Goal: Task Accomplishment & Management: Manage account settings

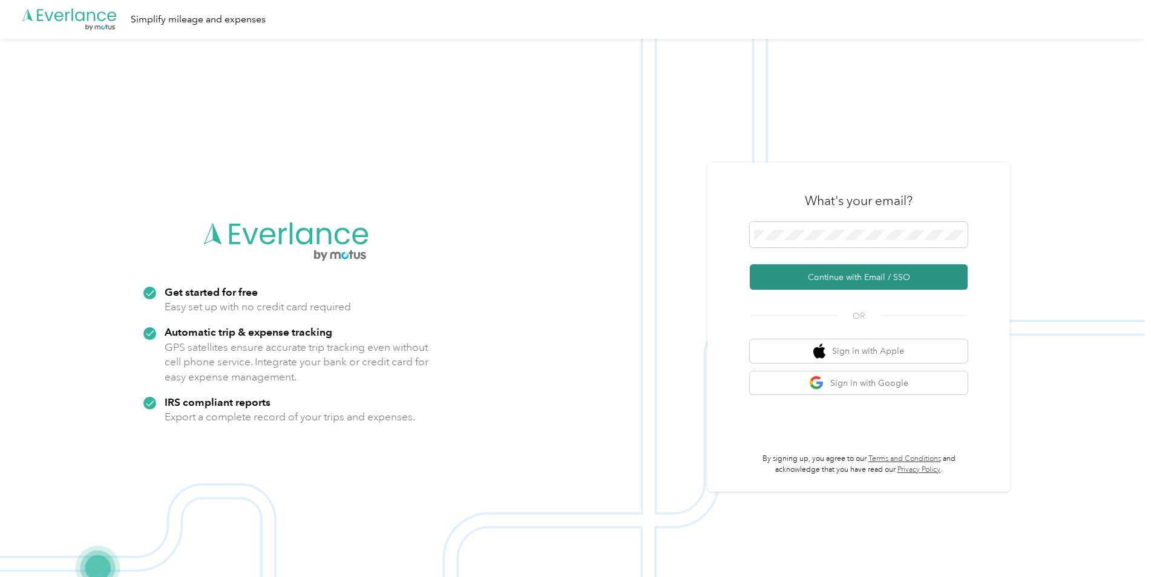
click at [840, 280] on button "Continue with Email / SSO" at bounding box center [859, 276] width 218 height 25
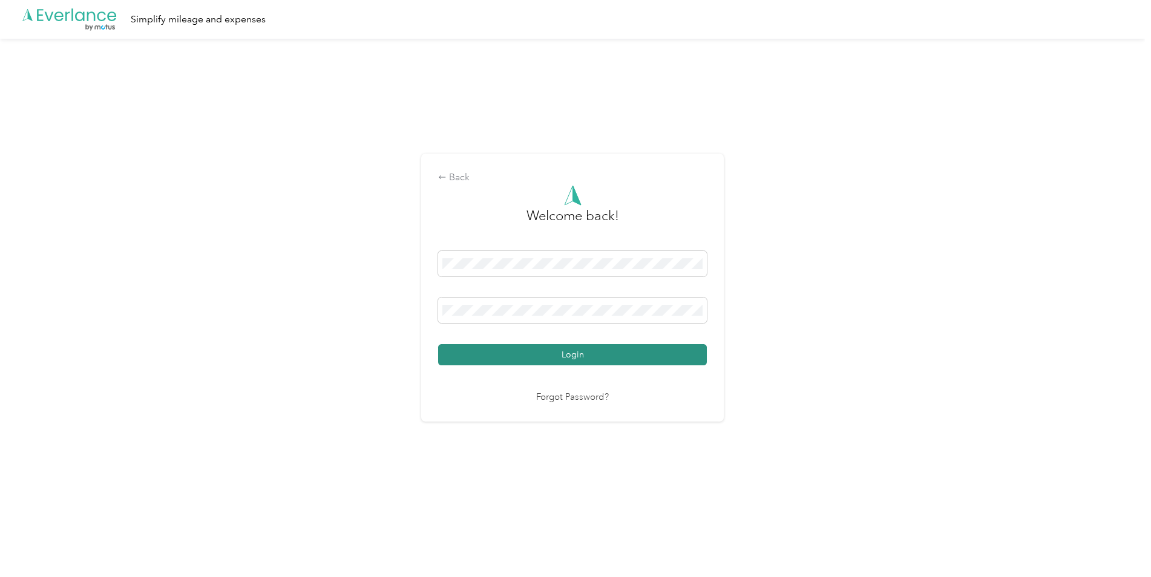
click at [572, 345] on button "Login" at bounding box center [572, 354] width 269 height 21
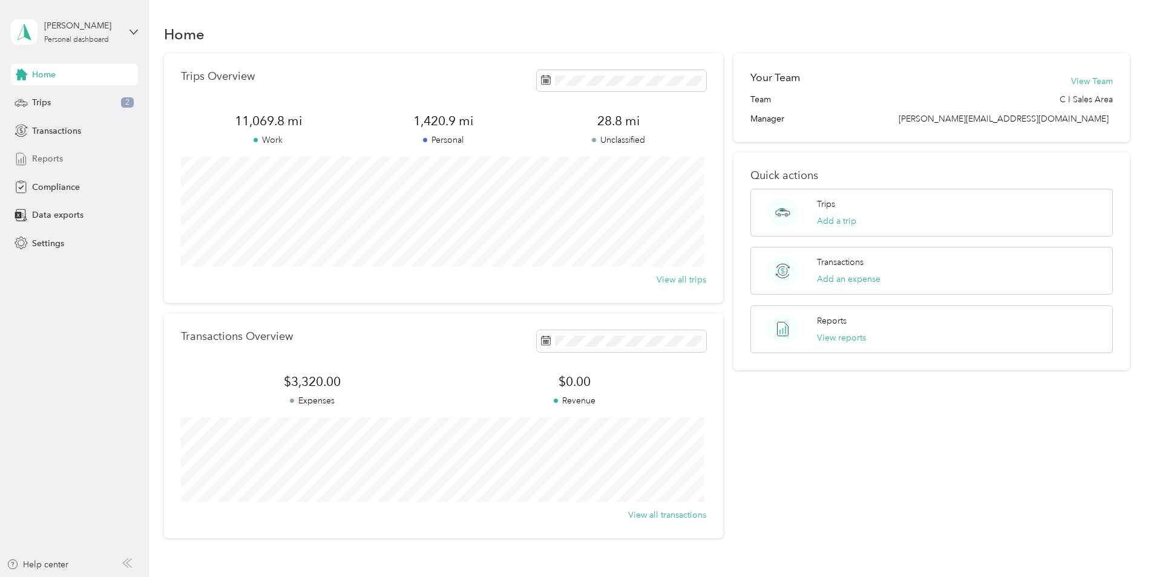
click at [85, 168] on div "Reports" at bounding box center [74, 159] width 127 height 22
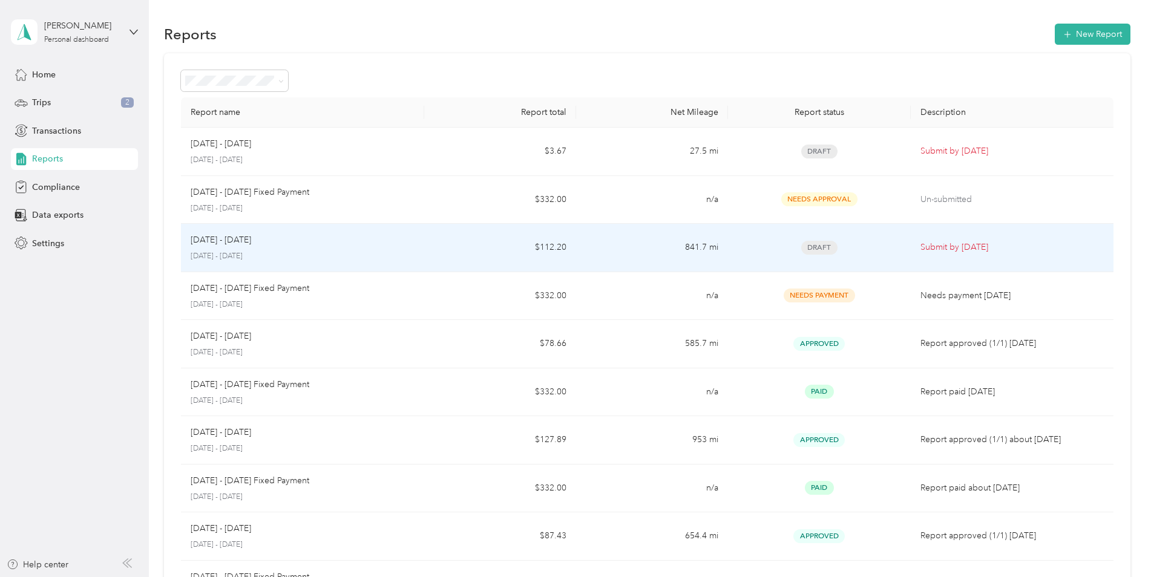
click at [285, 241] on div "[DATE] - [DATE]" at bounding box center [303, 240] width 224 height 13
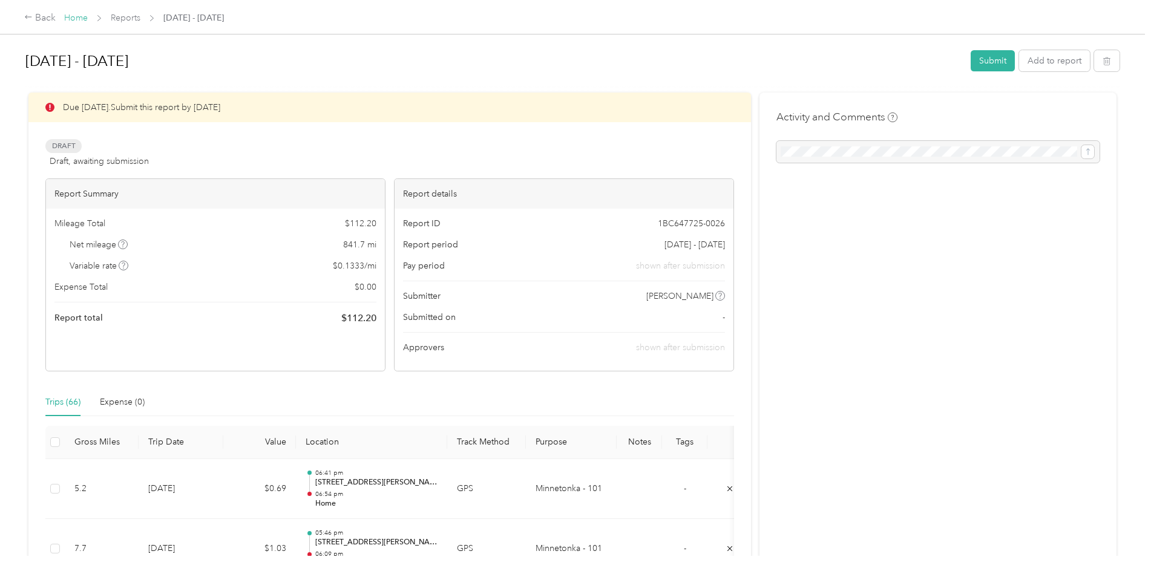
click at [76, 18] on link "Home" at bounding box center [76, 18] width 24 height 10
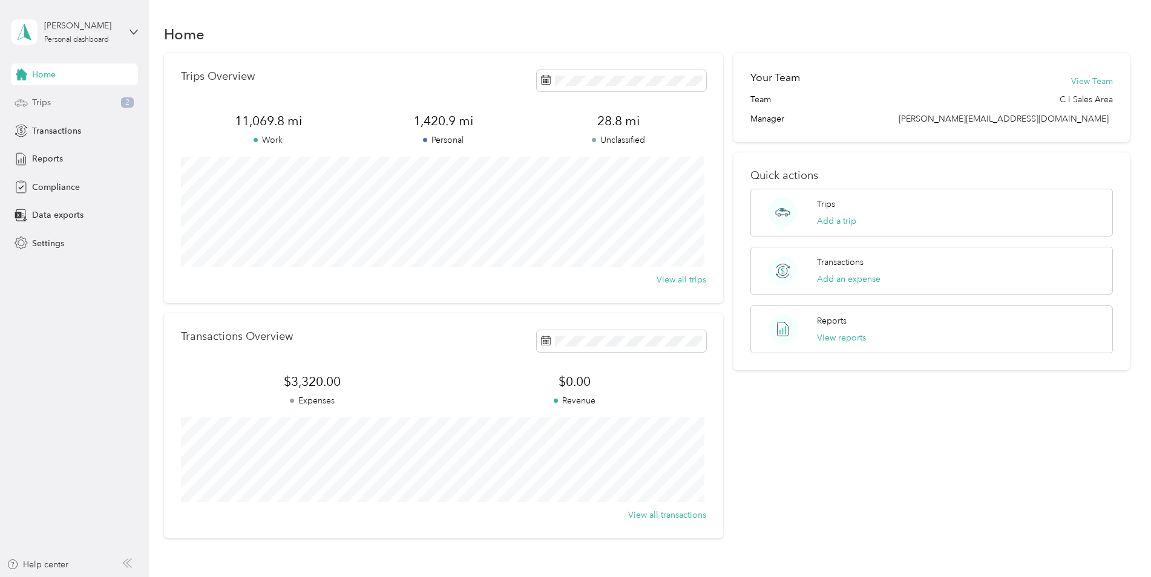
click at [64, 106] on div "Trips 2" at bounding box center [74, 103] width 127 height 22
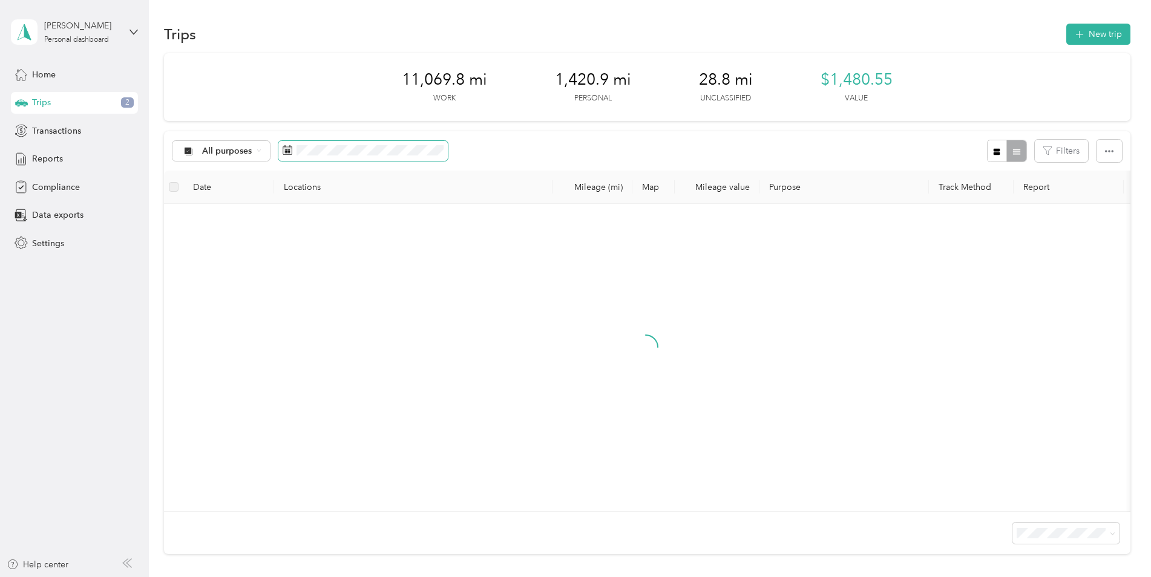
click at [292, 153] on icon at bounding box center [288, 150] width 10 height 10
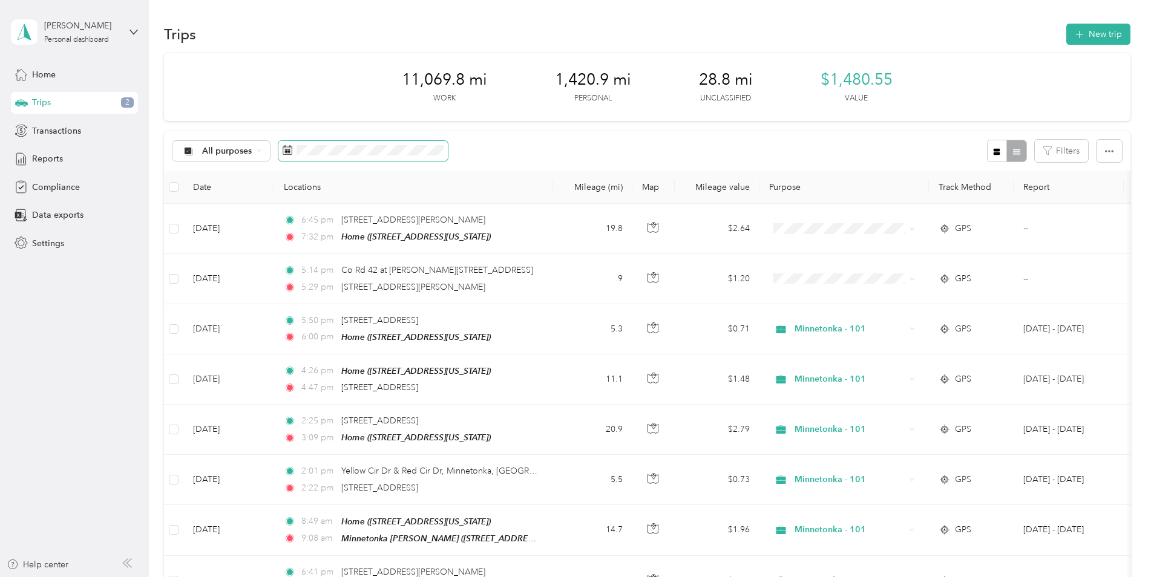
click at [281, 152] on span at bounding box center [362, 151] width 169 height 21
click at [286, 149] on icon at bounding box center [288, 150] width 10 height 10
click at [224, 149] on span "All purposes" at bounding box center [227, 151] width 50 height 8
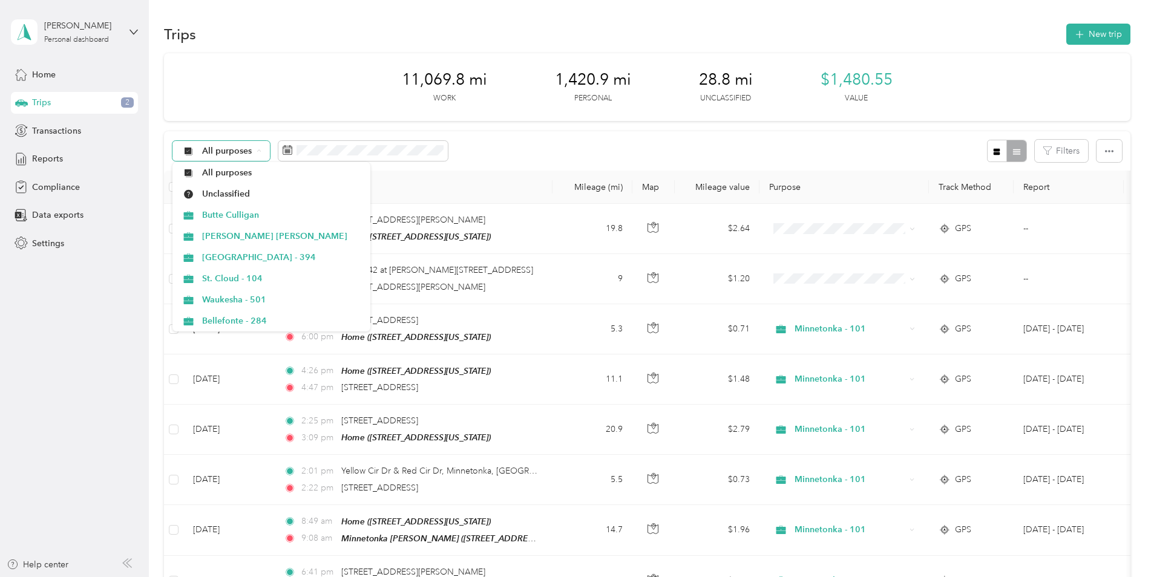
click at [263, 150] on div "All purposes" at bounding box center [221, 151] width 98 height 21
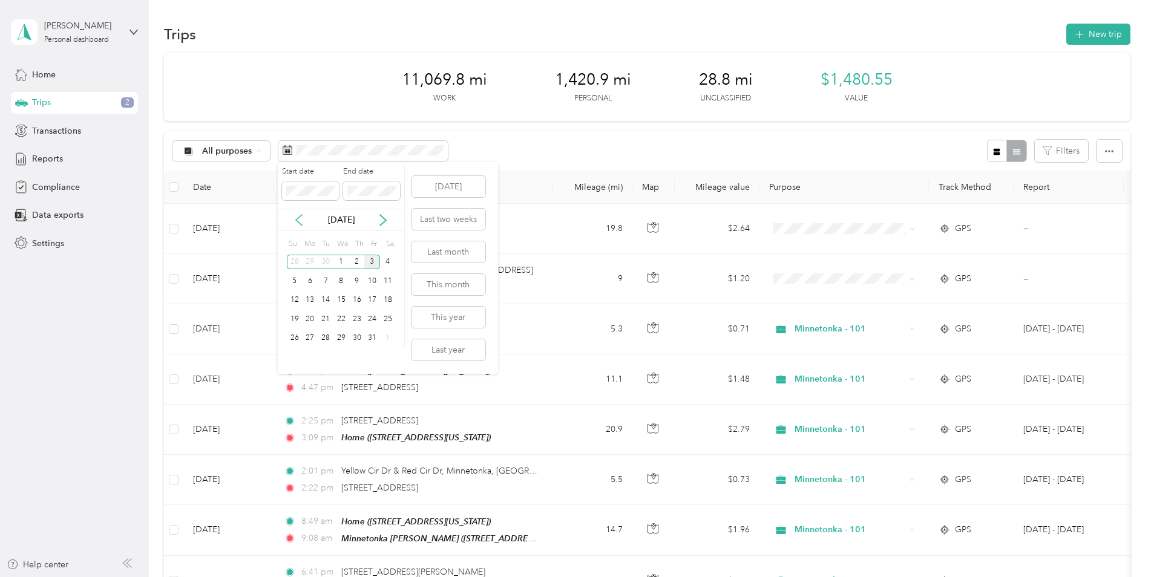
click at [295, 217] on icon at bounding box center [299, 220] width 12 height 12
click at [428, 252] on button "Last month" at bounding box center [448, 251] width 74 height 21
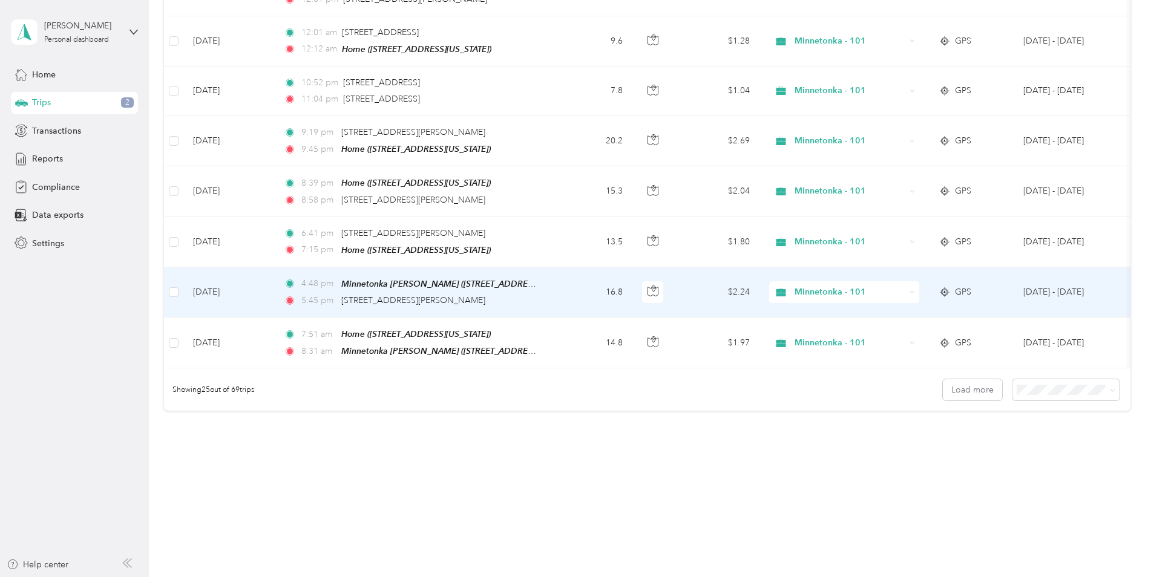
scroll to position [1090, 0]
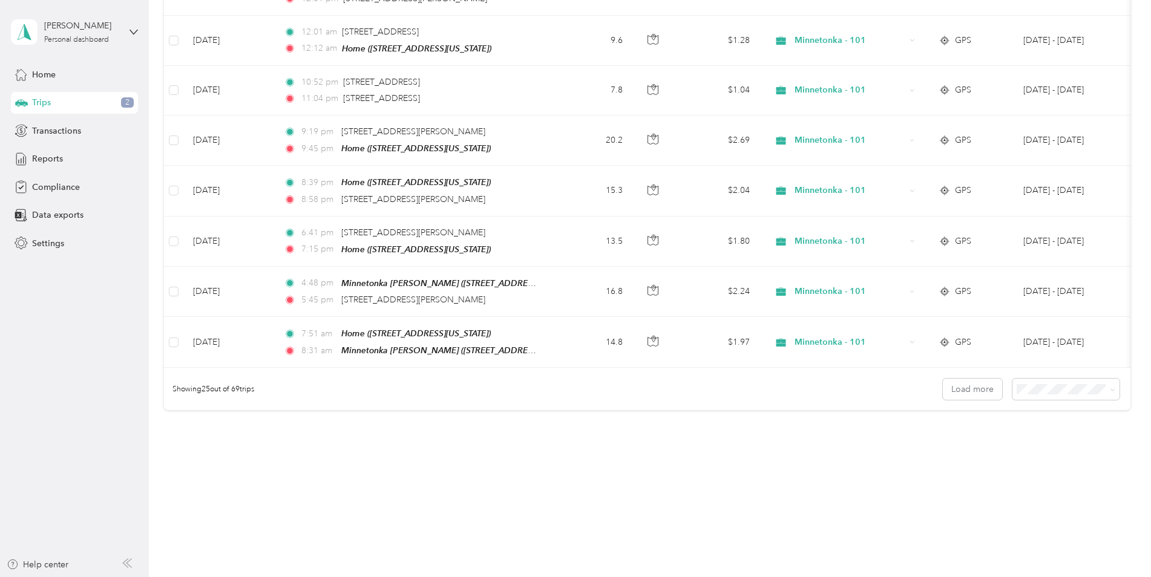
click at [1035, 409] on div "Showing 25 out of 69 trips Load more" at bounding box center [647, 389] width 966 height 42
click at [1033, 399] on div "Showing 25 out of 69 trips Load more" at bounding box center [647, 389] width 966 height 42
click at [1033, 397] on span at bounding box center [1065, 389] width 107 height 21
click at [1055, 448] on span "100 per load" at bounding box center [1043, 450] width 50 height 10
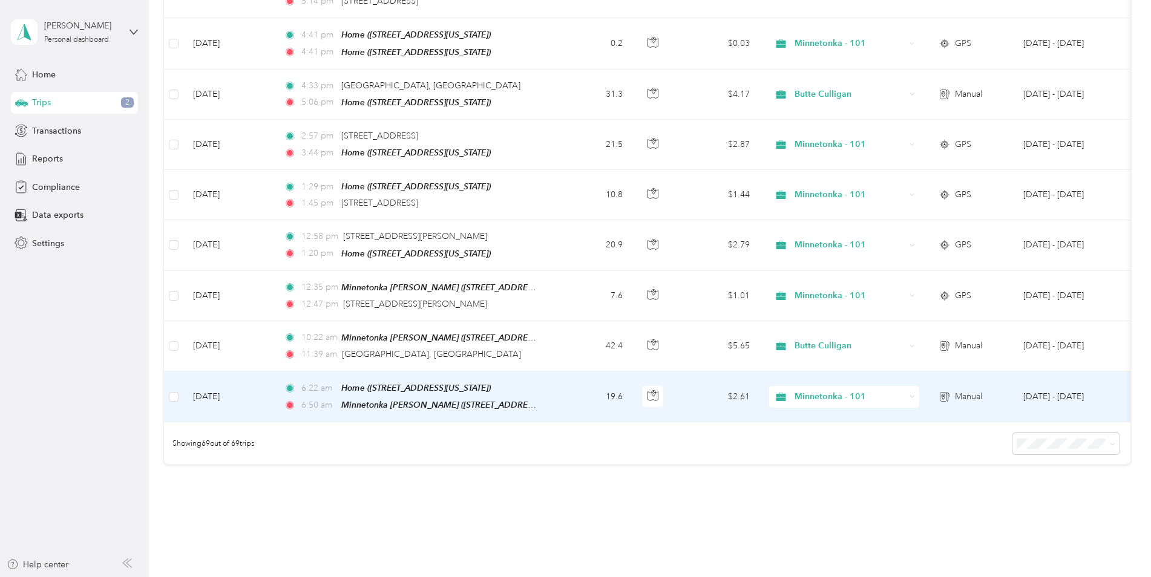
scroll to position [3218, 0]
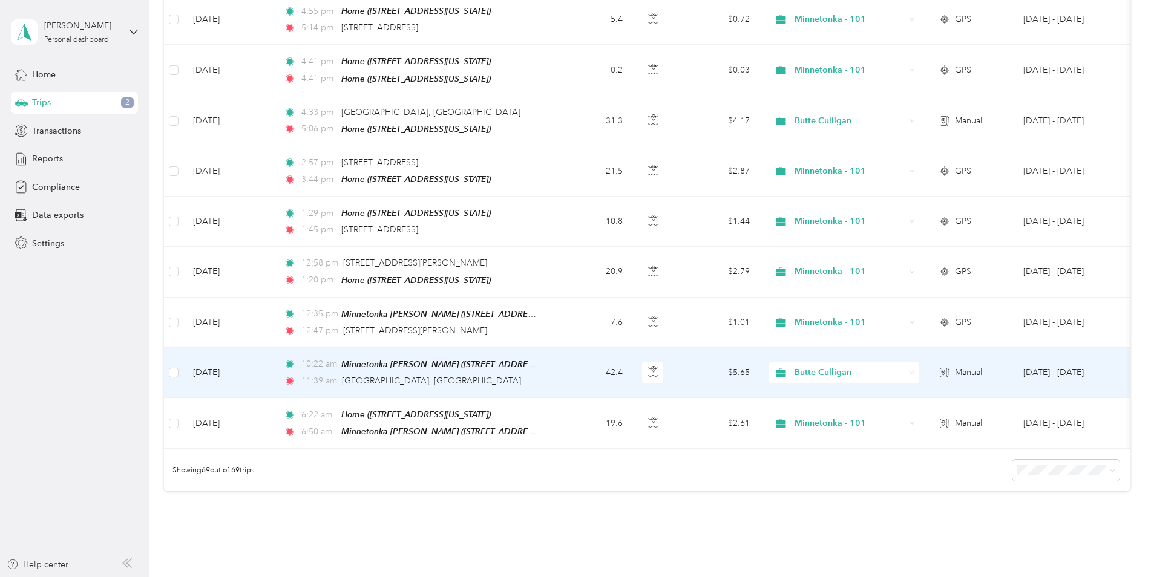
click at [821, 366] on span "Butte Culligan" at bounding box center [849, 372] width 111 height 13
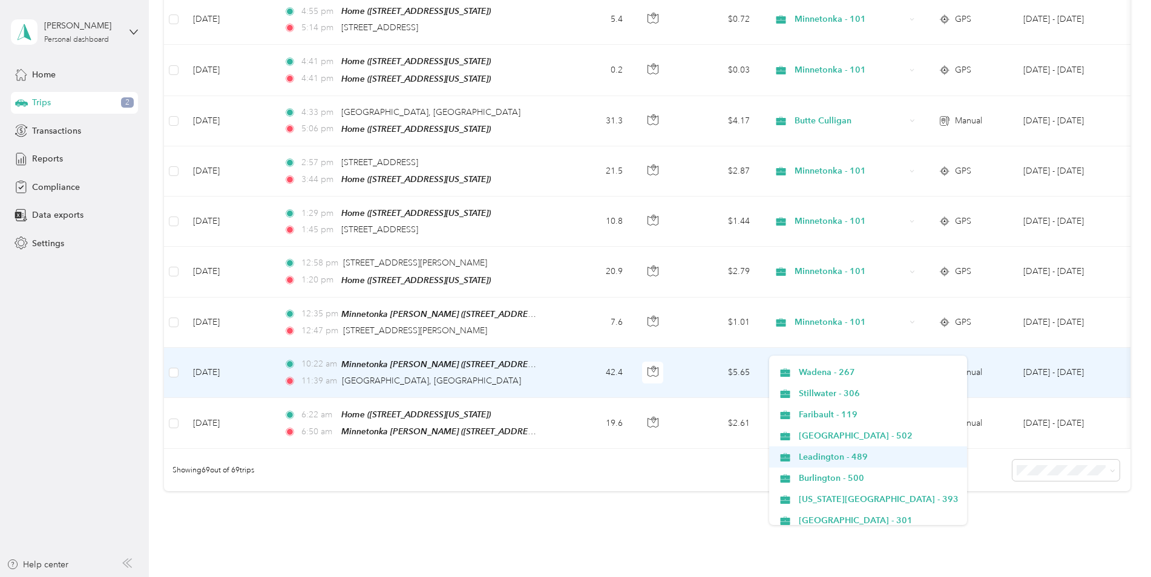
scroll to position [484, 0]
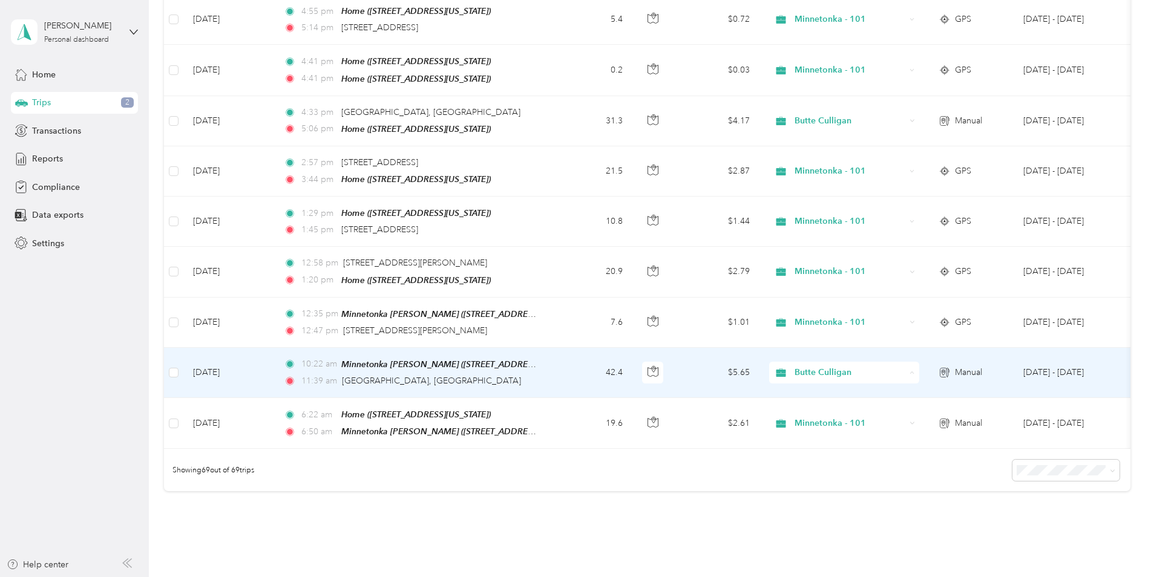
click at [860, 394] on li "Minnetonka - 101" at bounding box center [868, 390] width 198 height 21
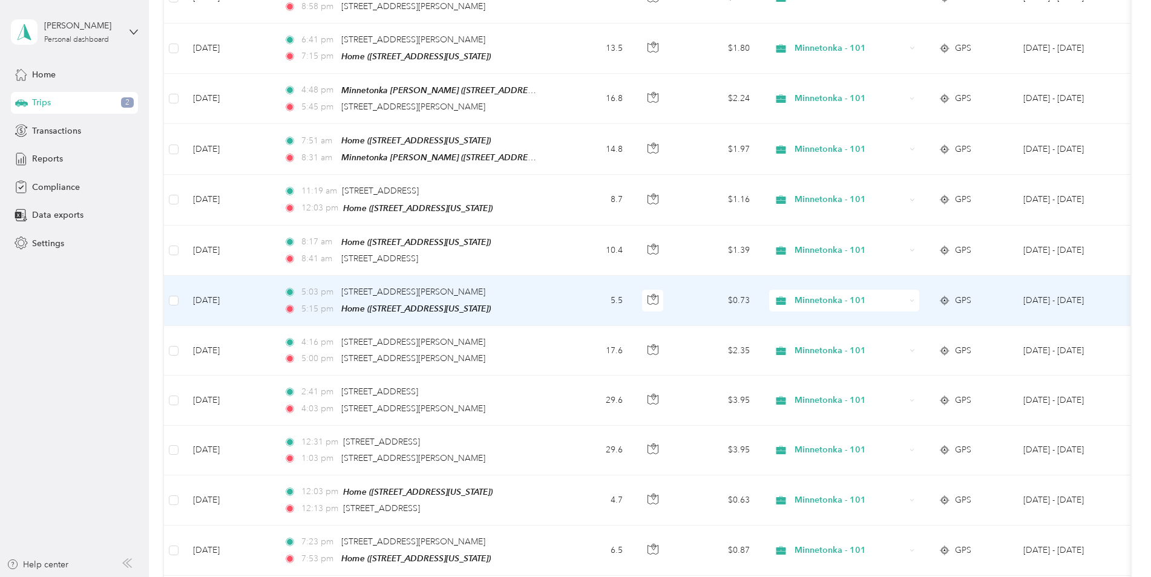
scroll to position [1222, 0]
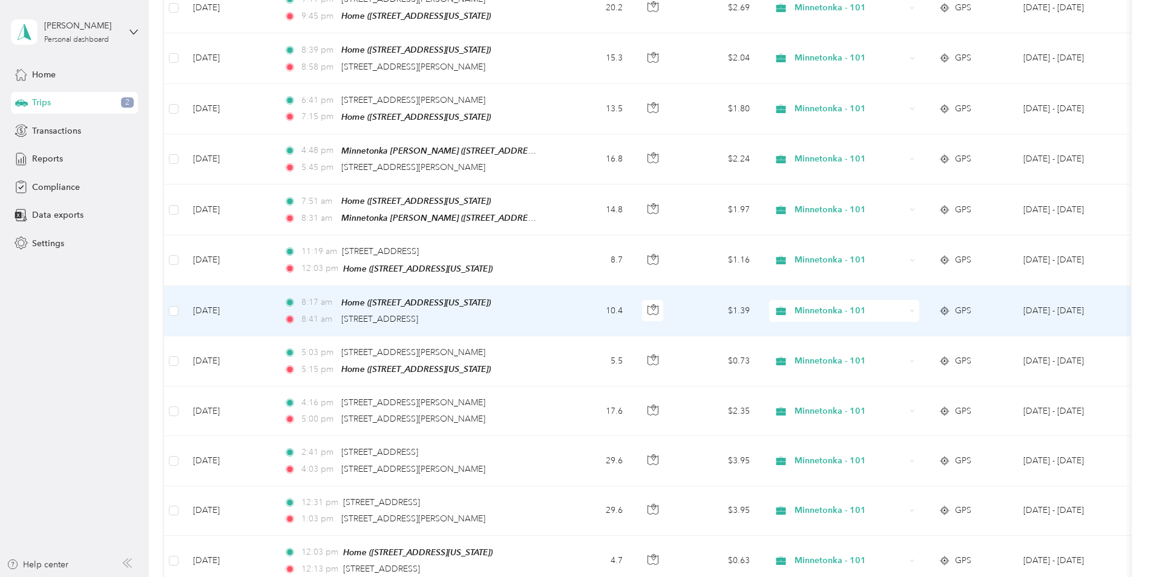
click at [824, 305] on span "Minnetonka - 101" at bounding box center [849, 310] width 111 height 13
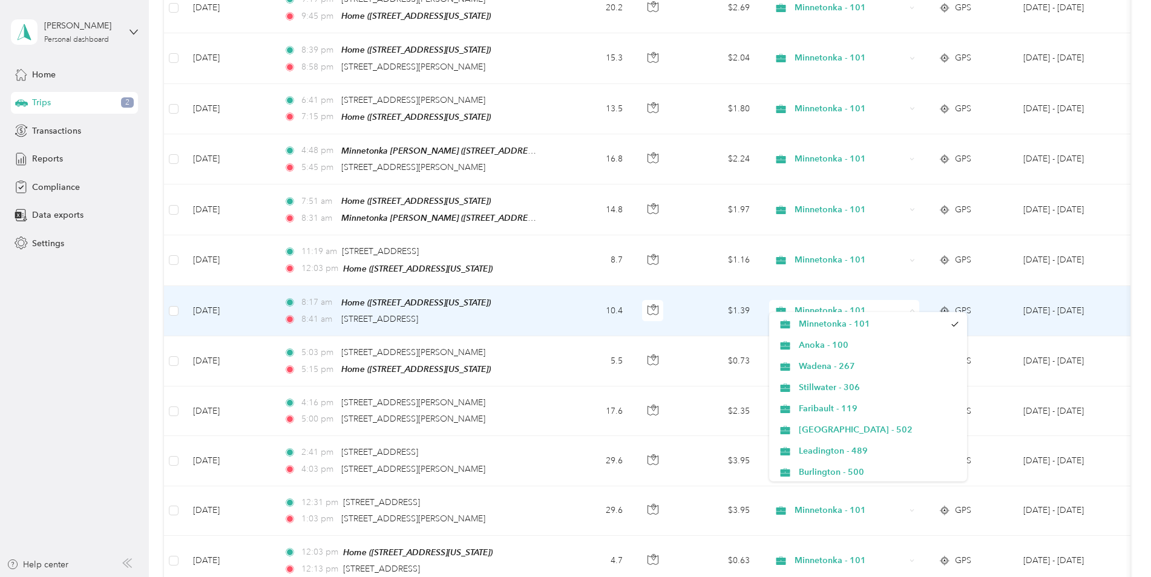
scroll to position [614, 0]
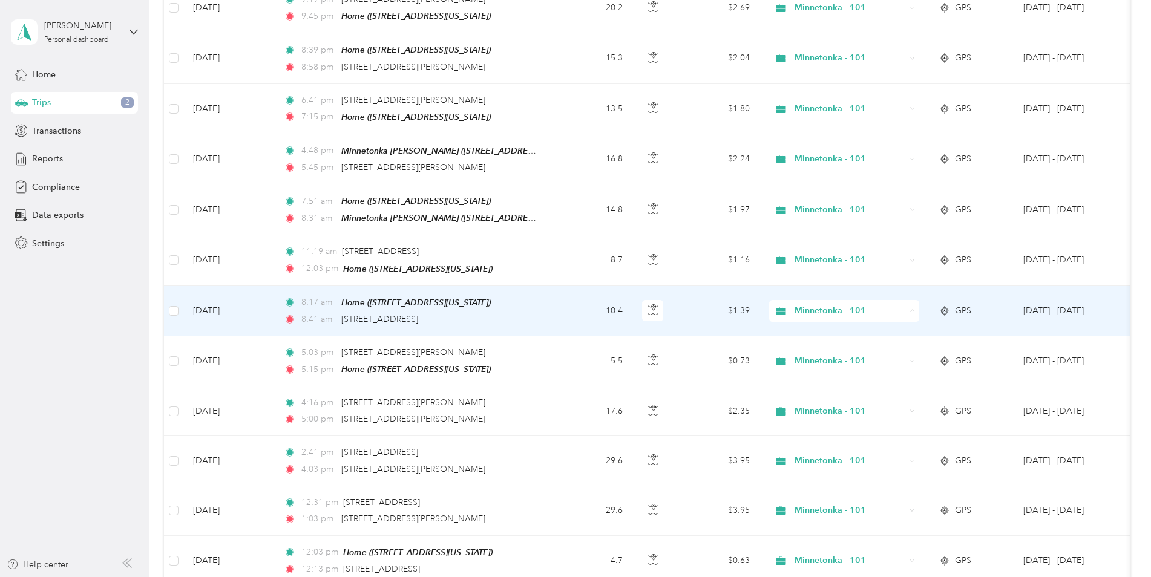
click at [840, 474] on span "Personal" at bounding box center [879, 471] width 160 height 13
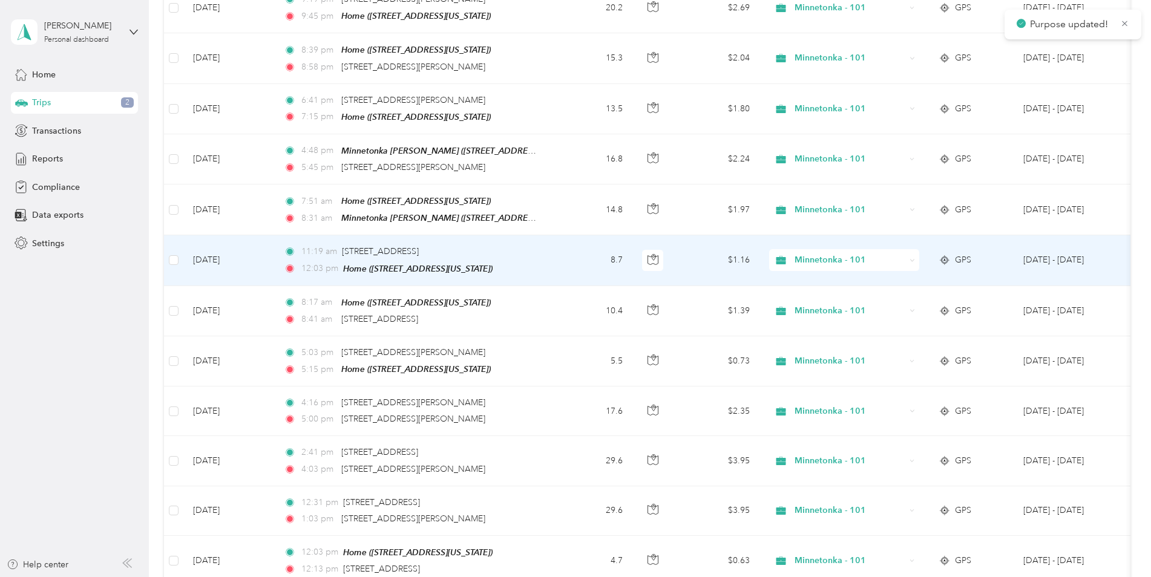
click at [836, 253] on span "Minnetonka - 101" at bounding box center [849, 259] width 111 height 13
click at [825, 417] on span "Personal" at bounding box center [879, 421] width 160 height 13
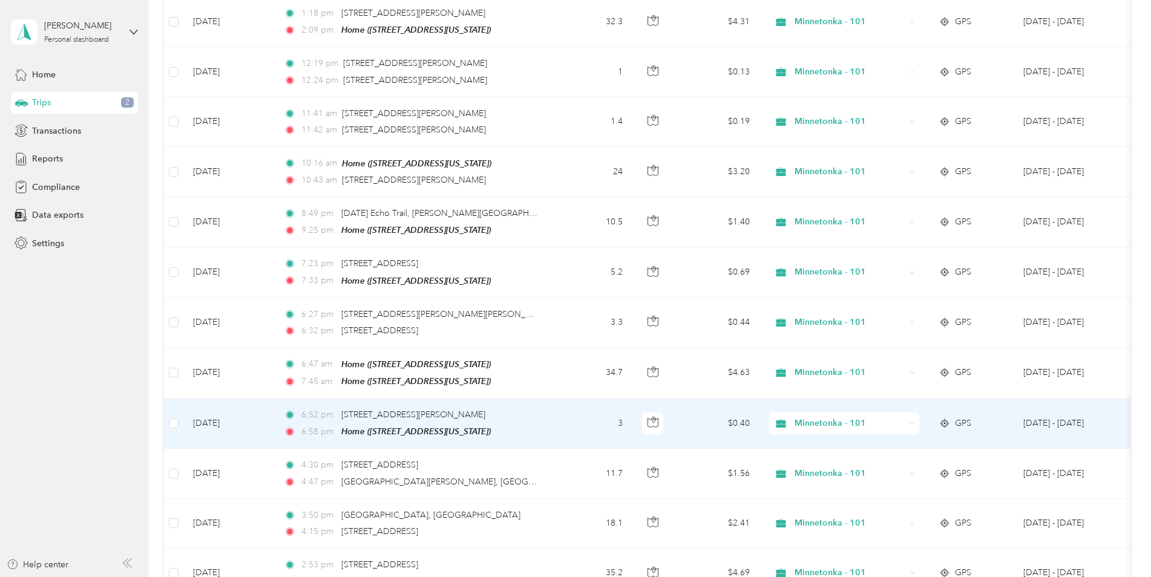
scroll to position [436, 0]
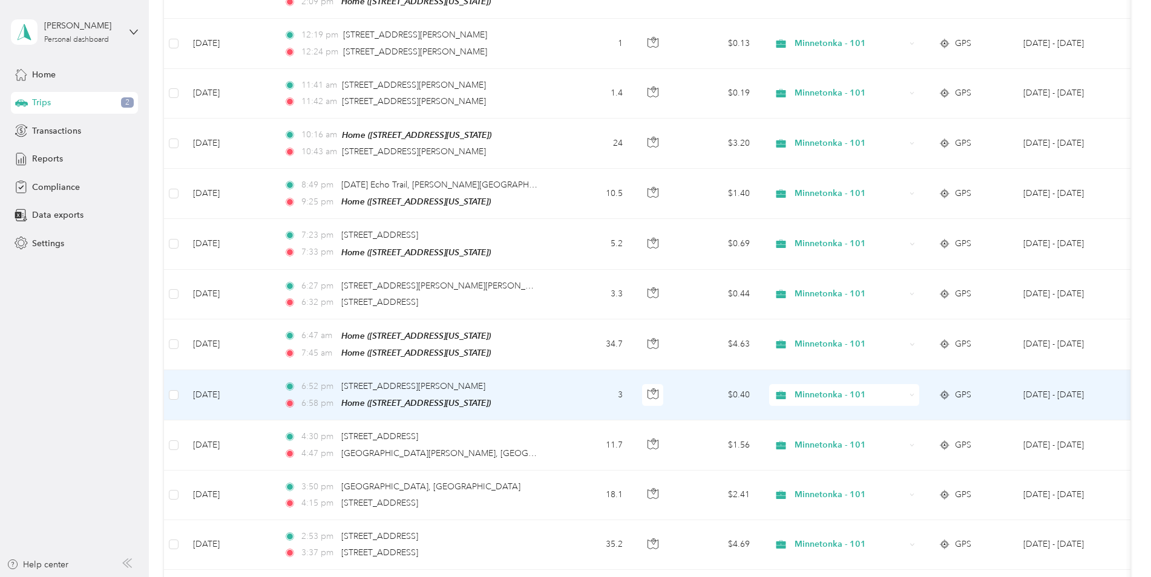
click at [794, 388] on span "Minnetonka - 101" at bounding box center [849, 394] width 111 height 13
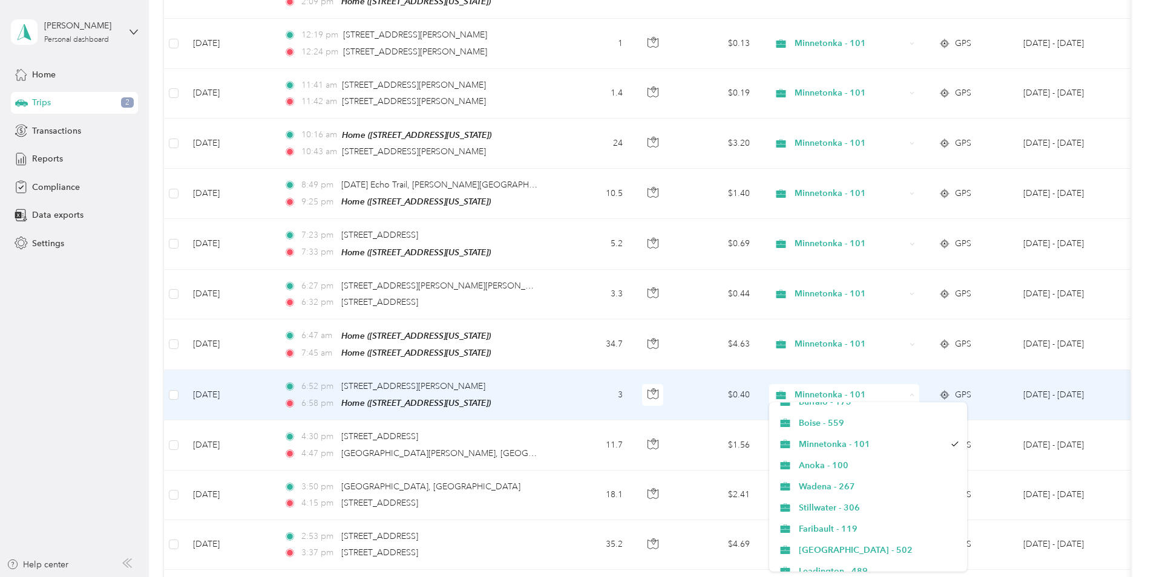
scroll to position [614, 0]
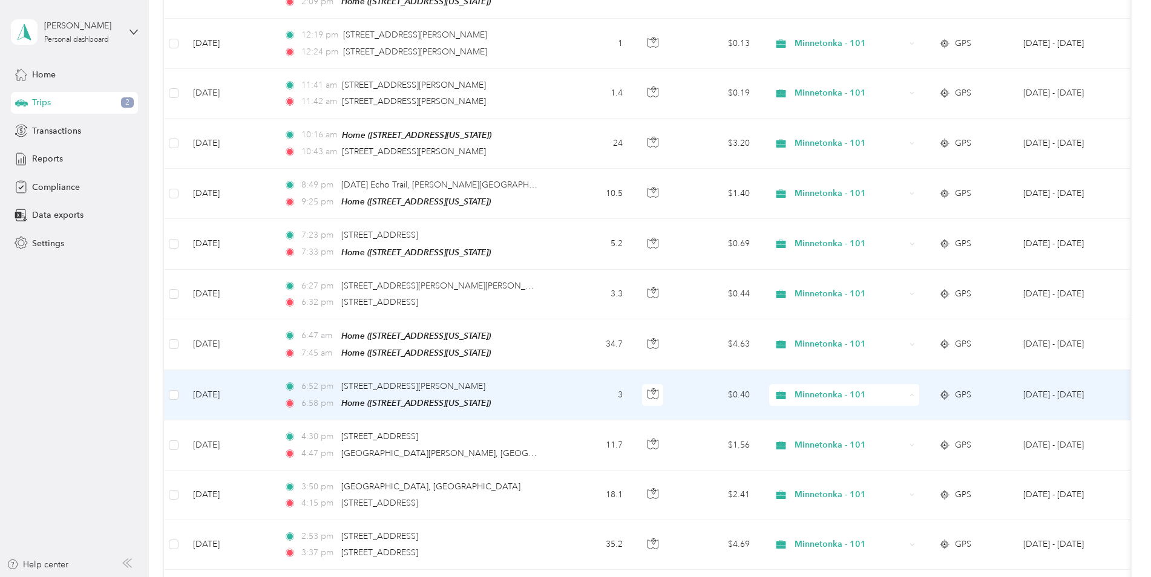
click at [820, 555] on span "Personal" at bounding box center [879, 561] width 160 height 13
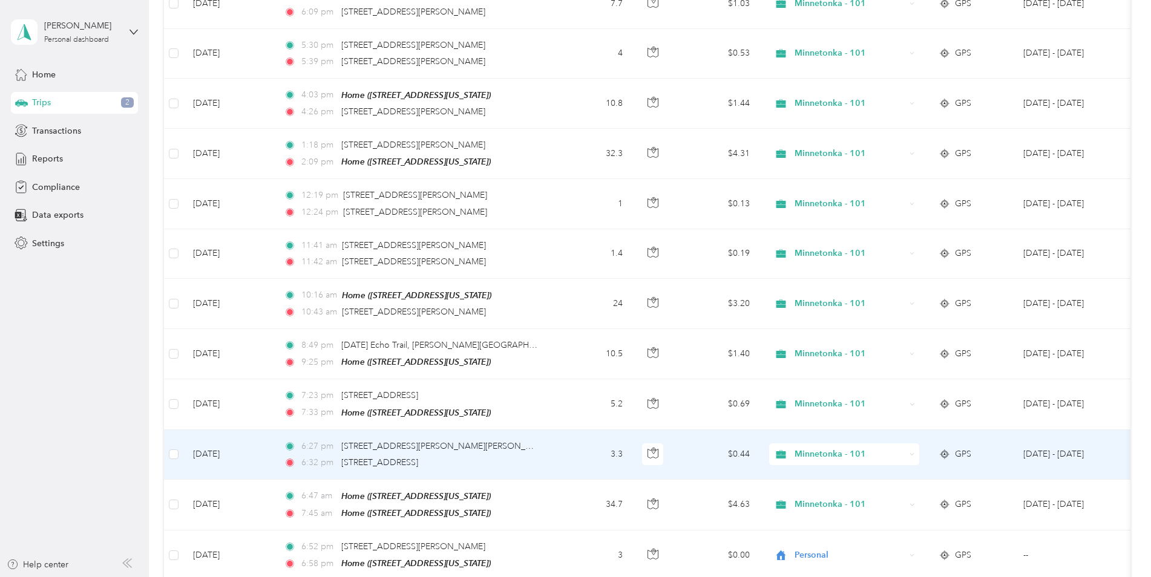
scroll to position [254, 0]
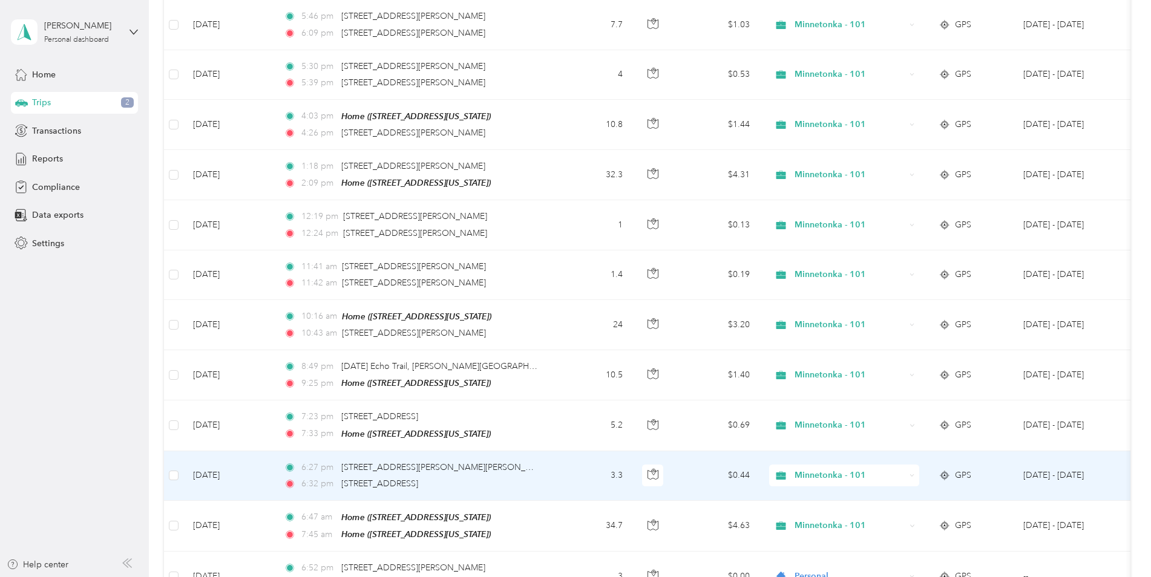
click at [819, 472] on span "Minnetonka - 101" at bounding box center [849, 475] width 111 height 13
click at [820, 469] on span "Minnetonka - 101" at bounding box center [849, 475] width 111 height 13
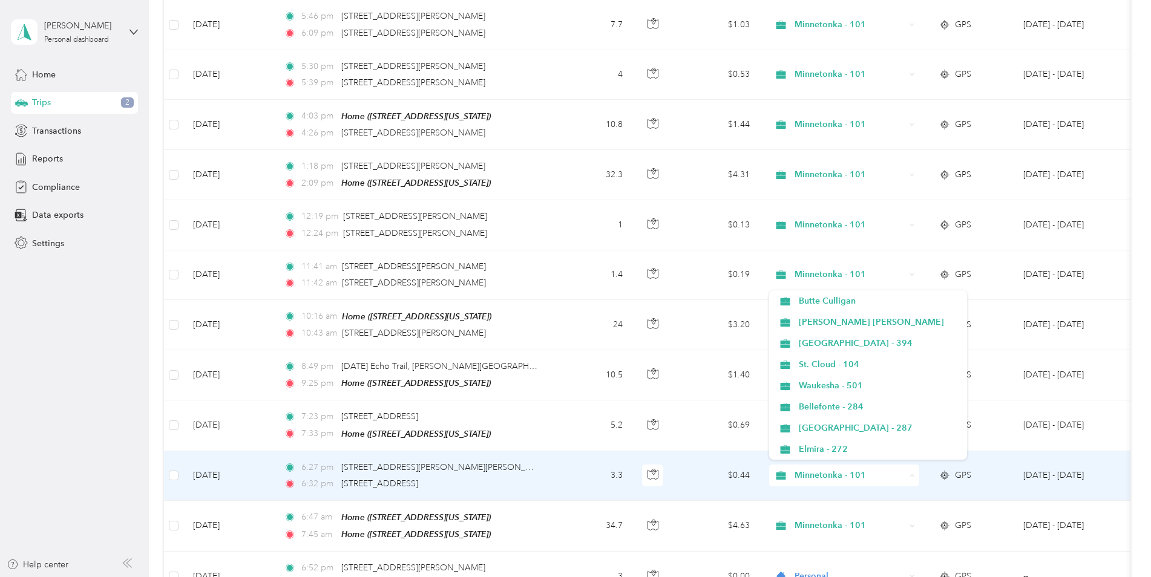
click at [800, 469] on span "Minnetonka - 101" at bounding box center [849, 475] width 111 height 13
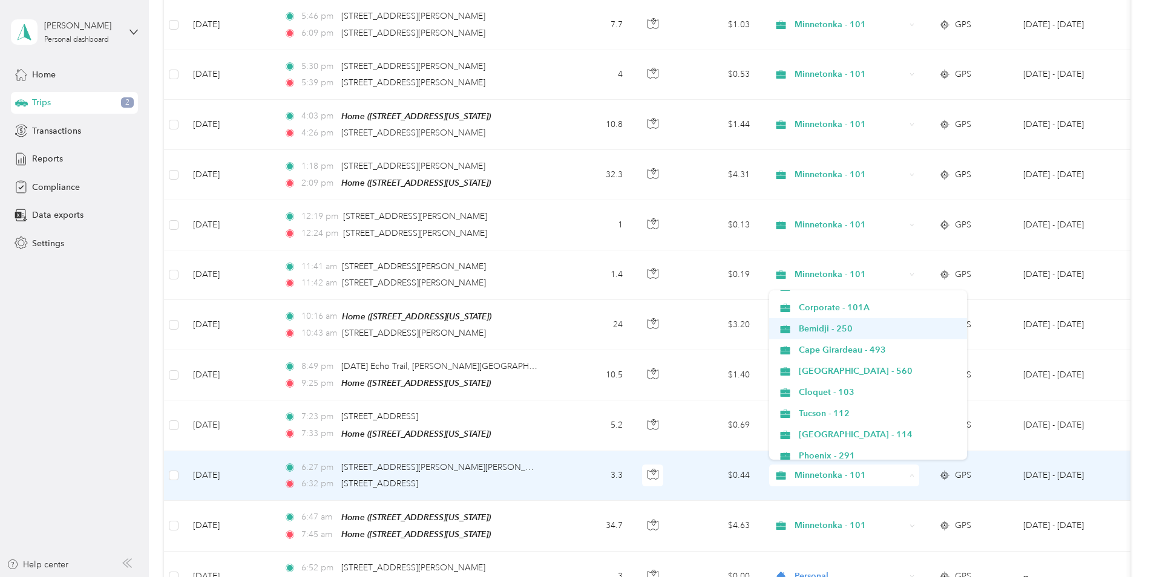
scroll to position [484, 0]
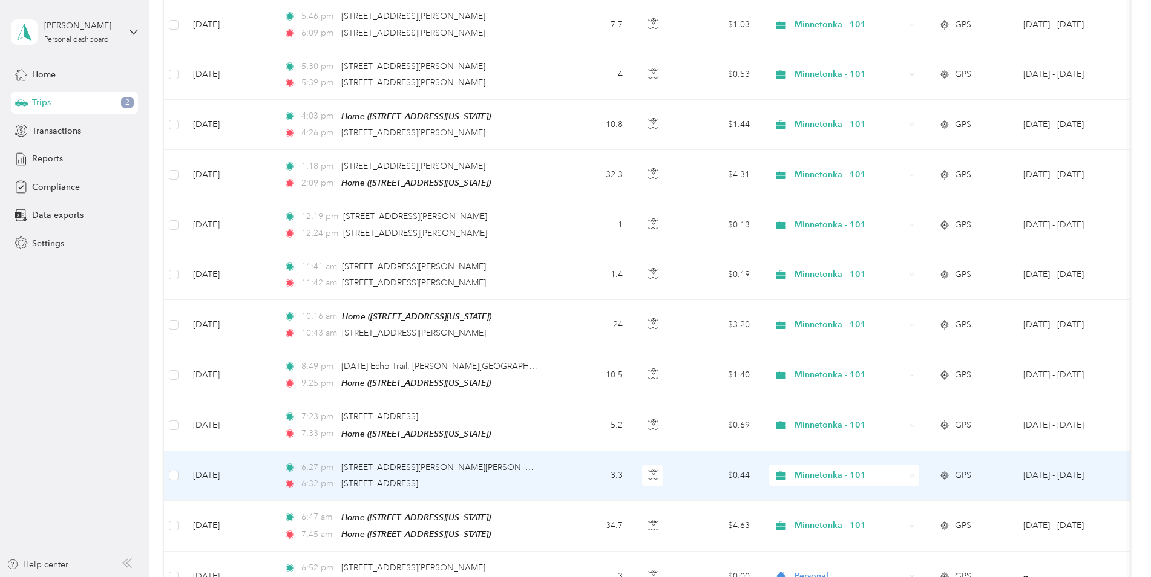
click at [840, 446] on span "Leadington - 489" at bounding box center [879, 452] width 160 height 13
click at [842, 469] on span "Minnetonka - 101" at bounding box center [849, 475] width 111 height 13
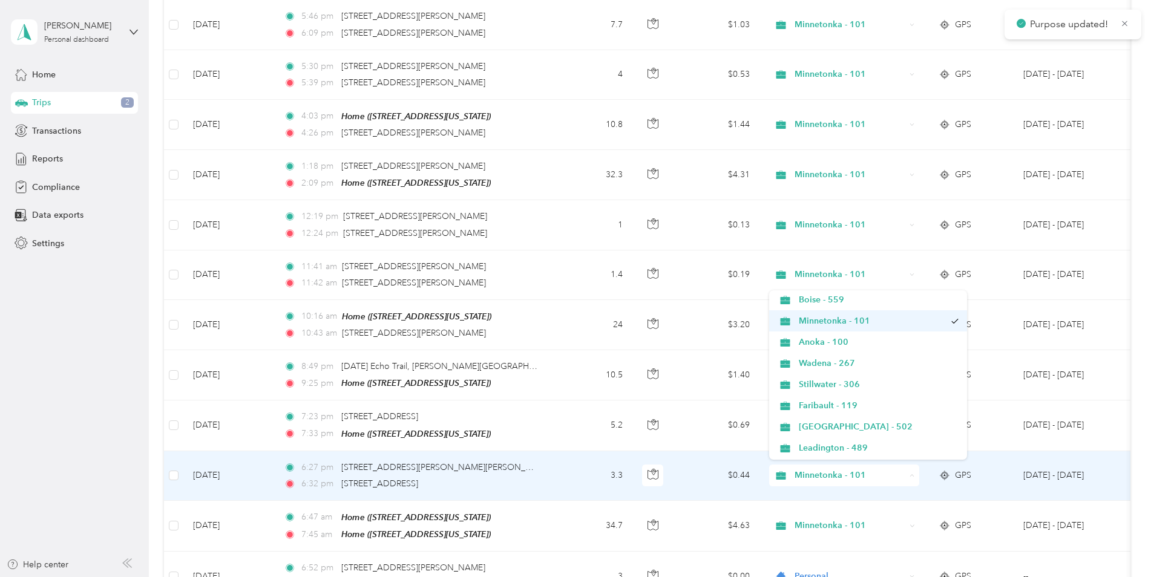
scroll to position [614, 0]
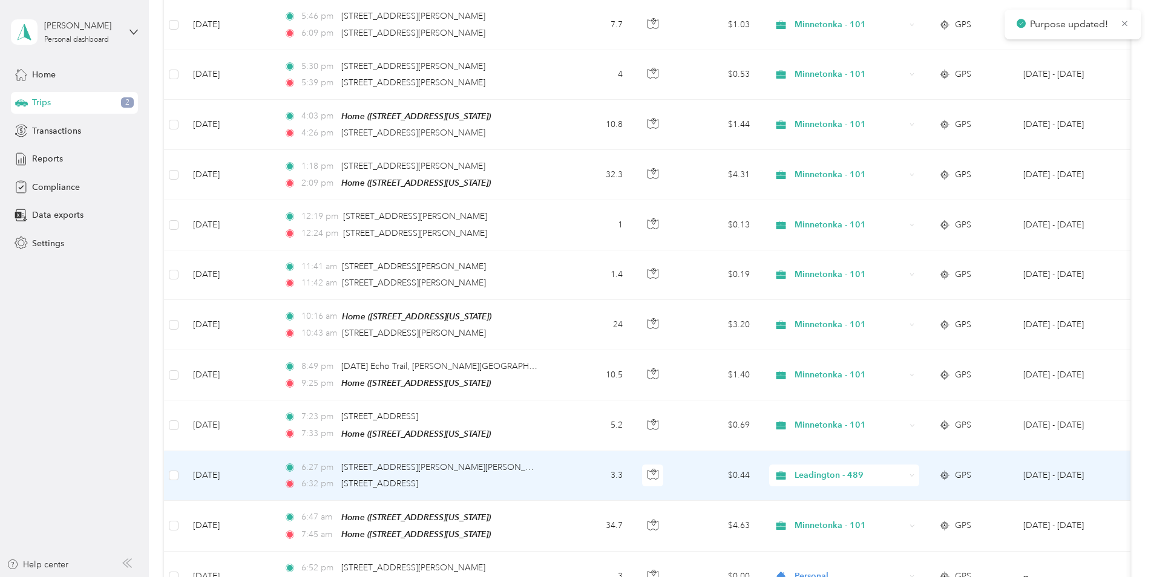
click at [828, 456] on li "Personal" at bounding box center [868, 448] width 198 height 21
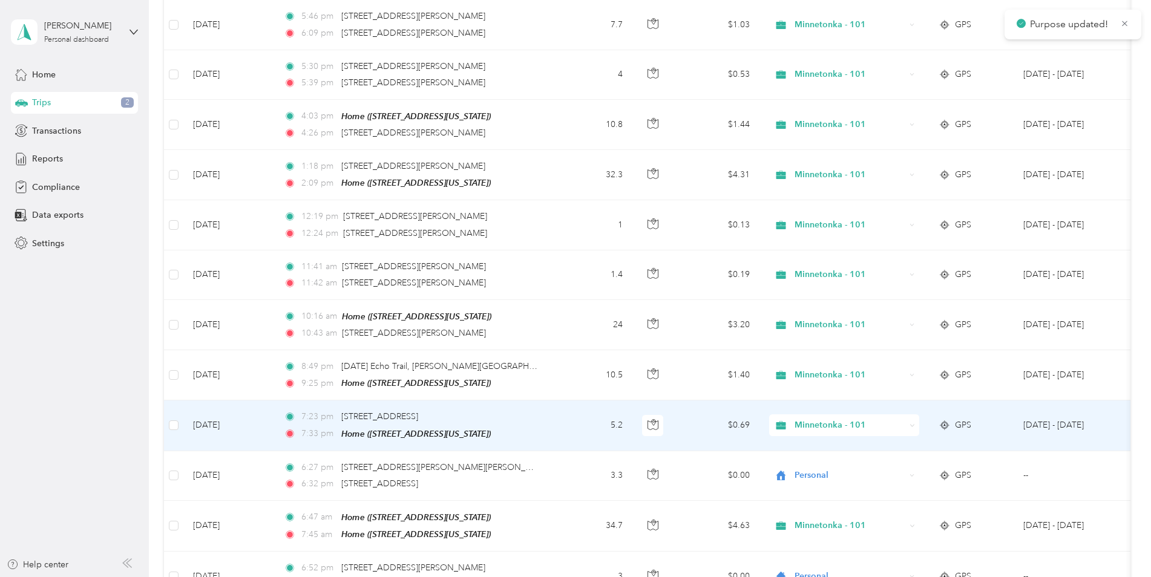
click at [829, 422] on span "Minnetonka - 101" at bounding box center [849, 425] width 111 height 13
click at [843, 399] on span "Personal" at bounding box center [879, 399] width 160 height 13
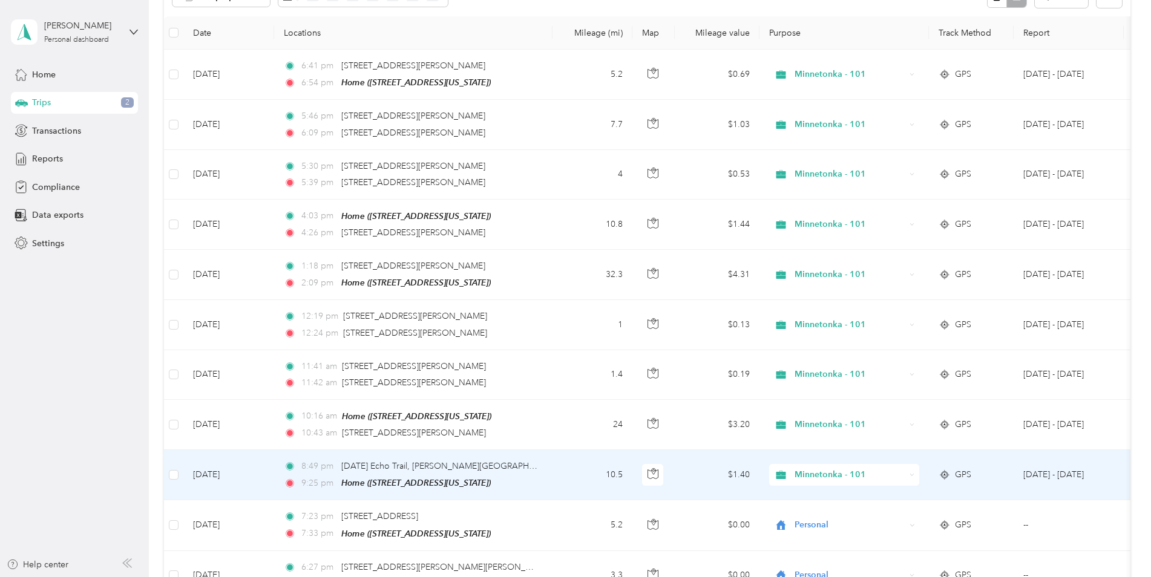
scroll to position [133, 0]
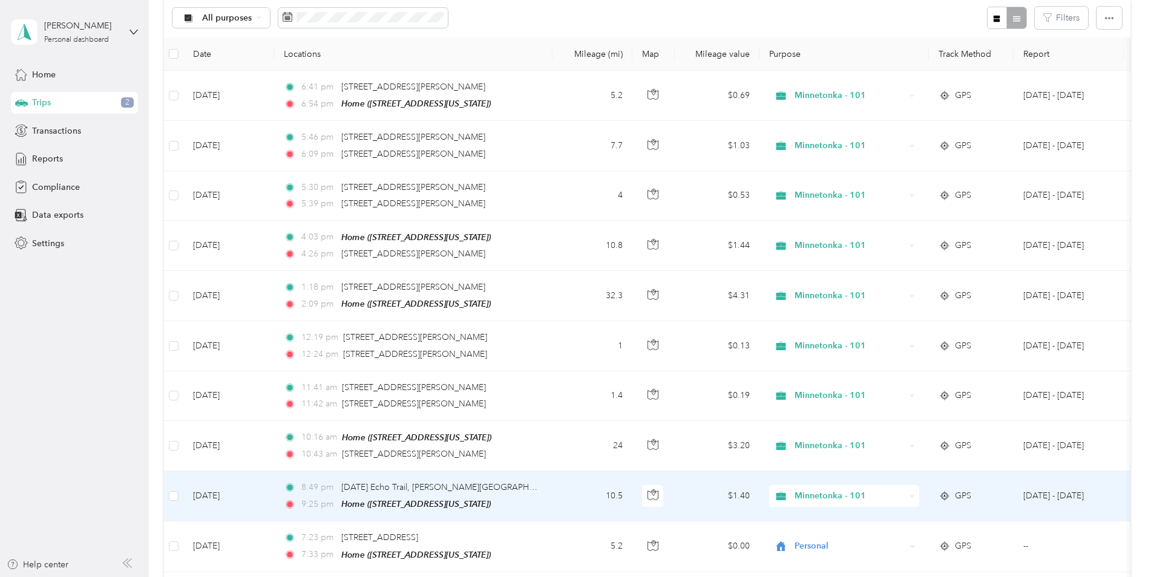
click at [795, 491] on span "Minnetonka - 101" at bounding box center [849, 495] width 111 height 13
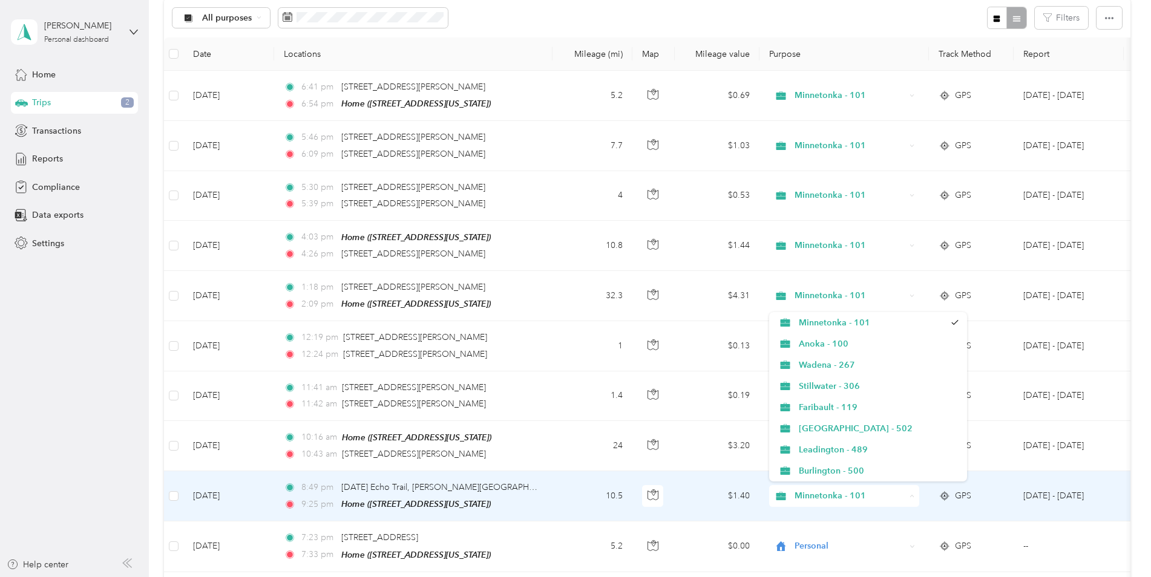
scroll to position [614, 0]
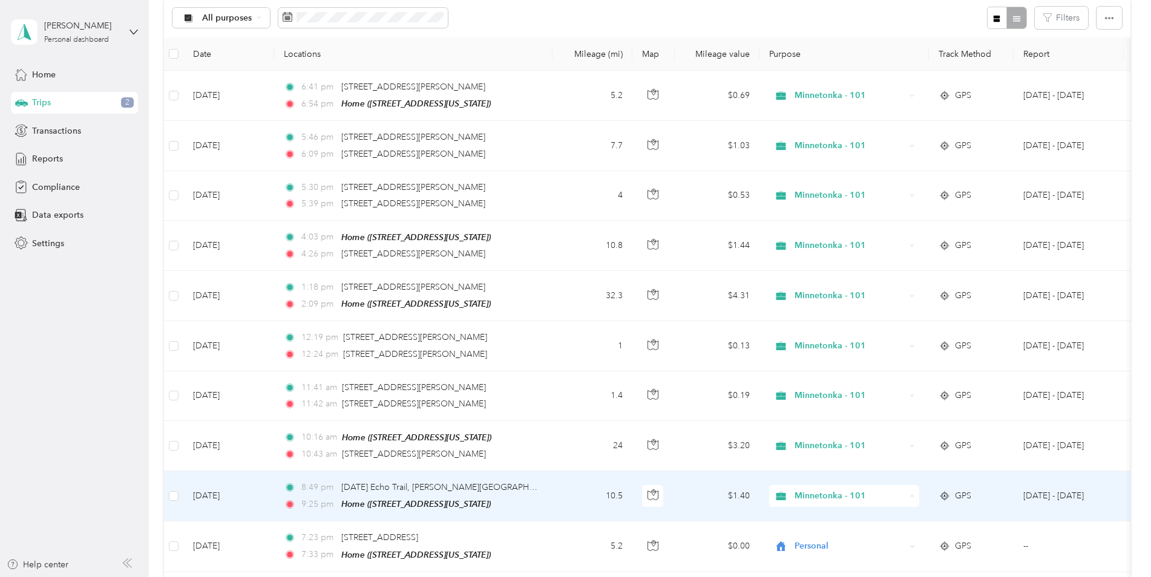
click at [816, 472] on li "Personal" at bounding box center [868, 470] width 198 height 21
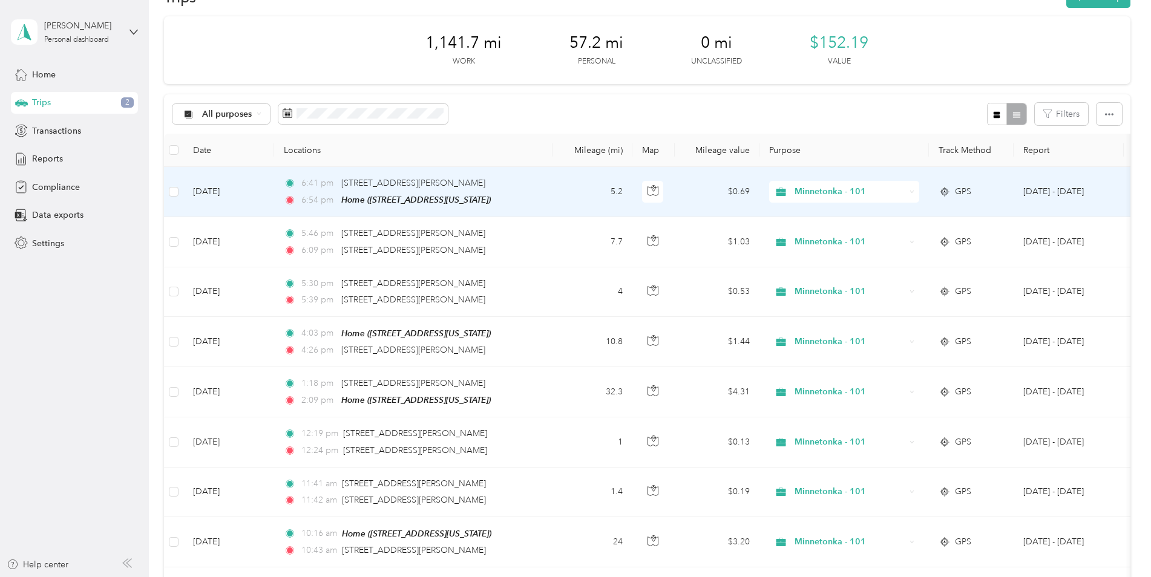
scroll to position [0, 0]
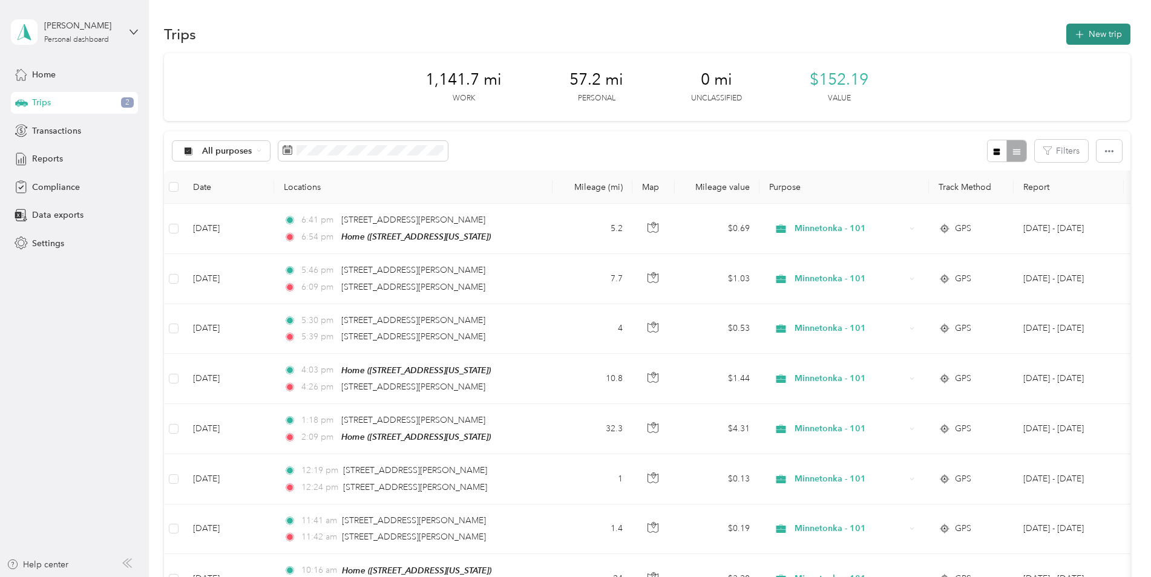
click at [1091, 30] on button "New trip" at bounding box center [1098, 34] width 64 height 21
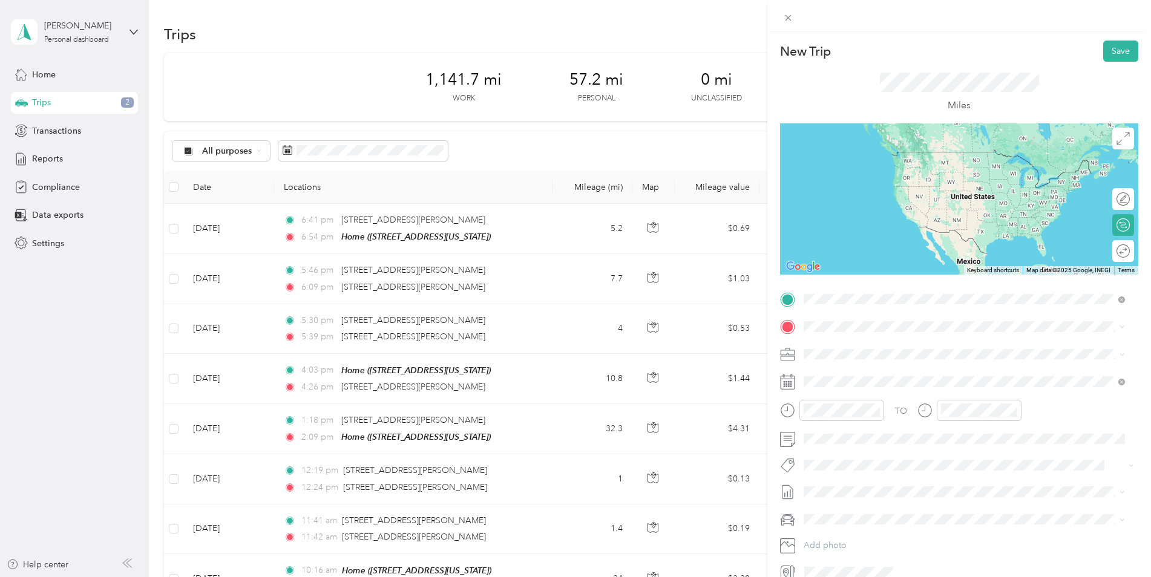
click at [872, 368] on li "Home [STREET_ADDRESS][US_STATE]" at bounding box center [964, 354] width 330 height 38
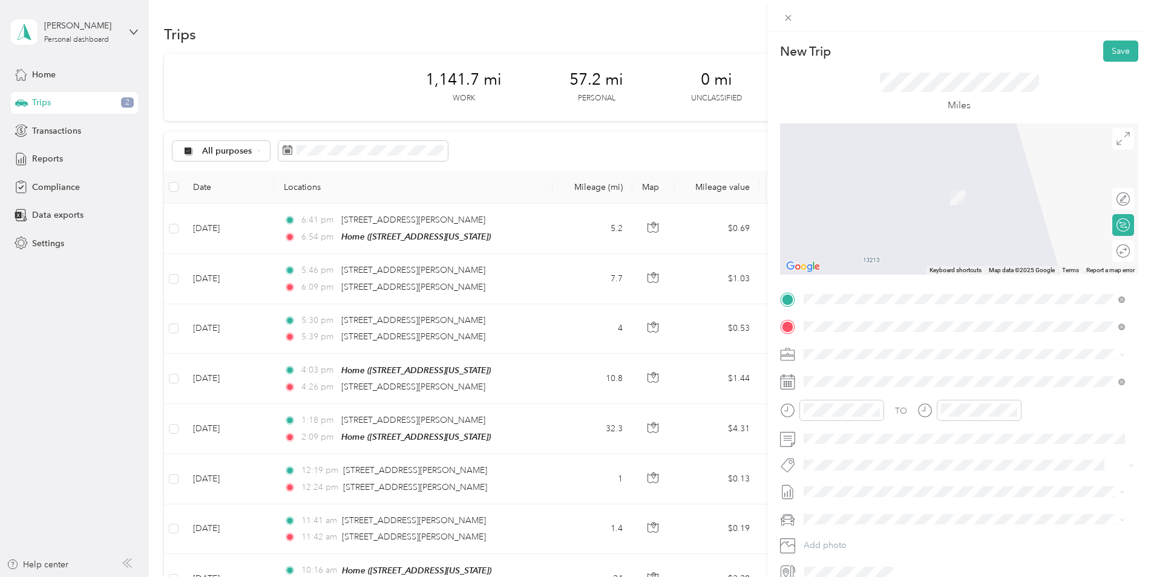
click at [896, 384] on li "[STREET_ADDRESS][PERSON_NAME][US_STATE]" at bounding box center [964, 371] width 330 height 25
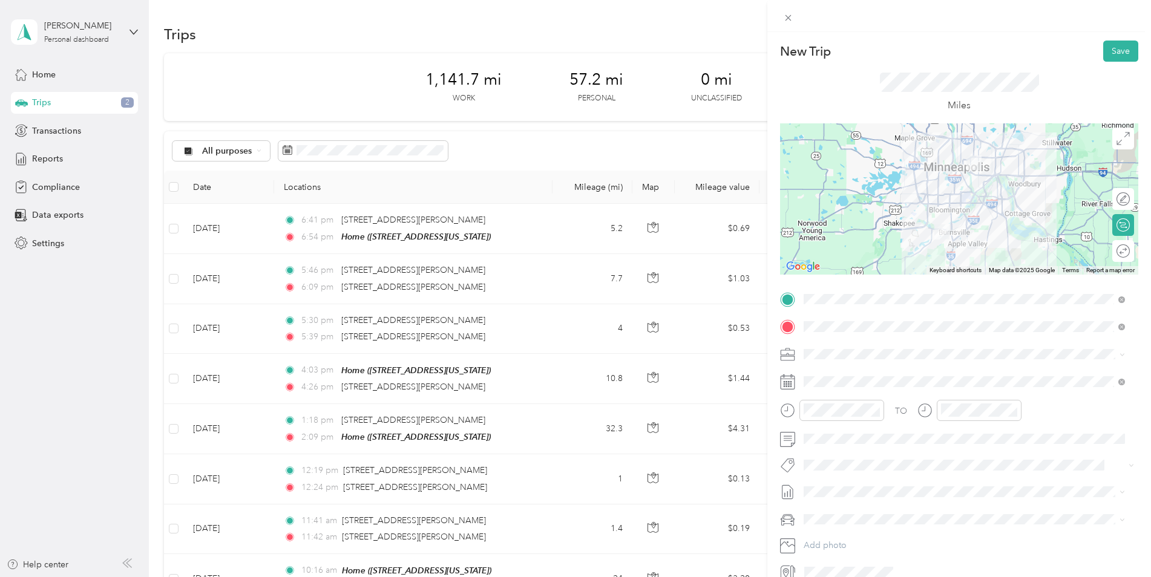
click at [975, 211] on div at bounding box center [959, 198] width 358 height 151
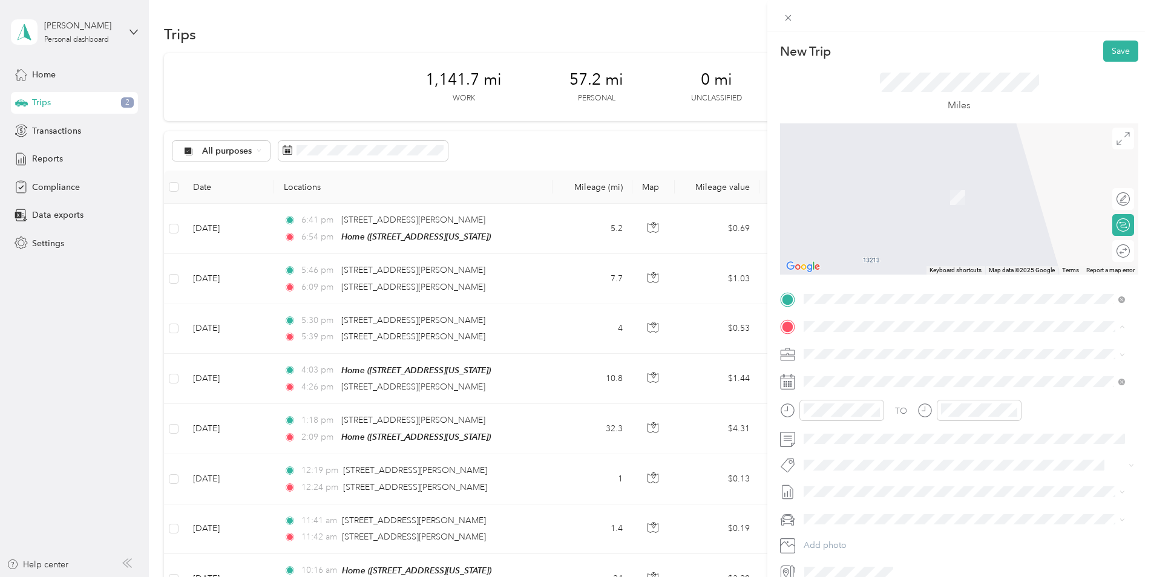
click at [915, 377] on strong "Minnetonka [PERSON_NAME]" at bounding box center [929, 376] width 122 height 11
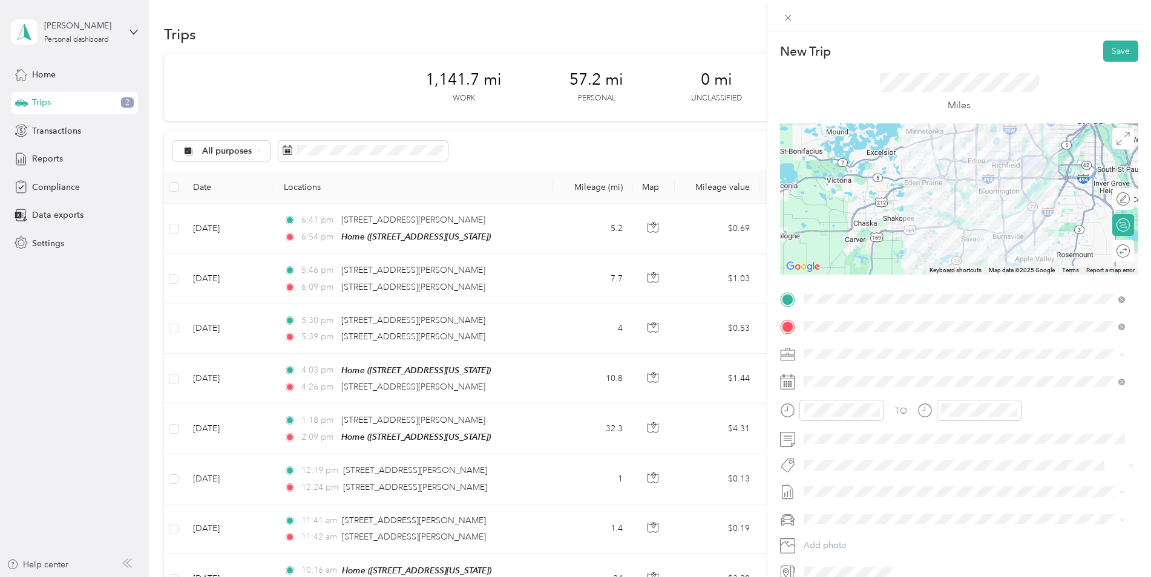
click at [999, 205] on div at bounding box center [959, 198] width 358 height 151
click at [997, 207] on div at bounding box center [959, 198] width 358 height 151
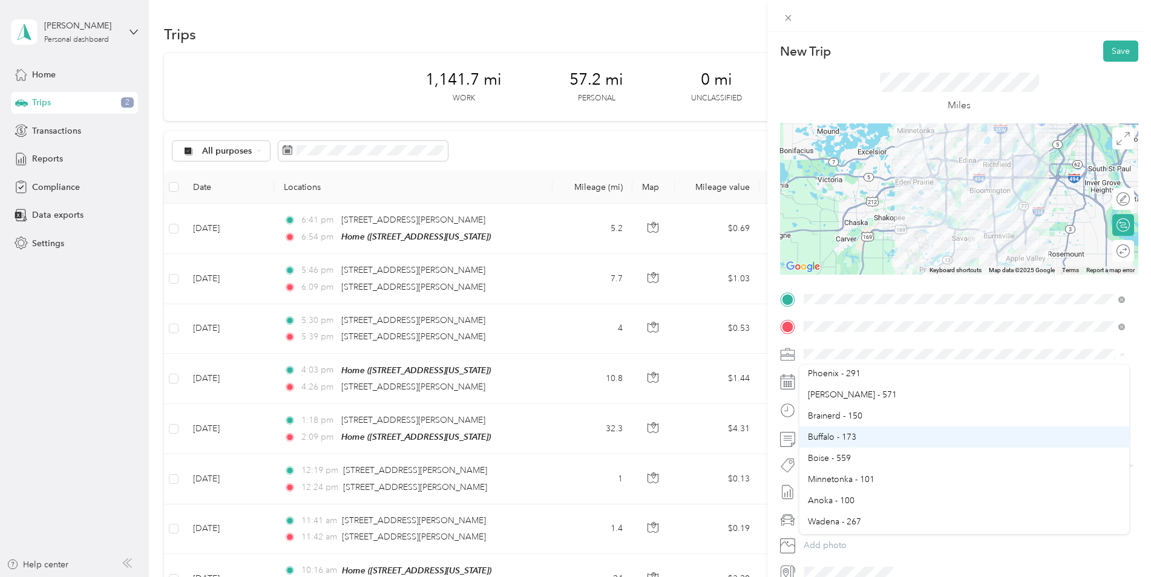
scroll to position [423, 0]
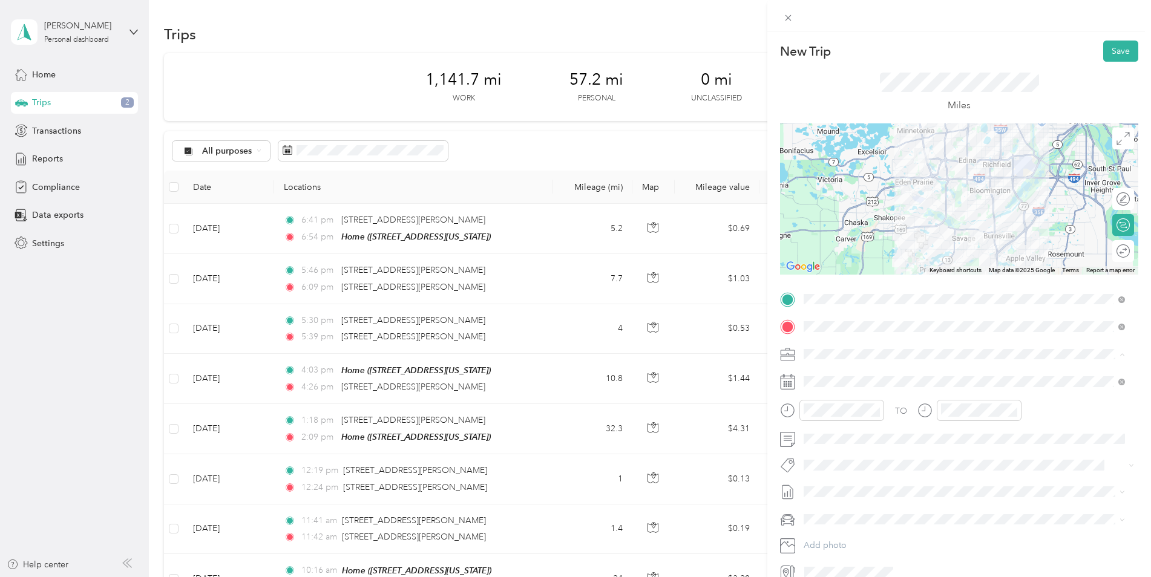
click at [884, 454] on div "Minnetonka - 101" at bounding box center [964, 460] width 313 height 13
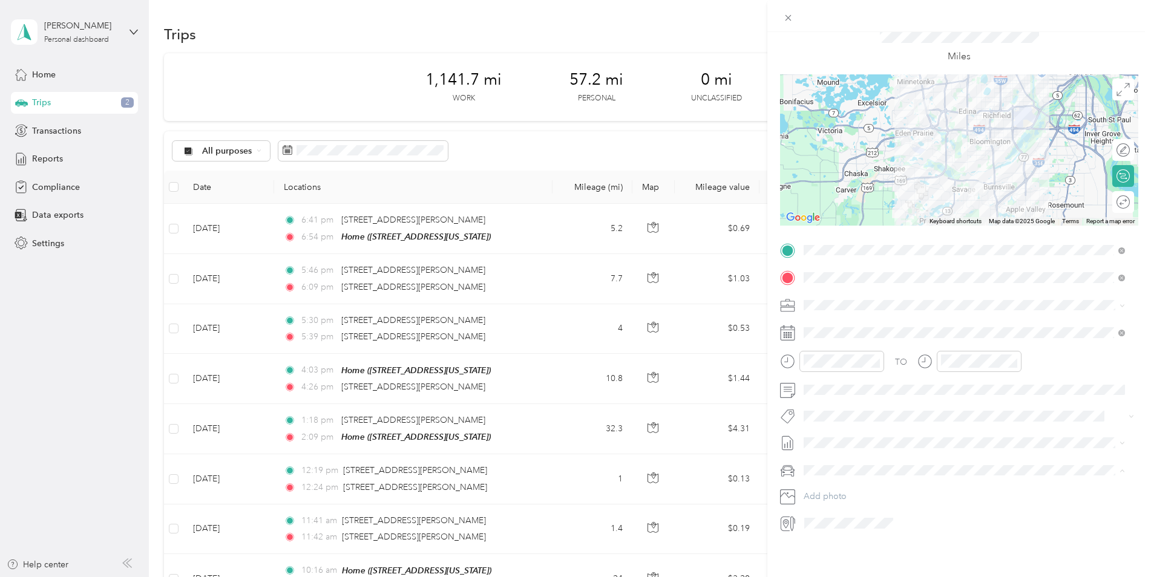
click at [853, 482] on span "INFINITI FX35" at bounding box center [835, 482] width 55 height 10
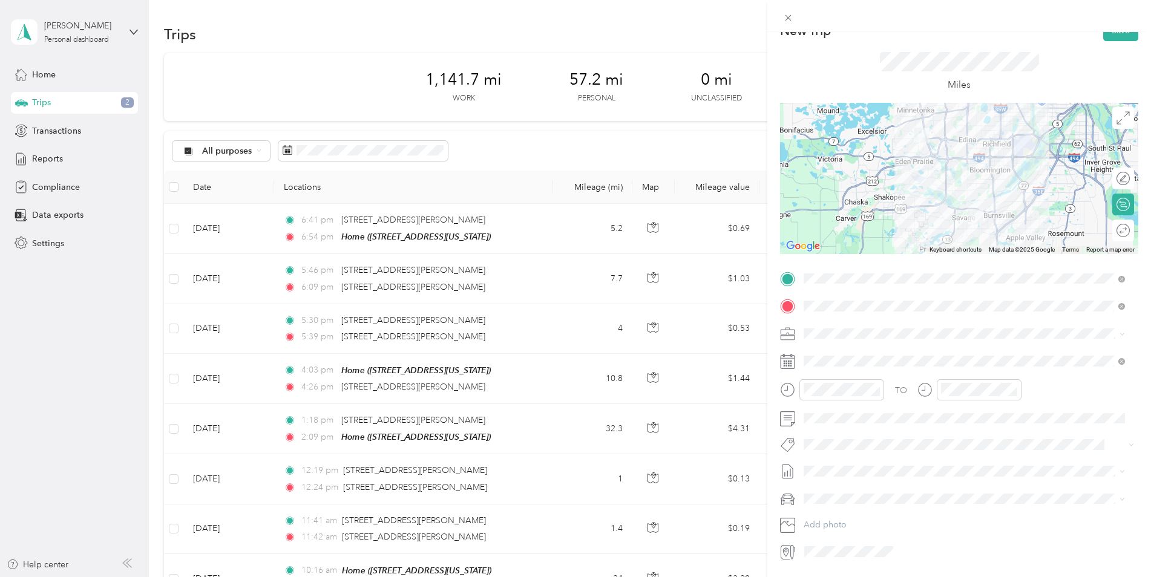
scroll to position [0, 0]
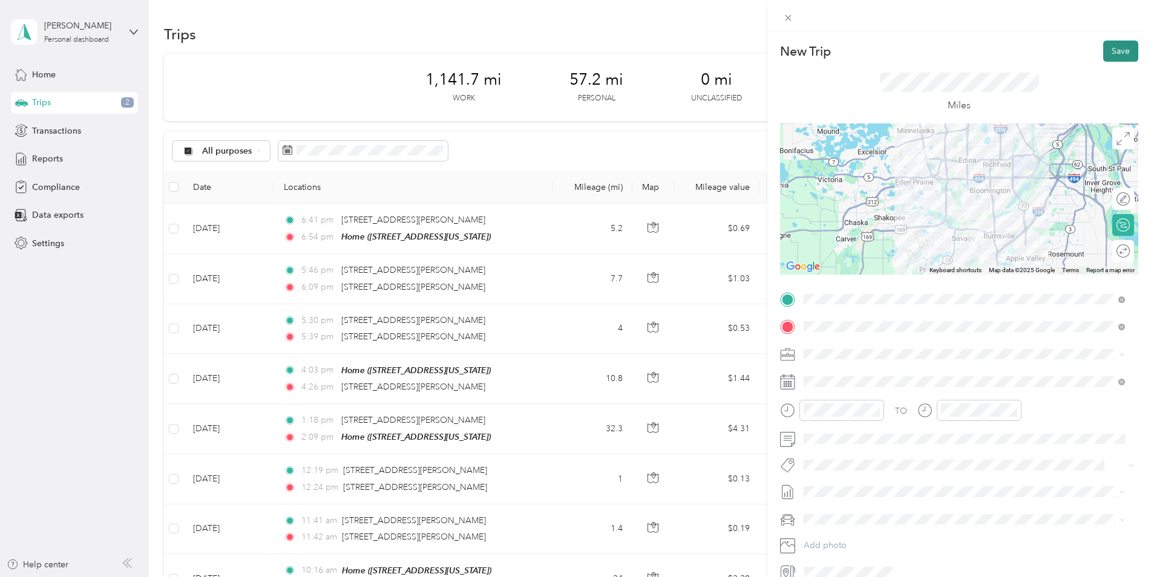
click at [1103, 54] on button "Save" at bounding box center [1120, 51] width 35 height 21
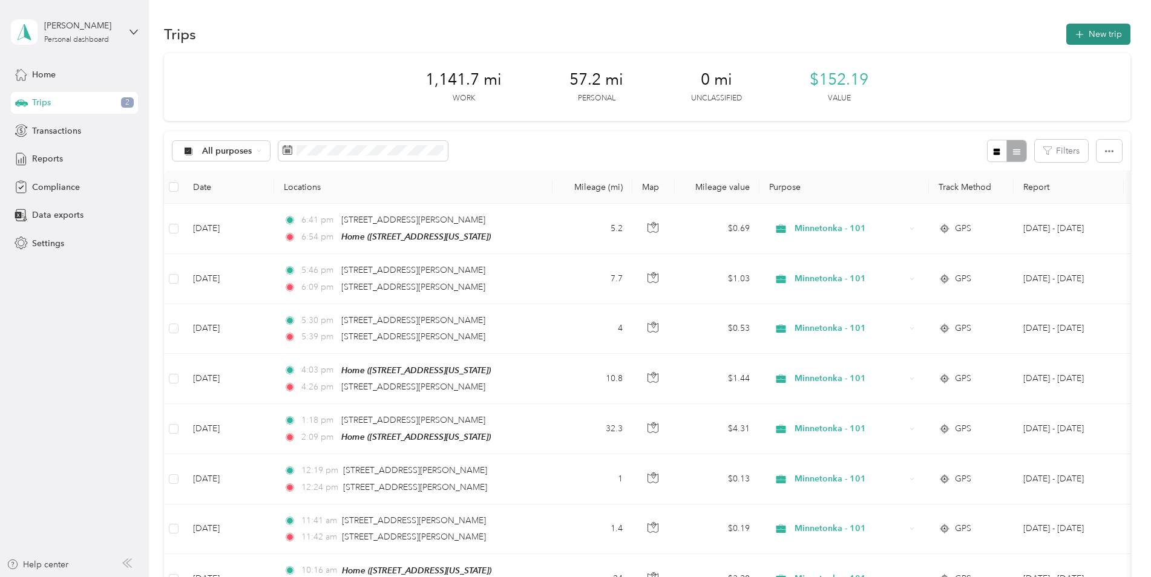
click at [1090, 42] on button "New trip" at bounding box center [1098, 34] width 64 height 21
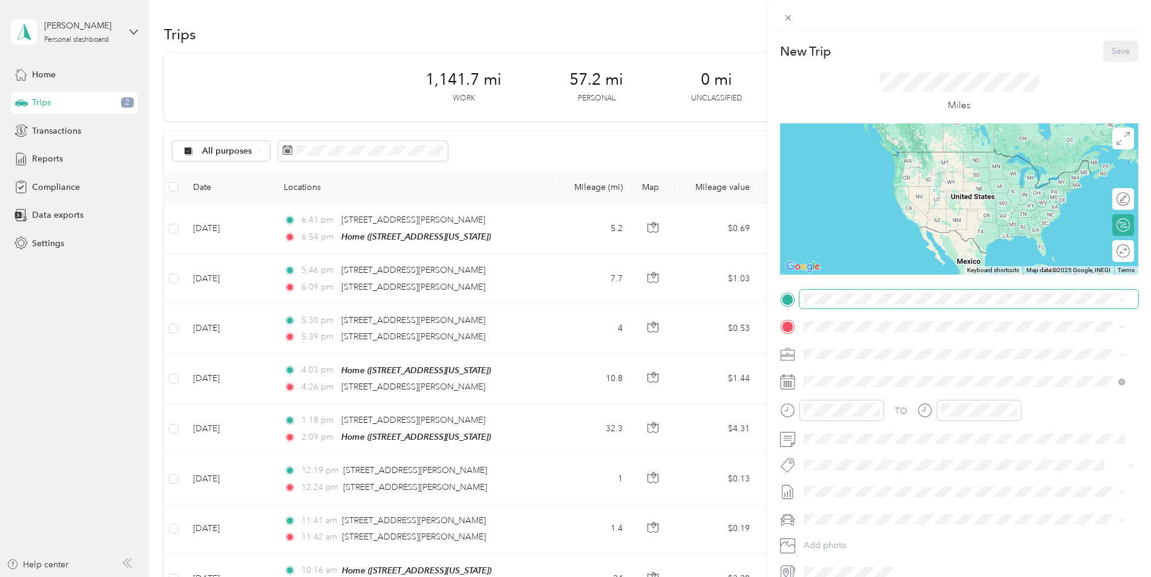
click at [851, 290] on span at bounding box center [968, 299] width 339 height 19
click at [851, 293] on span at bounding box center [968, 299] width 339 height 19
click at [854, 304] on span at bounding box center [968, 299] width 339 height 19
click at [891, 361] on span "[STREET_ADDRESS][US_STATE]" at bounding box center [886, 365] width 121 height 10
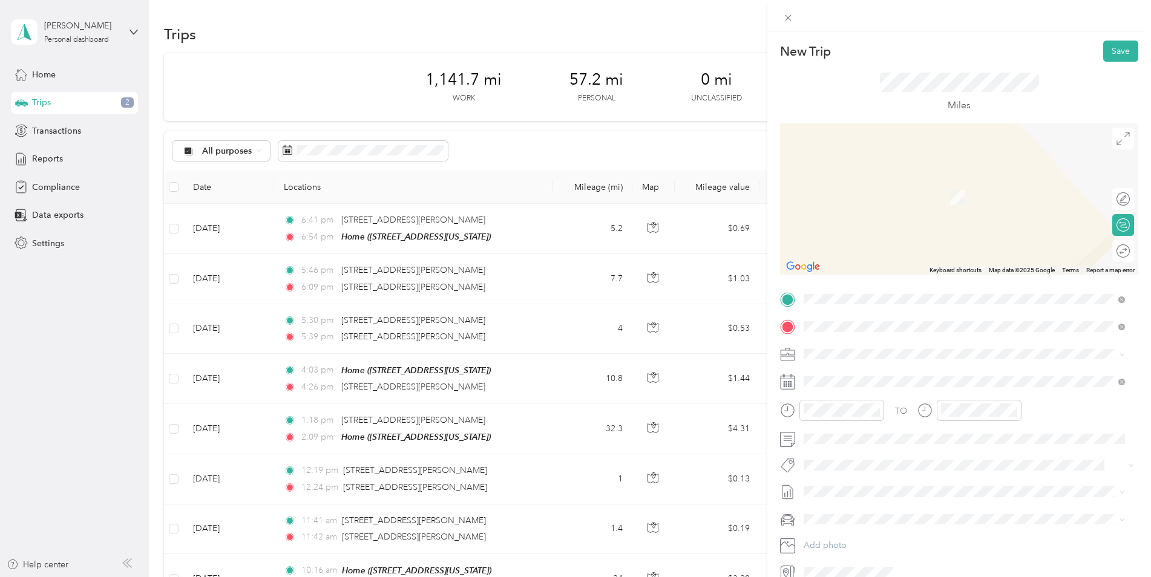
click at [886, 387] on span "[STREET_ADDRESS][US_STATE]" at bounding box center [886, 388] width 121 height 10
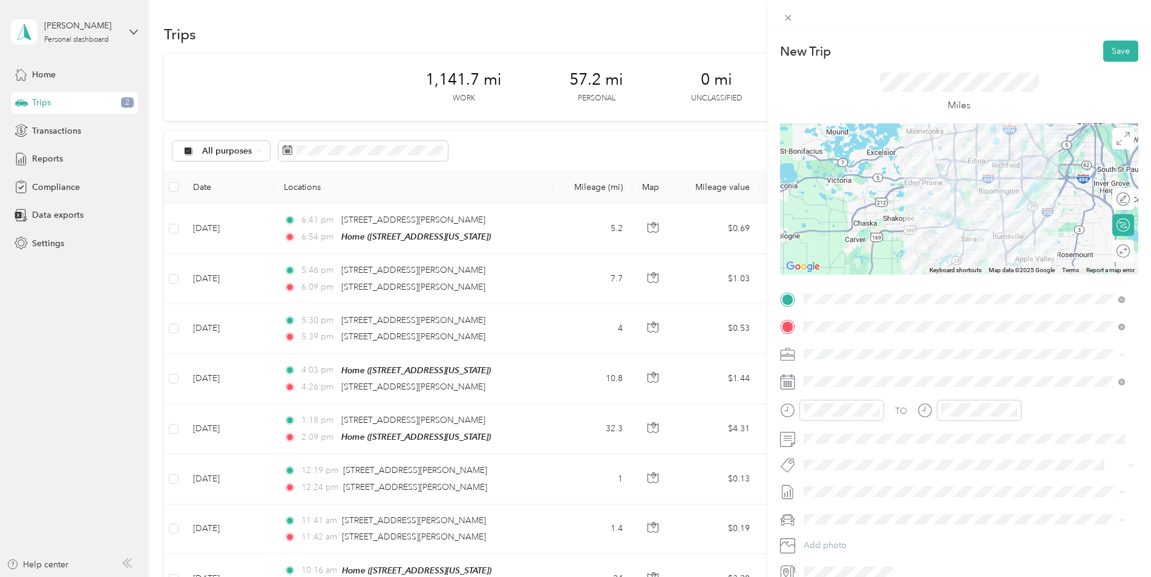
click at [853, 361] on span at bounding box center [968, 354] width 339 height 19
click at [852, 359] on span at bounding box center [968, 354] width 339 height 19
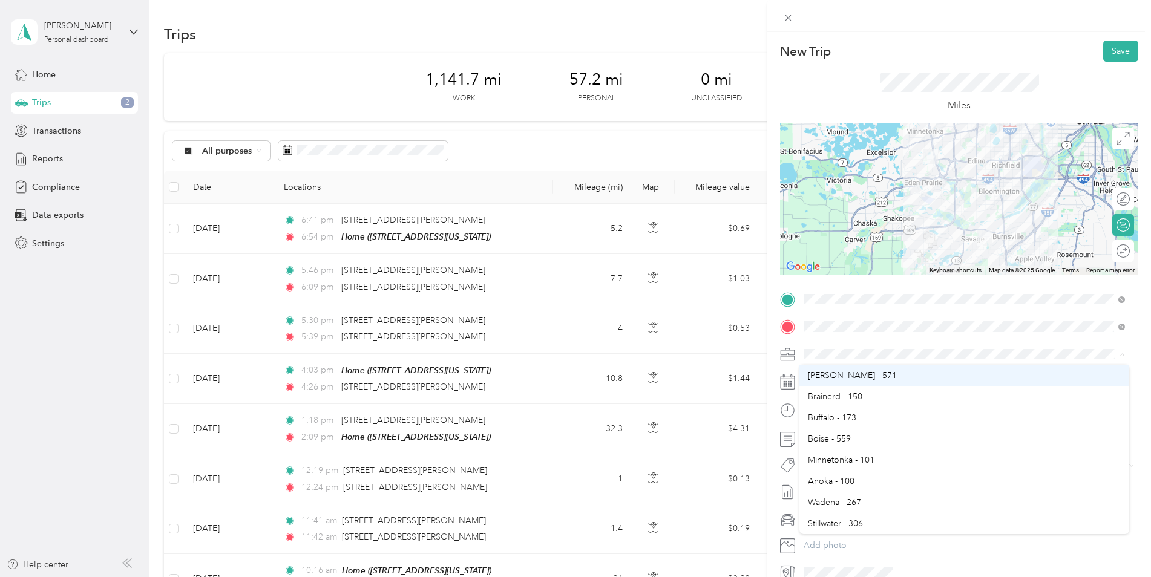
scroll to position [484, 0]
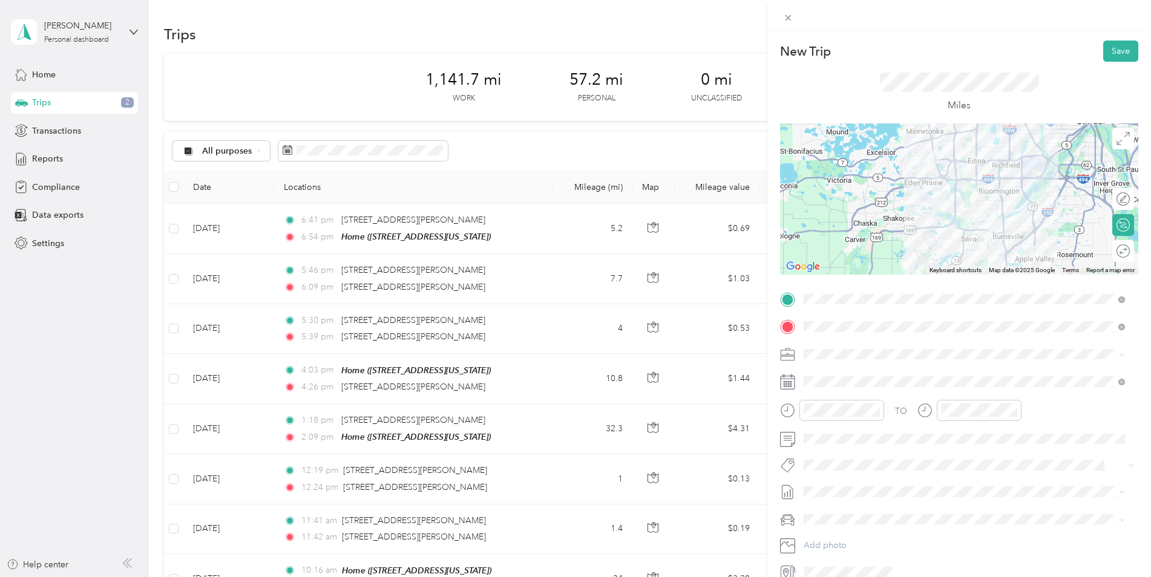
click at [858, 408] on ol "Butte Culligan Bozeman [PERSON_NAME][GEOGRAPHIC_DATA] - 394 [GEOGRAPHIC_DATA] -…" at bounding box center [964, 449] width 330 height 169
click at [995, 214] on div at bounding box center [959, 198] width 358 height 151
click at [999, 209] on div at bounding box center [959, 198] width 358 height 151
click at [996, 203] on div at bounding box center [959, 198] width 358 height 151
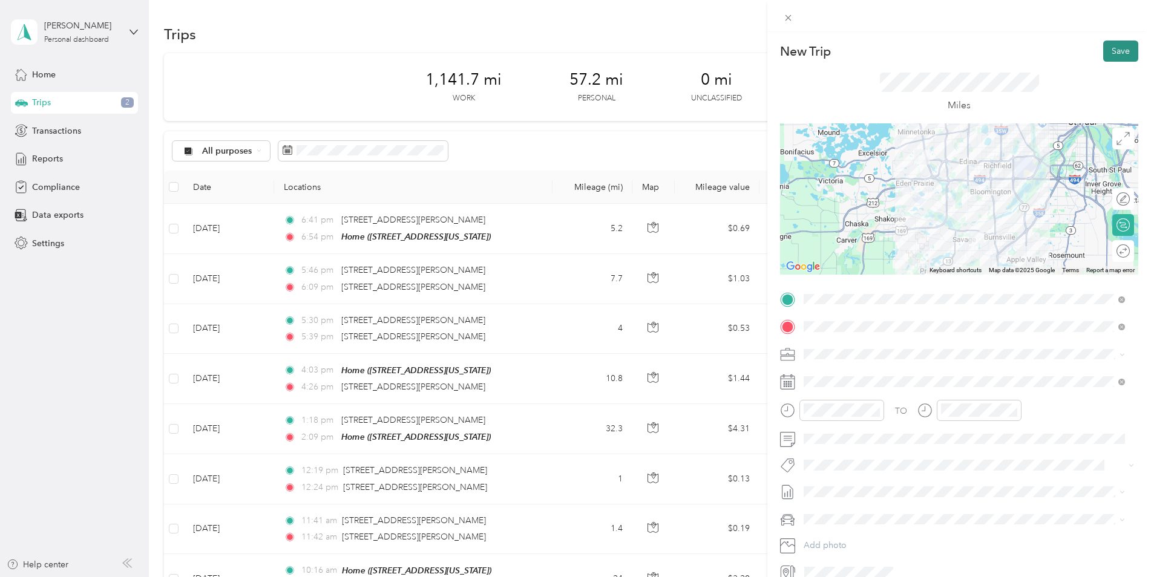
click at [1122, 50] on button "Save" at bounding box center [1120, 51] width 35 height 21
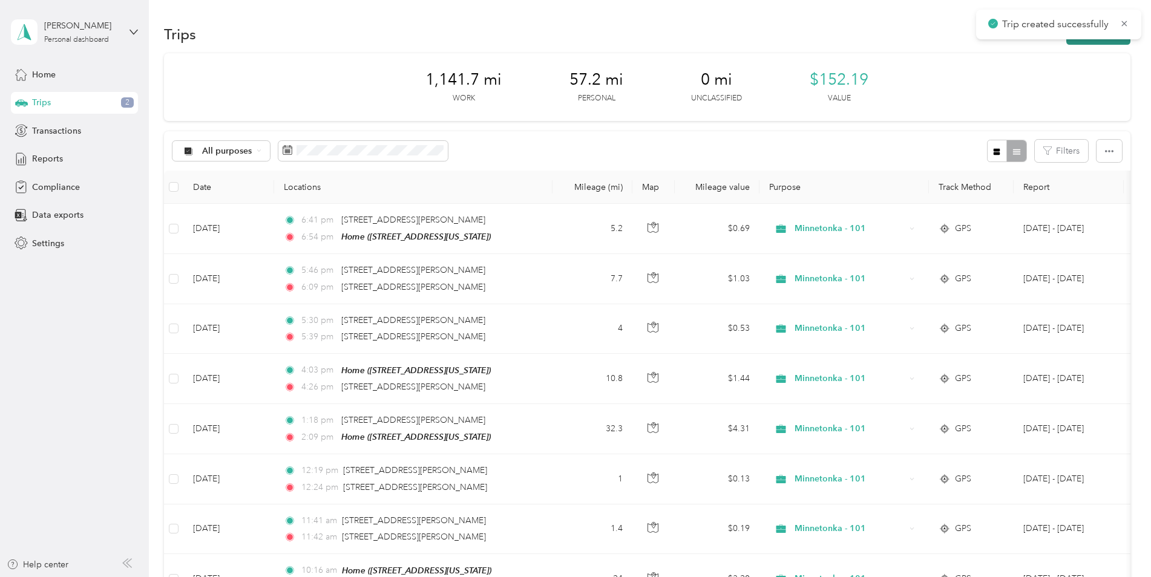
click at [1087, 42] on button "New trip" at bounding box center [1098, 34] width 64 height 21
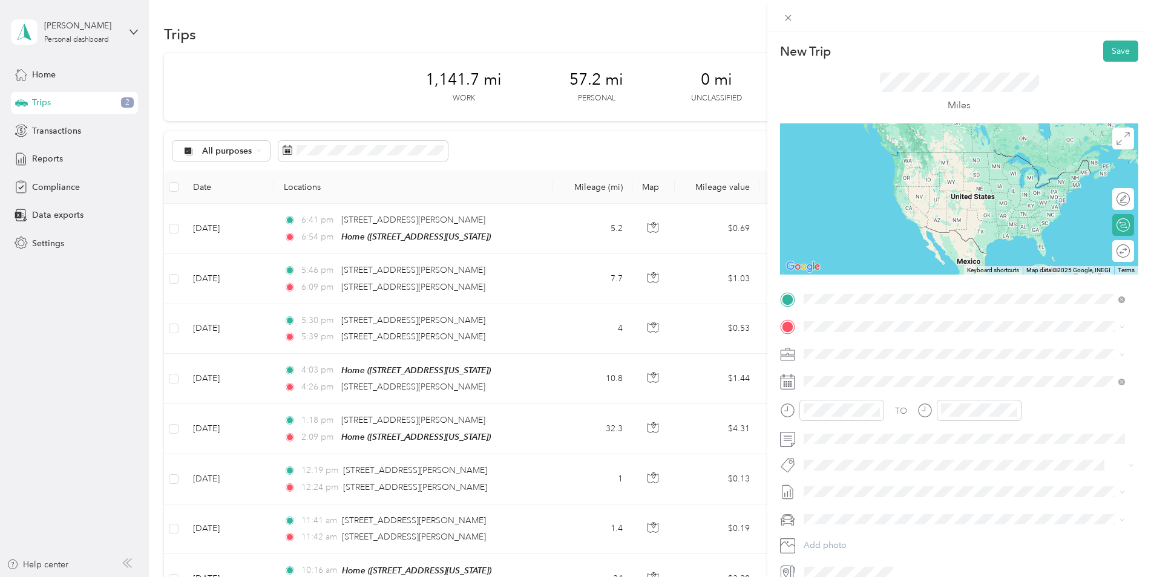
click at [938, 347] on div "Home" at bounding box center [886, 347] width 121 height 11
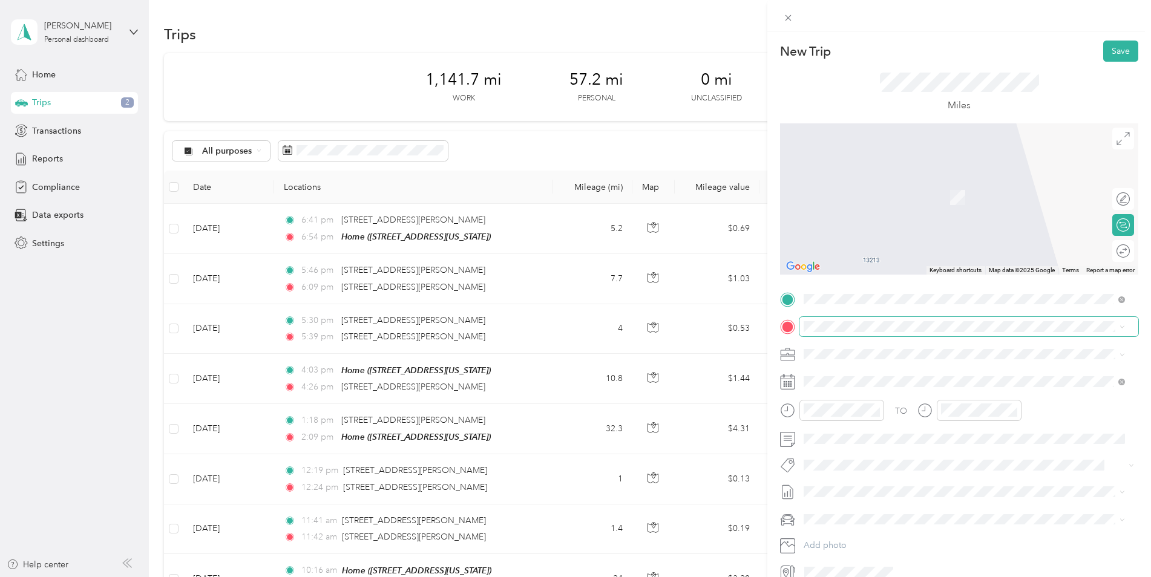
click at [900, 333] on span at bounding box center [968, 326] width 339 height 19
click at [952, 391] on ol "From search results [STREET_ADDRESS][PERSON_NAME][US_STATE] [STREET_ADDRESS][PE…" at bounding box center [964, 409] width 330 height 145
click at [865, 347] on span at bounding box center [968, 354] width 339 height 19
click at [860, 312] on div "TO Add photo" at bounding box center [959, 436] width 358 height 292
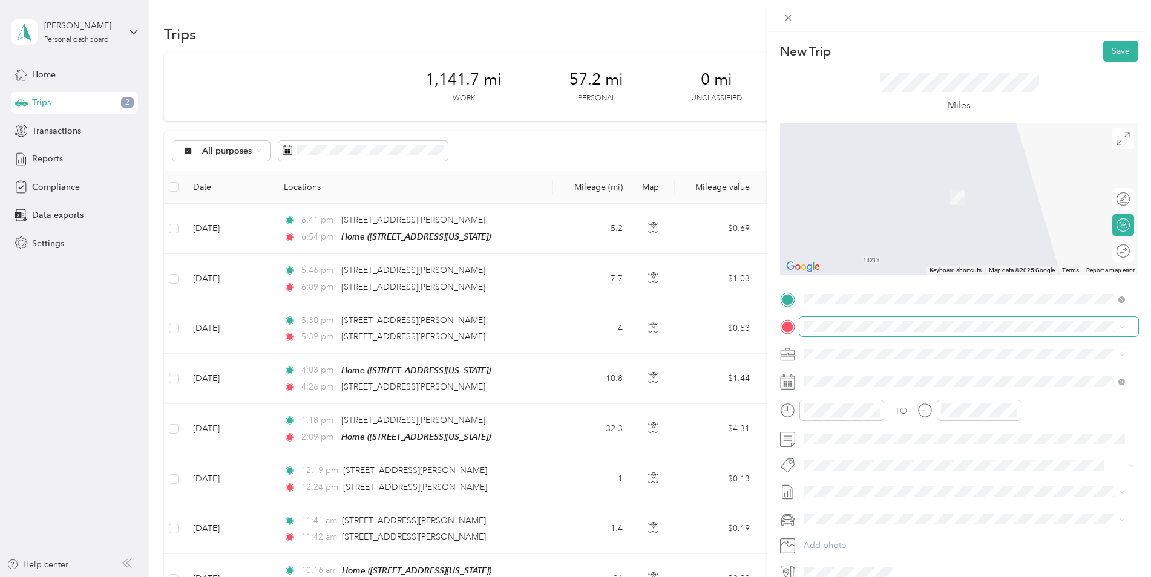
click at [861, 319] on span at bounding box center [968, 326] width 339 height 19
click at [889, 374] on span "[STREET_ADDRESS][PERSON_NAME][US_STATE]" at bounding box center [920, 370] width 188 height 11
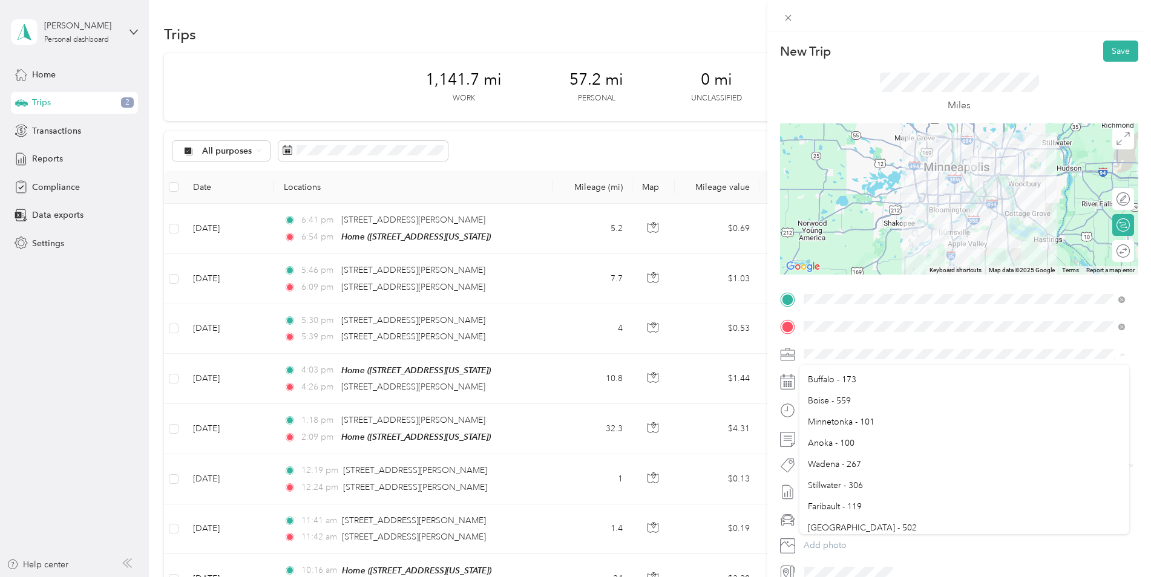
scroll to position [433, 0]
click at [863, 456] on li "Minnetonka - 101" at bounding box center [964, 450] width 330 height 21
click at [901, 371] on div "TO Add photo" at bounding box center [959, 436] width 358 height 292
click at [981, 204] on div at bounding box center [959, 198] width 358 height 151
click at [979, 207] on div at bounding box center [959, 198] width 358 height 151
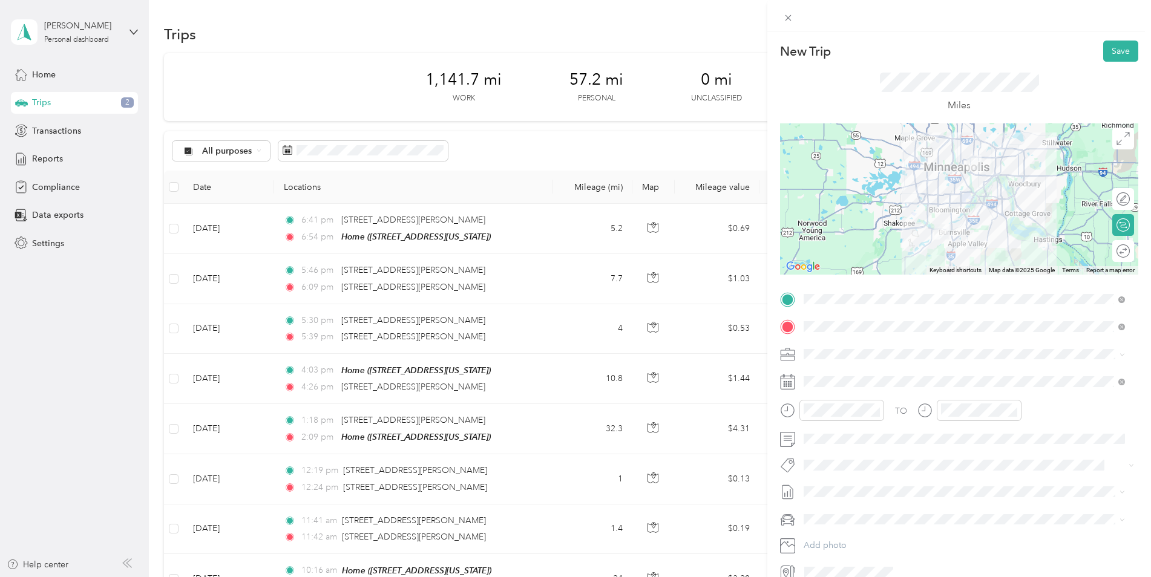
click at [977, 204] on div at bounding box center [959, 198] width 358 height 151
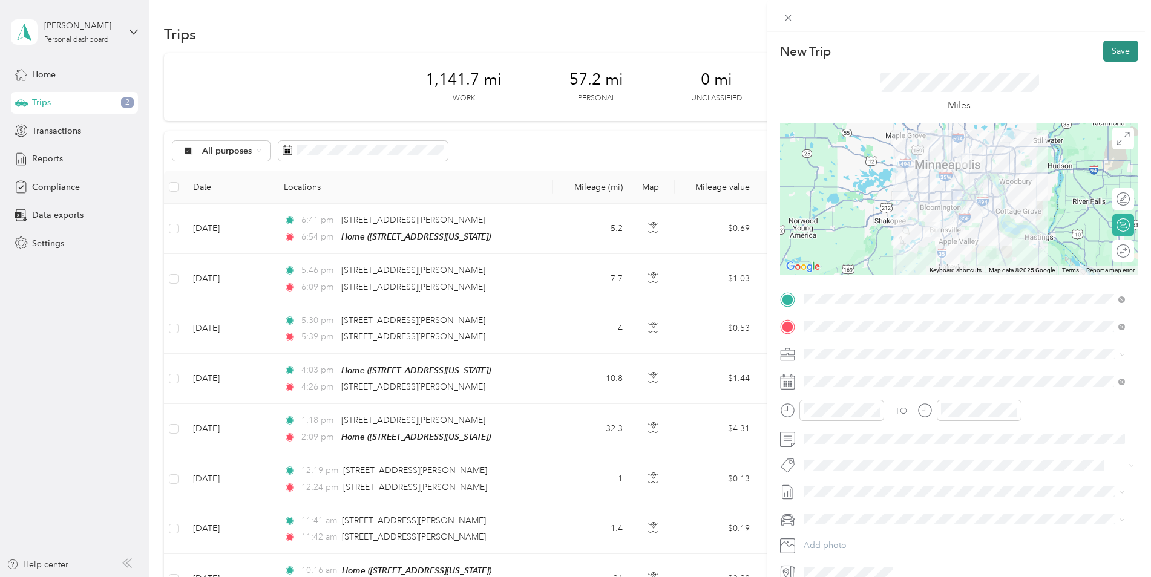
click at [1119, 50] on button "Save" at bounding box center [1120, 51] width 35 height 21
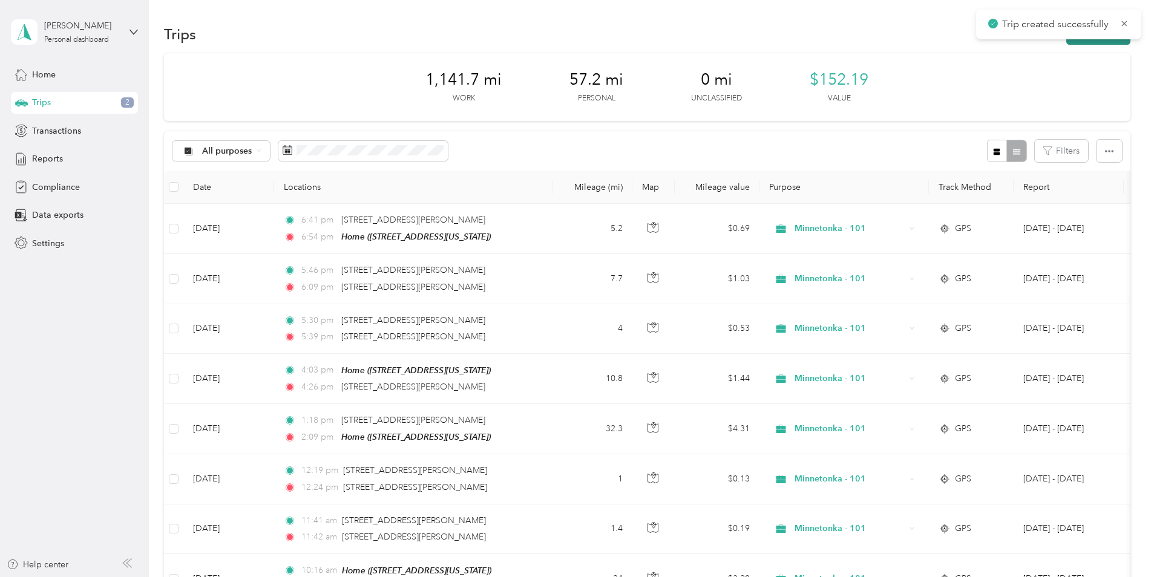
click at [1093, 41] on button "New trip" at bounding box center [1098, 34] width 64 height 21
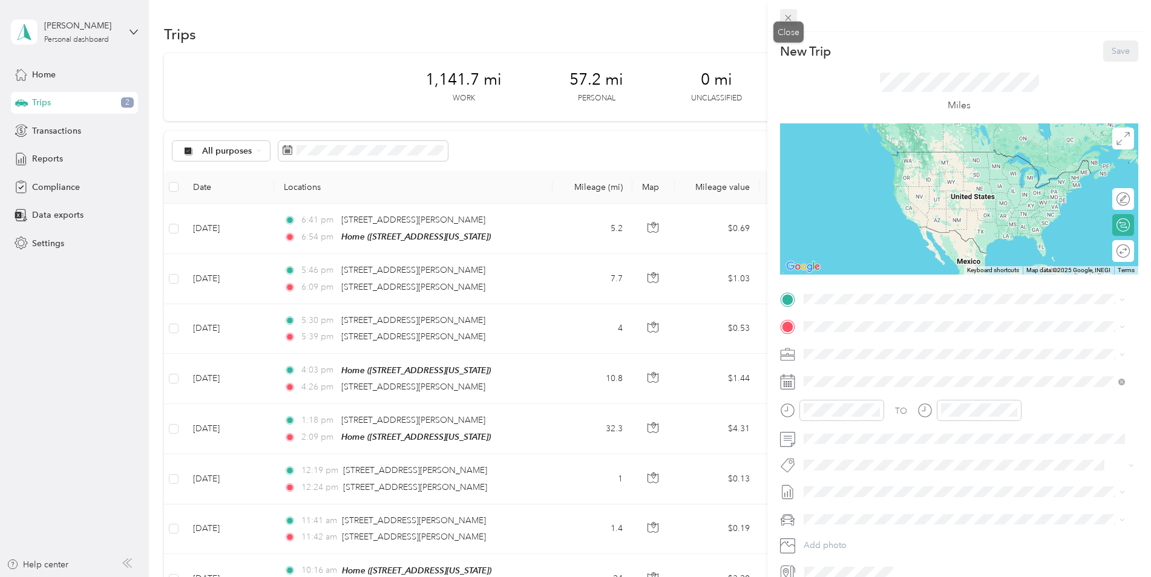
click at [792, 19] on icon at bounding box center [788, 18] width 10 height 10
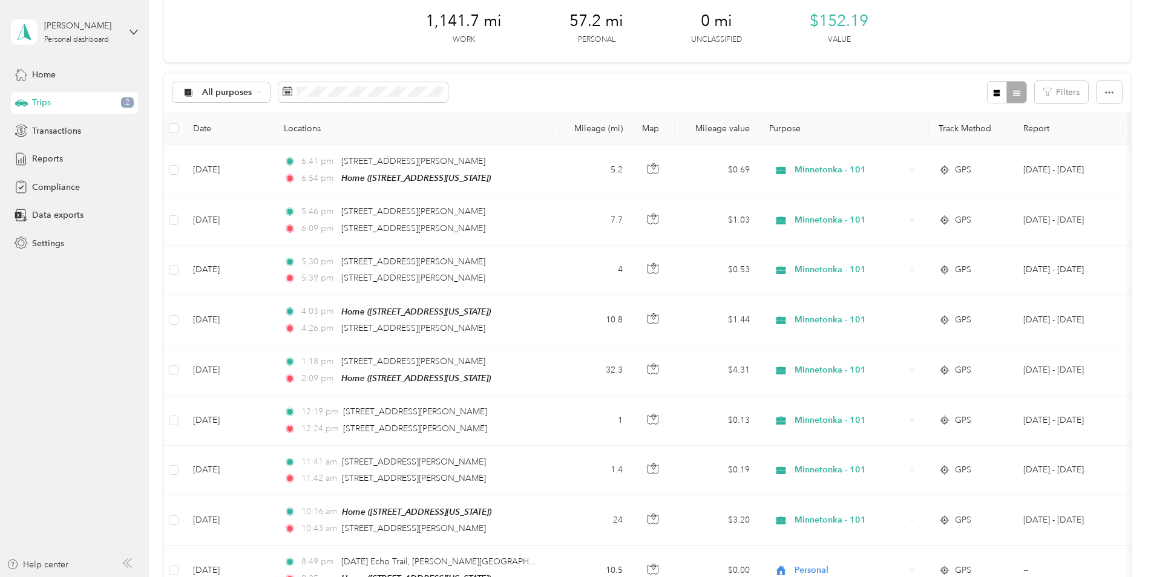
scroll to position [0, 0]
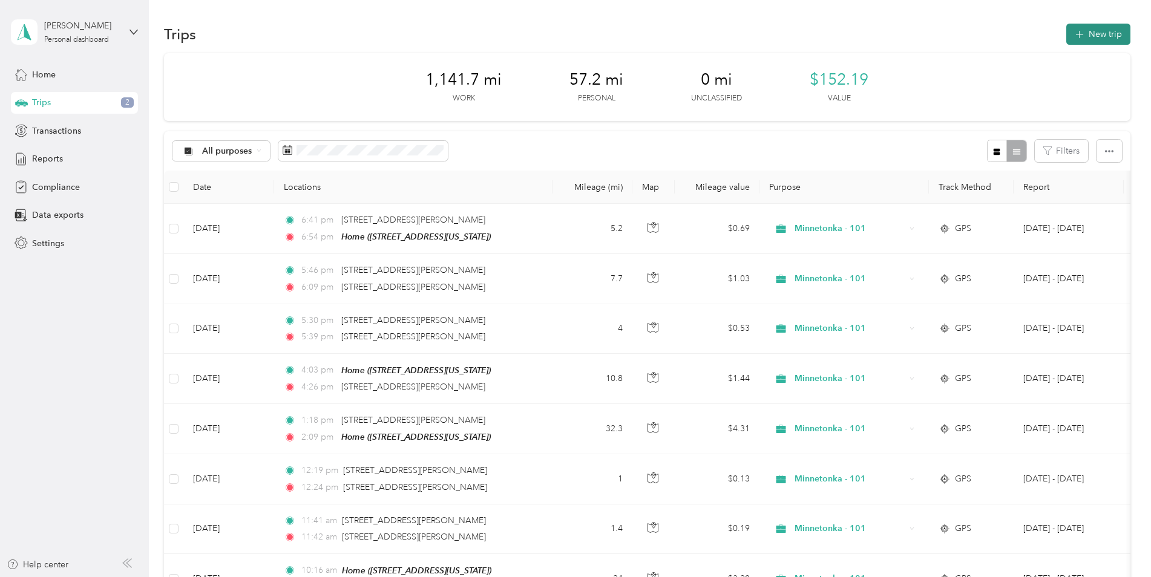
click at [1099, 38] on button "New trip" at bounding box center [1098, 34] width 64 height 21
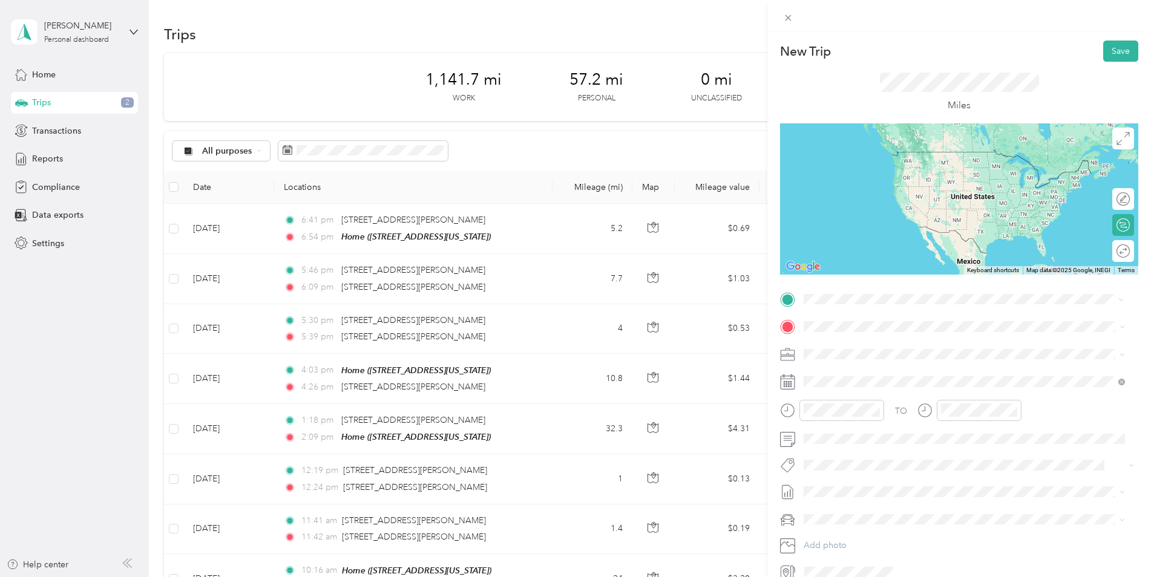
click at [877, 356] on span "[STREET_ADDRESS][US_STATE]" at bounding box center [886, 361] width 121 height 10
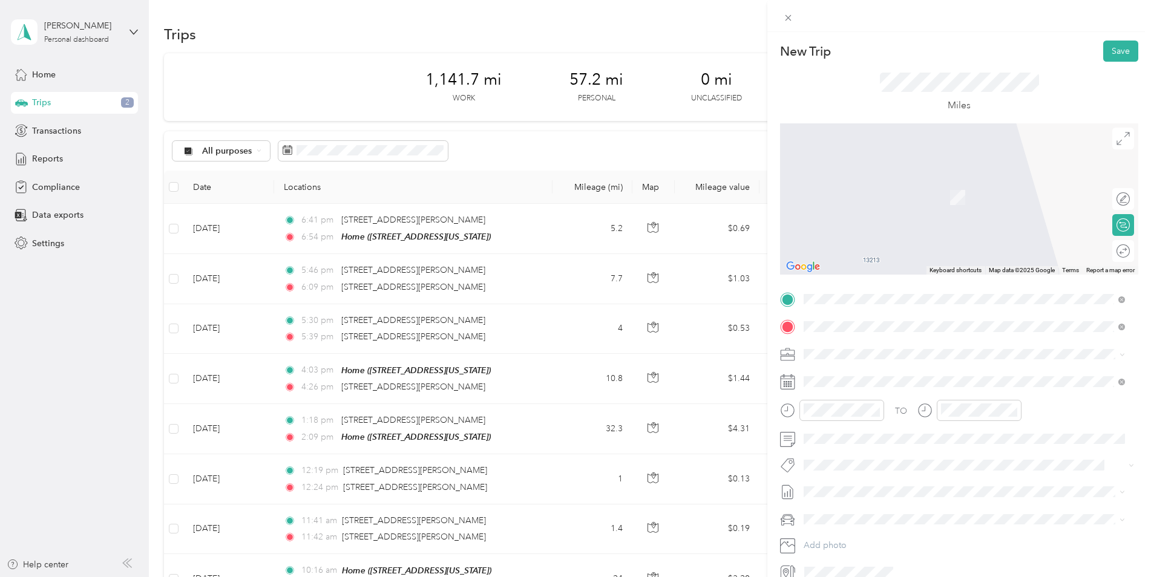
click at [863, 384] on div "TEAM Minnetonka [PERSON_NAME] [STREET_ADDRESS][PERSON_NAME][US_STATE]" at bounding box center [907, 384] width 163 height 30
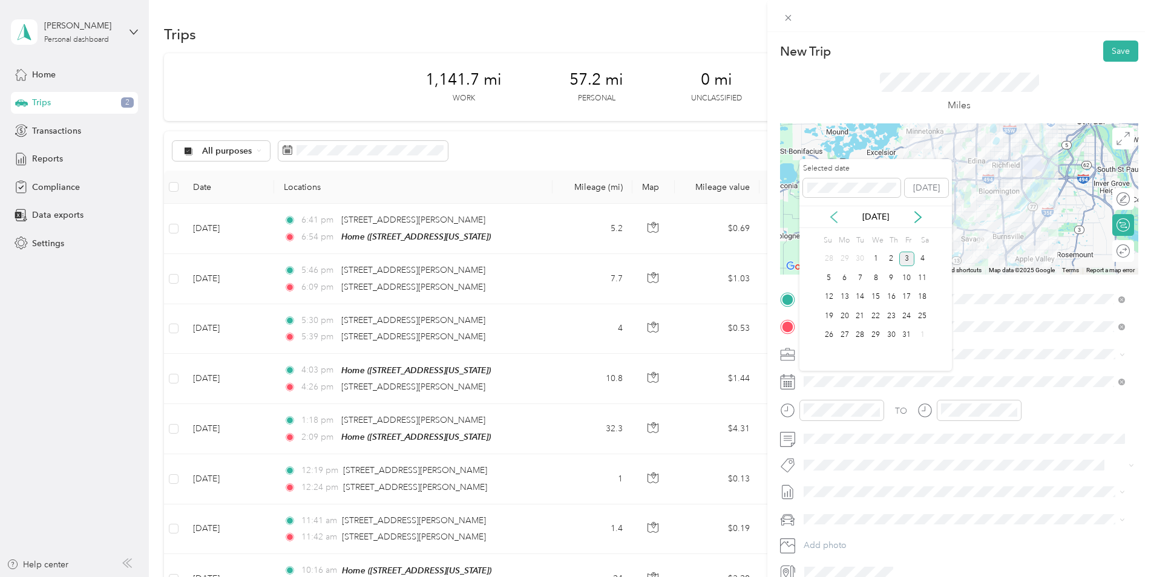
click at [830, 211] on icon at bounding box center [834, 217] width 12 height 12
click at [875, 290] on div "17" at bounding box center [876, 297] width 16 height 15
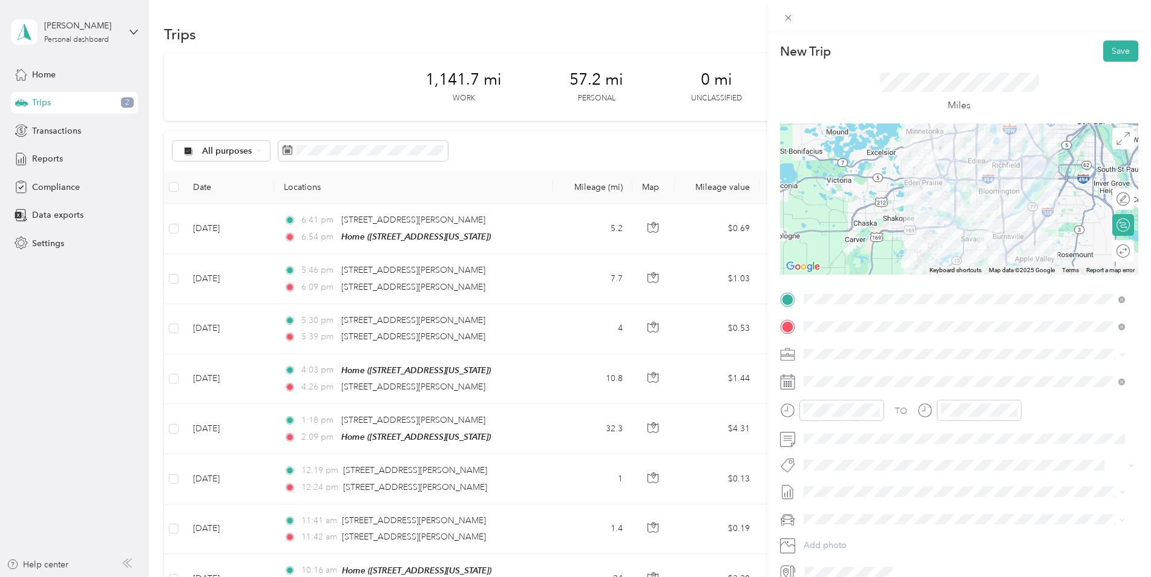
click at [840, 347] on span at bounding box center [968, 354] width 339 height 19
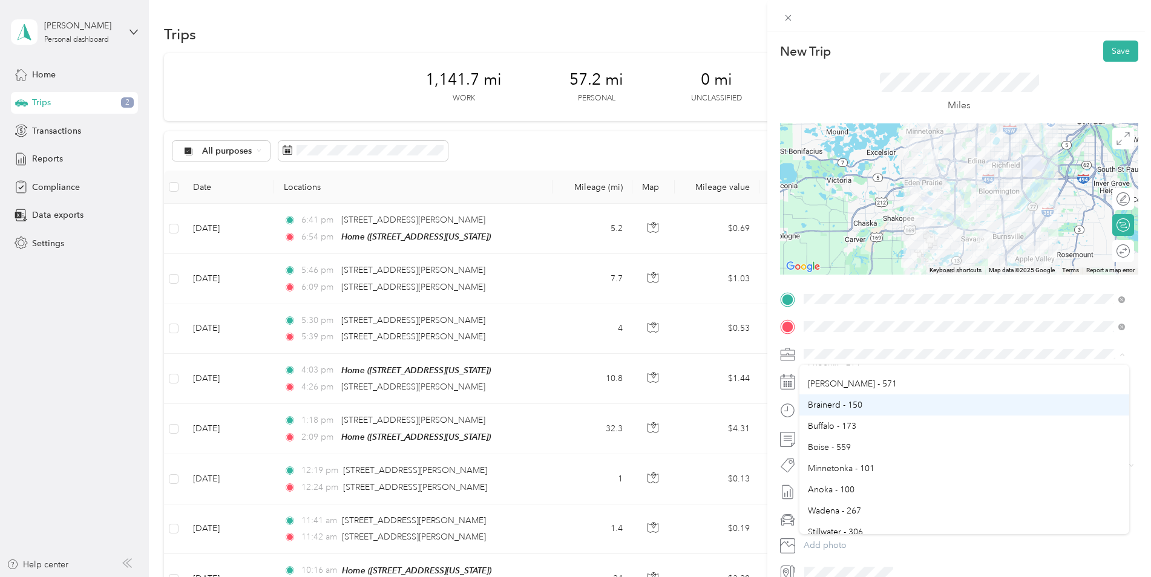
scroll to position [423, 0]
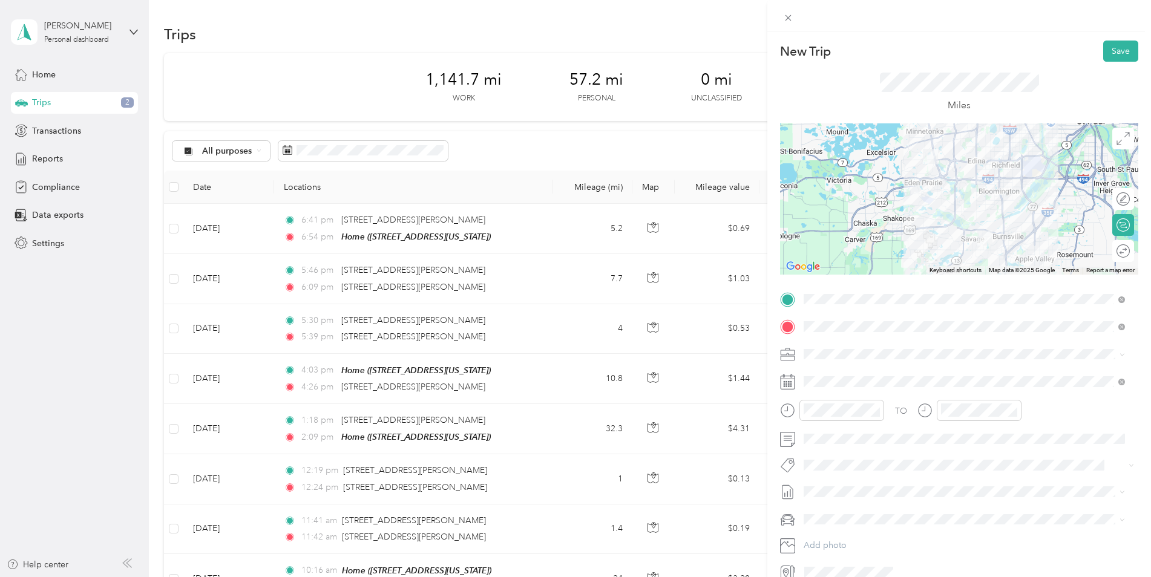
click at [874, 455] on span "Minnetonka - 101" at bounding box center [841, 460] width 67 height 10
click at [999, 201] on div at bounding box center [959, 198] width 358 height 151
click at [997, 193] on div at bounding box center [959, 198] width 358 height 151
click at [995, 188] on div at bounding box center [959, 198] width 358 height 151
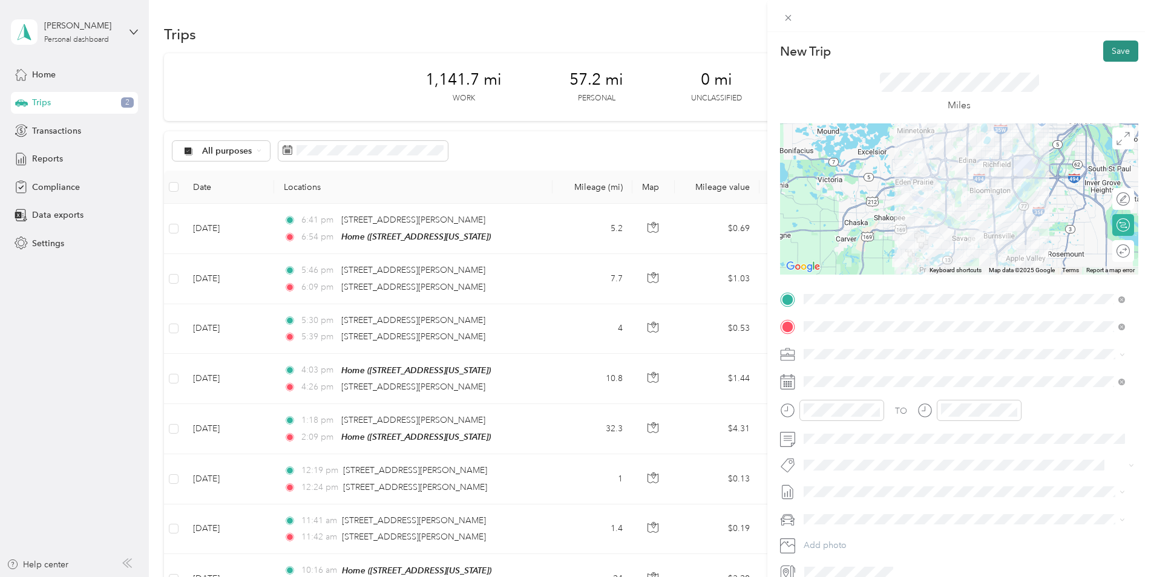
click at [1103, 57] on button "Save" at bounding box center [1120, 51] width 35 height 21
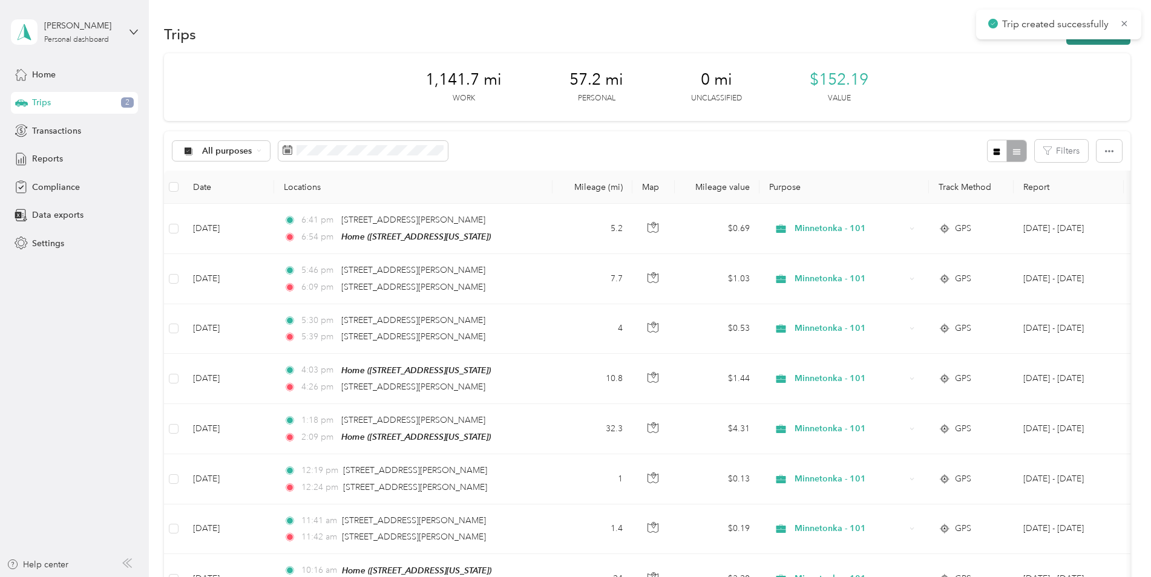
click at [1083, 42] on button "New trip" at bounding box center [1098, 34] width 64 height 21
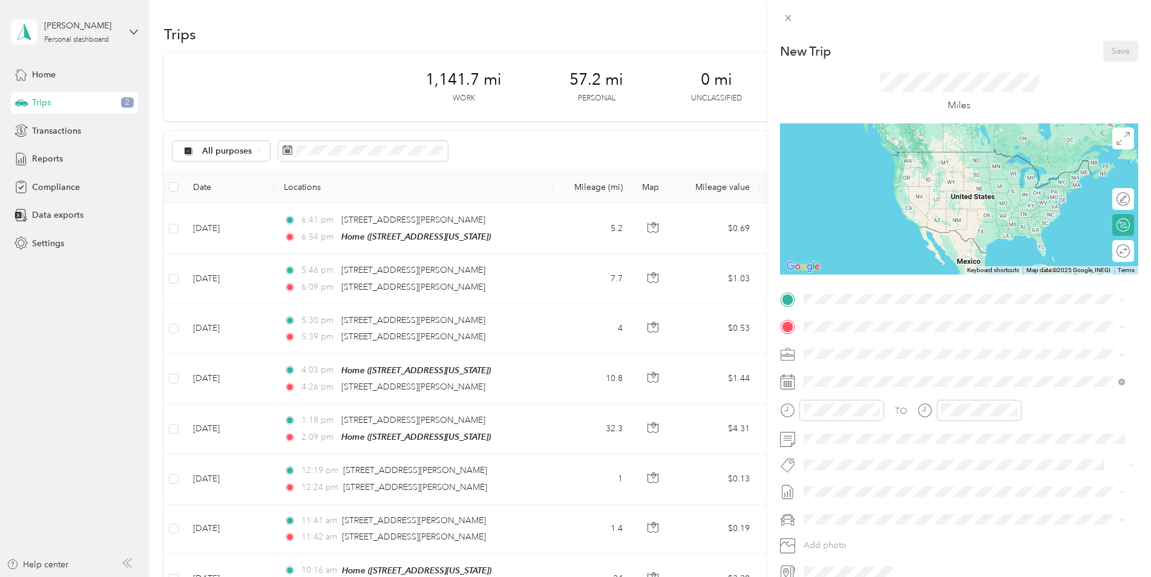
click at [858, 338] on li "TEAM Minnetonka [PERSON_NAME] [STREET_ADDRESS][PERSON_NAME][US_STATE]" at bounding box center [964, 355] width 330 height 42
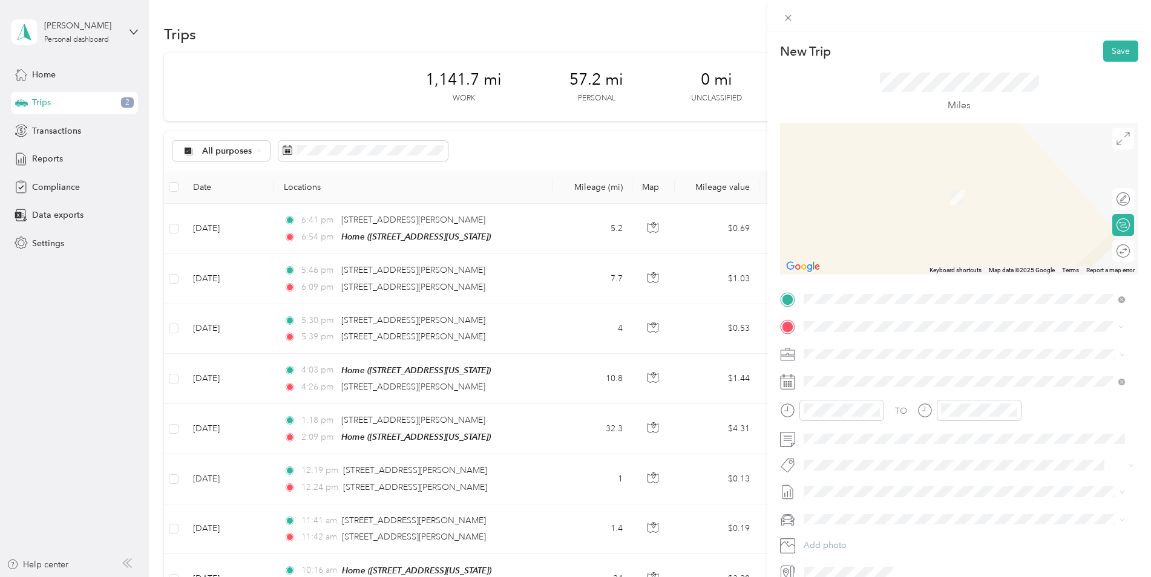
click at [872, 379] on div "Home [STREET_ADDRESS][US_STATE]" at bounding box center [886, 381] width 121 height 25
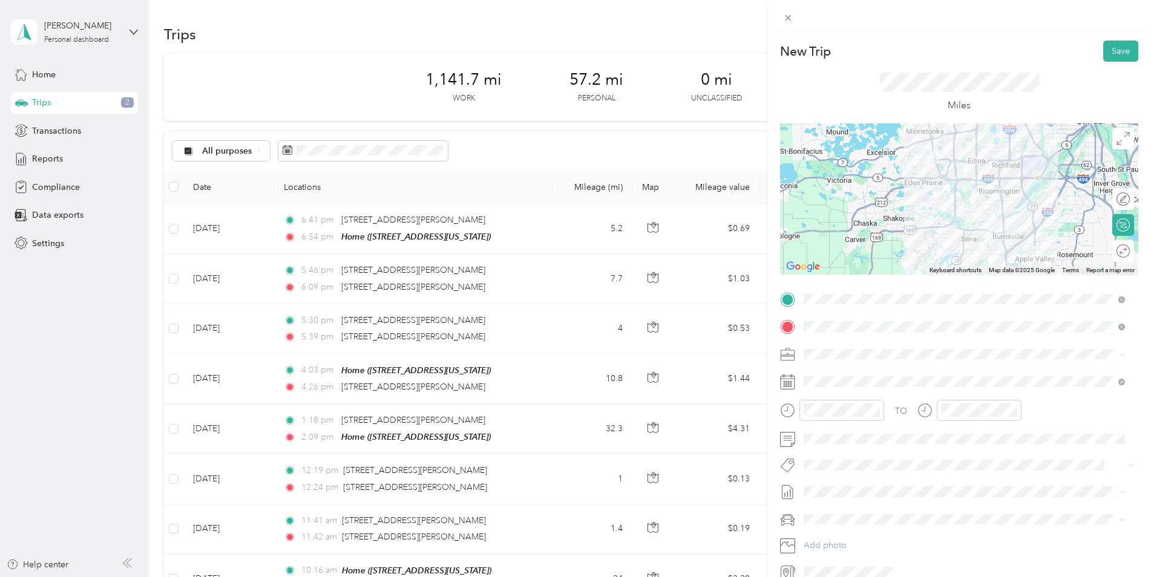
click at [796, 364] on div "TO Add photo" at bounding box center [959, 436] width 358 height 292
click at [866, 466] on ol "Butte Culligan Bozeman [PERSON_NAME][GEOGRAPHIC_DATA] - 394 [GEOGRAPHIC_DATA] -…" at bounding box center [964, 443] width 330 height 169
click at [839, 376] on span at bounding box center [968, 381] width 339 height 19
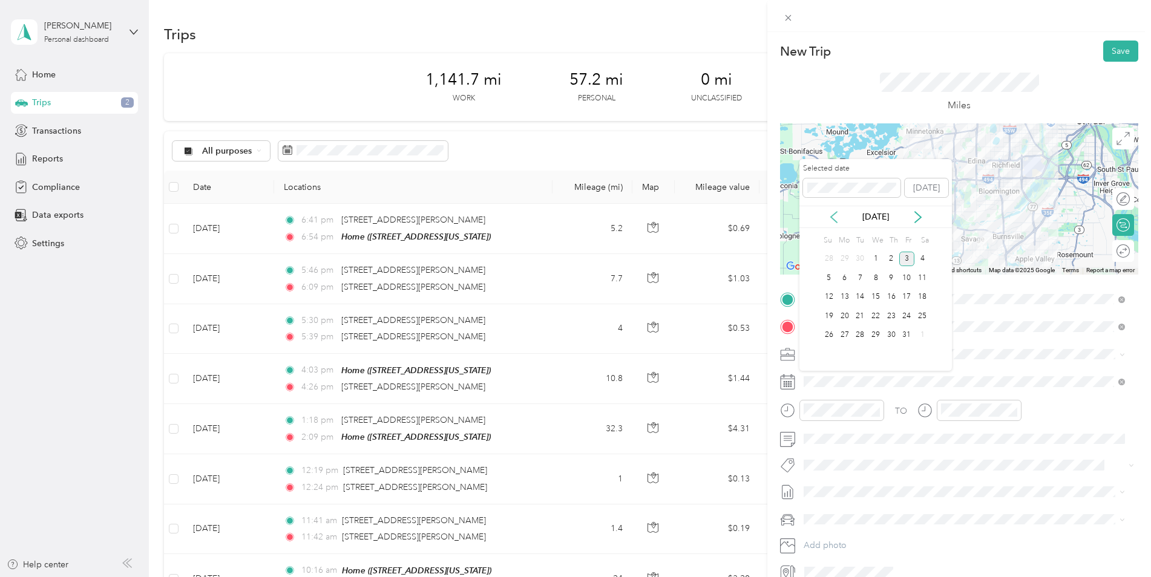
click at [837, 220] on icon at bounding box center [834, 217] width 12 height 12
click at [877, 296] on div "17" at bounding box center [876, 297] width 16 height 15
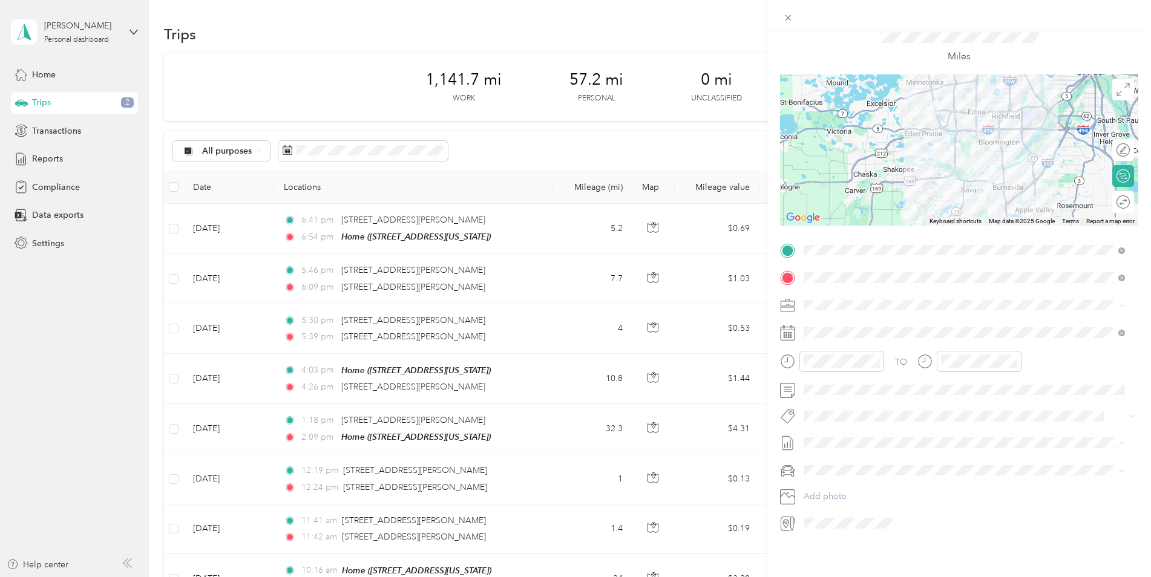
scroll to position [0, 0]
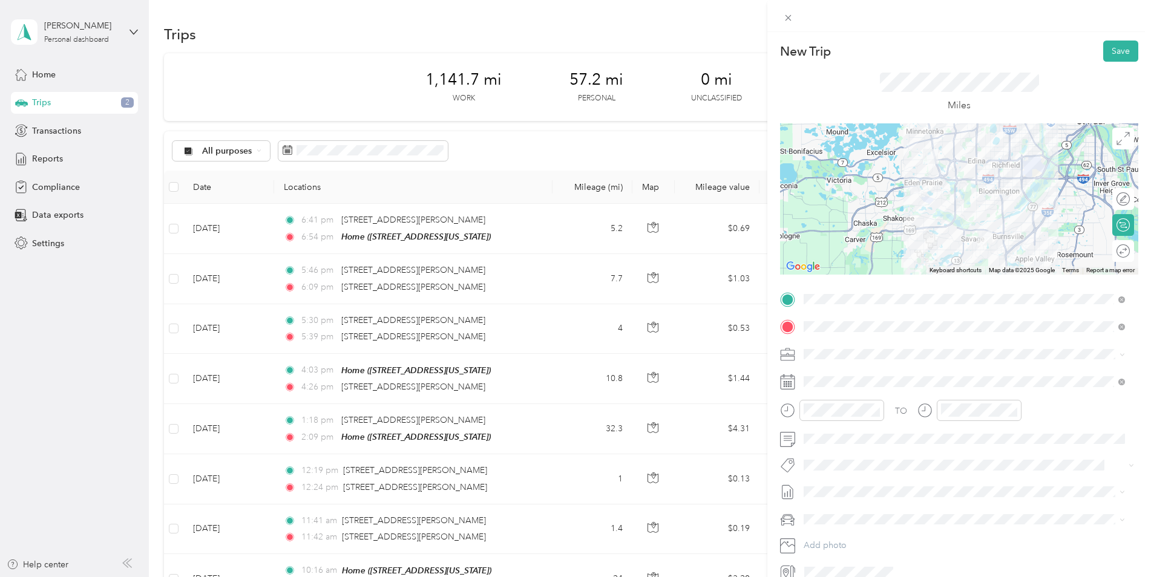
click at [998, 218] on div at bounding box center [959, 198] width 358 height 151
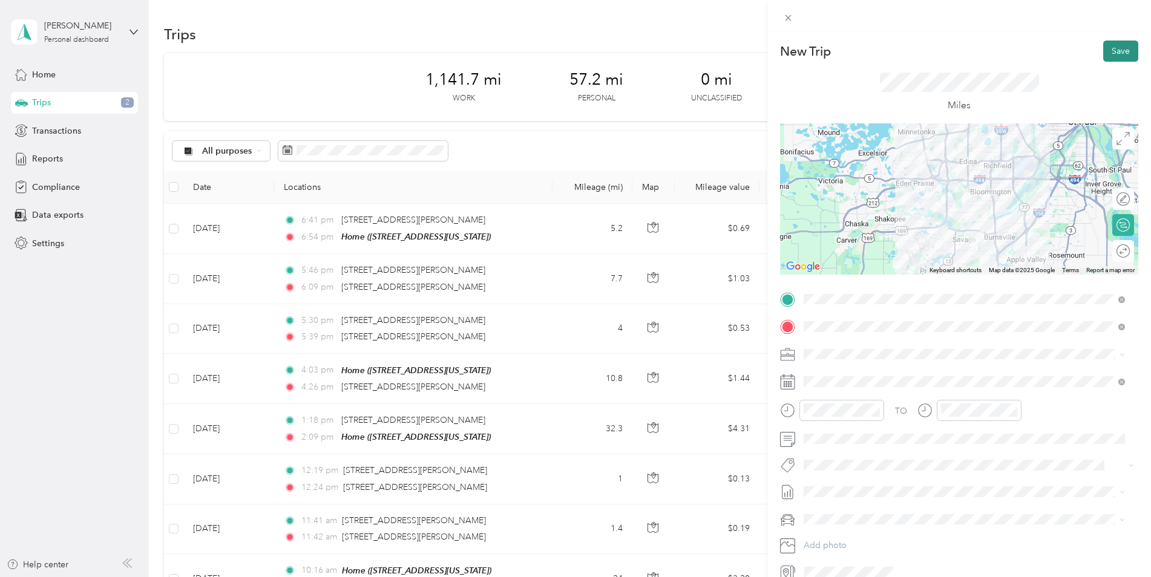
click at [1110, 51] on button "Save" at bounding box center [1120, 51] width 35 height 21
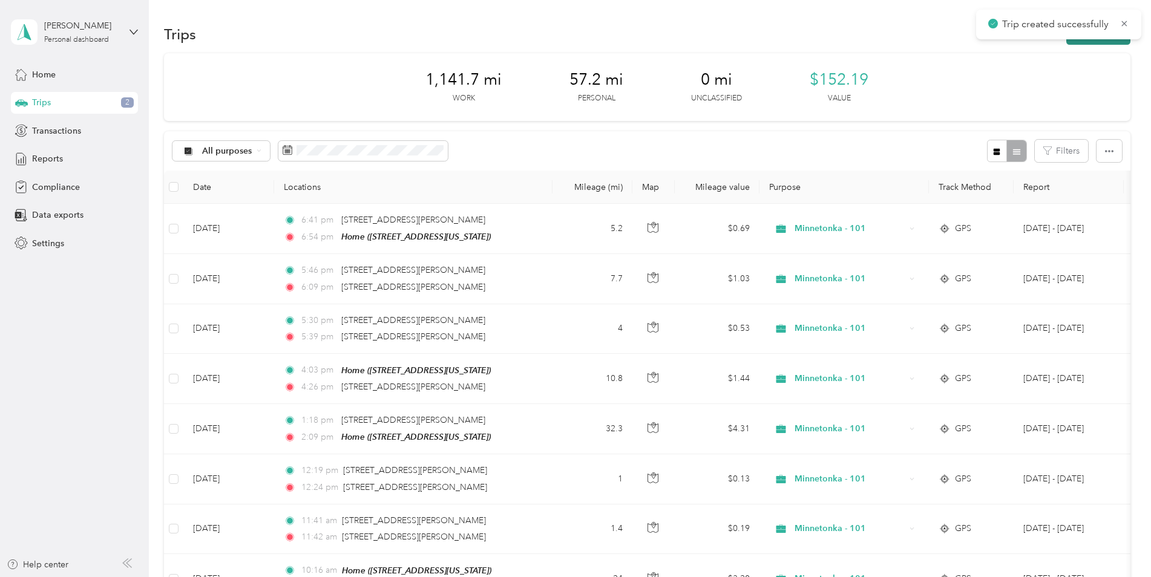
click at [1084, 42] on button "New trip" at bounding box center [1098, 34] width 64 height 21
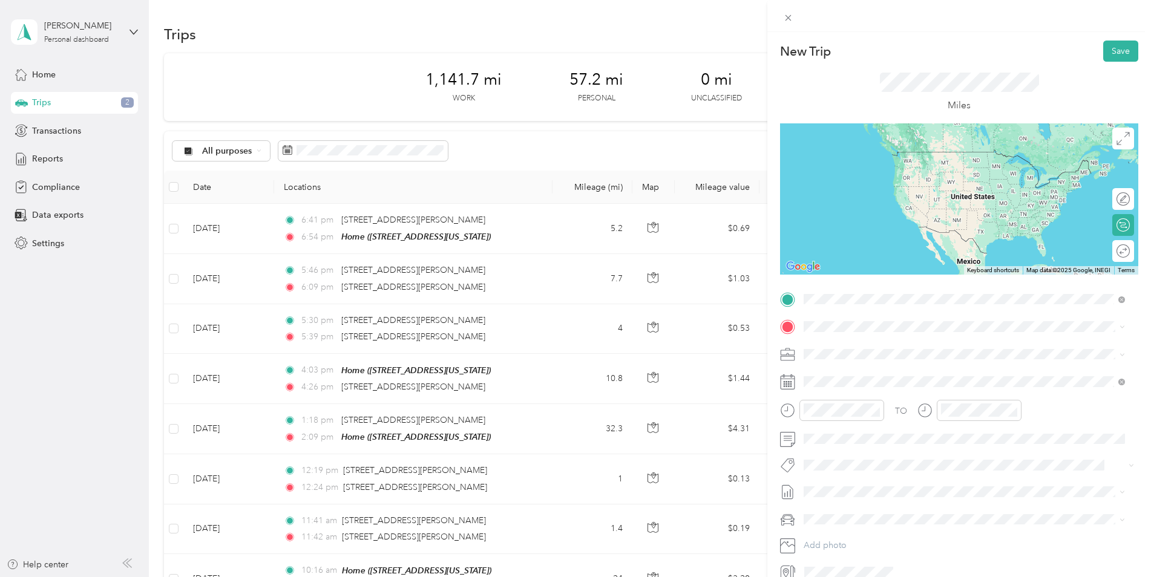
click at [907, 351] on div "Home [STREET_ADDRESS][US_STATE]" at bounding box center [886, 354] width 121 height 25
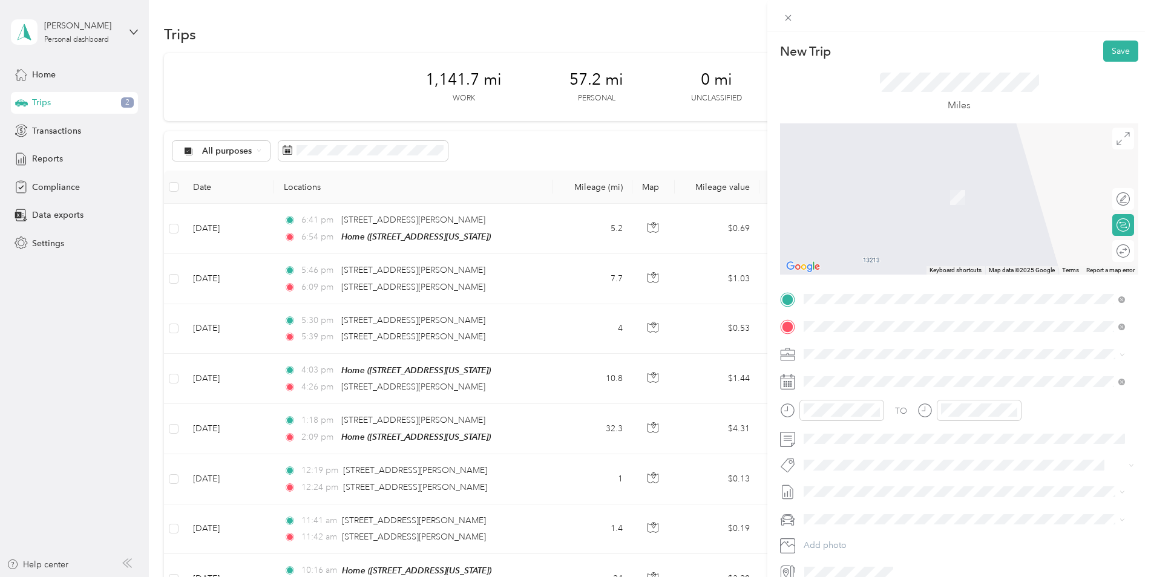
click at [884, 374] on span "[STREET_ADDRESS][PERSON_NAME][US_STATE]" at bounding box center [920, 370] width 188 height 11
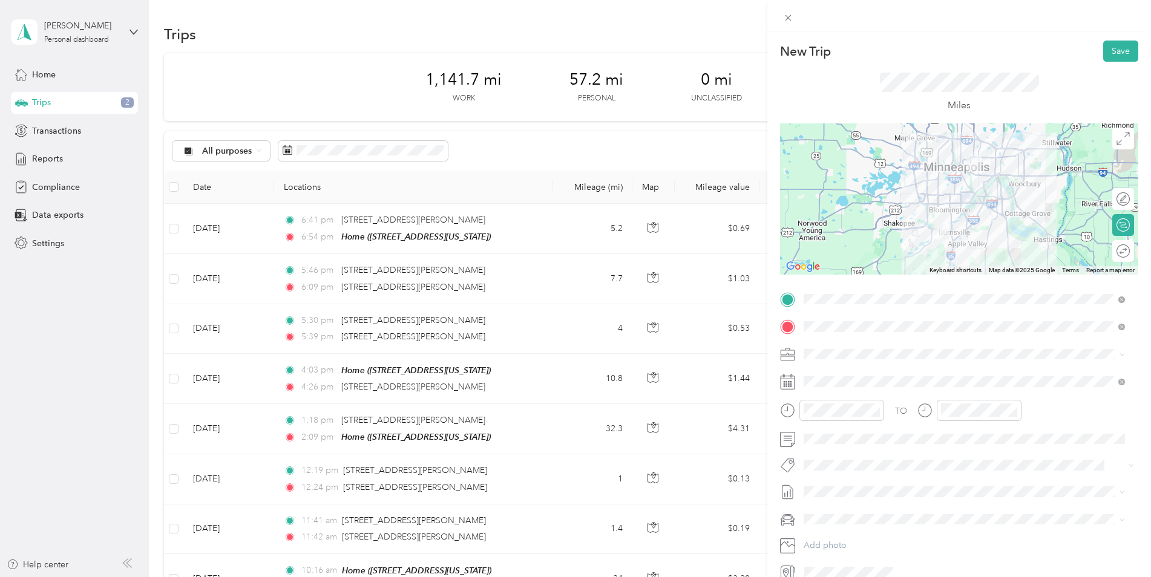
click at [843, 344] on div "TO Add photo" at bounding box center [959, 436] width 358 height 292
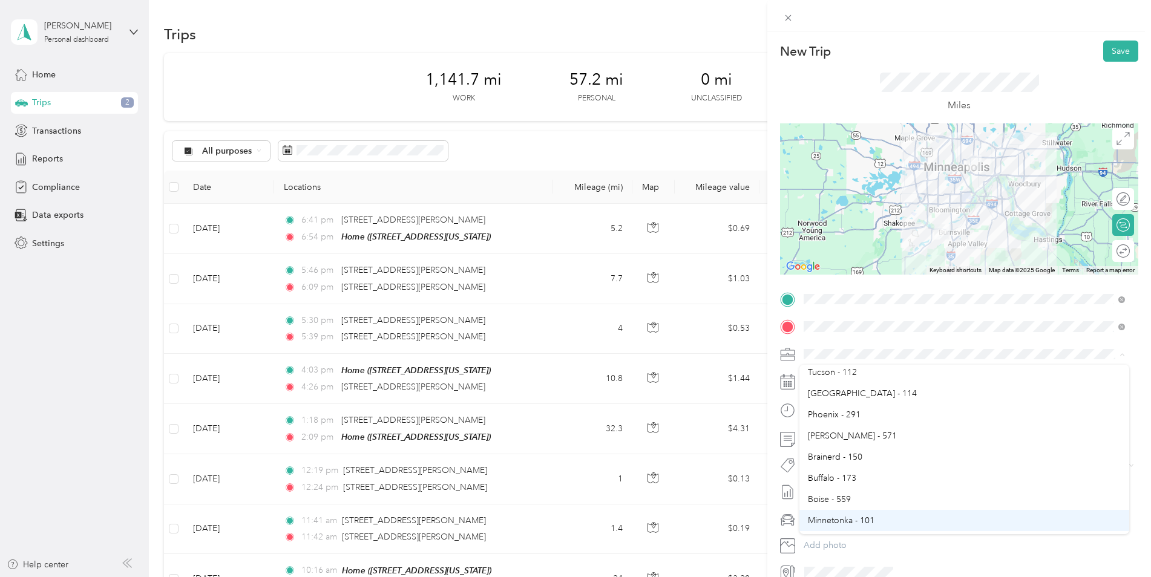
scroll to position [423, 0]
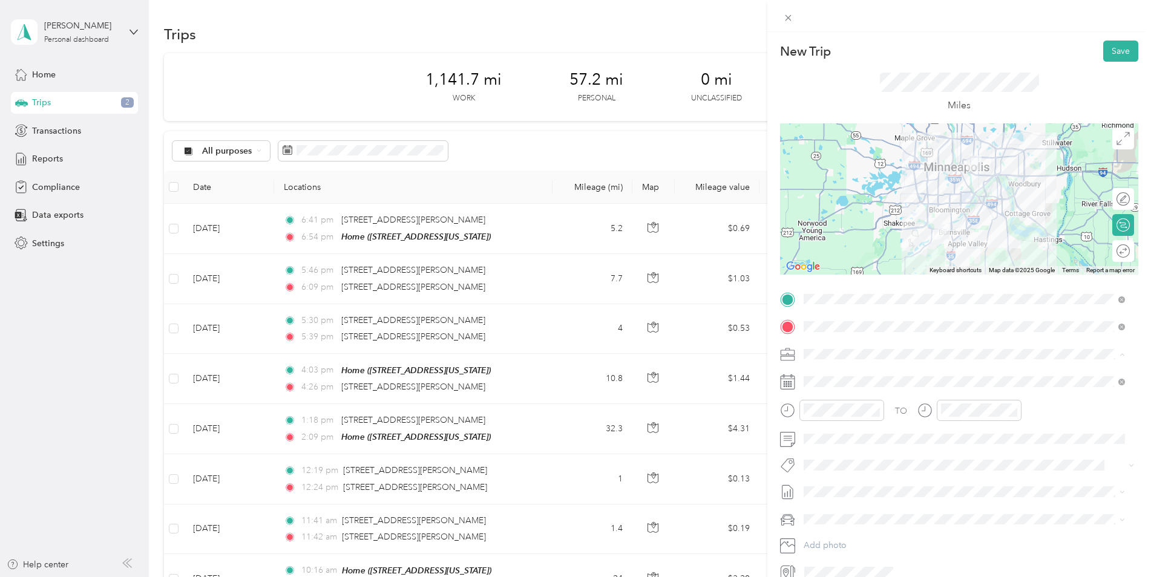
click at [868, 464] on li "Minnetonka - 101" at bounding box center [964, 460] width 330 height 21
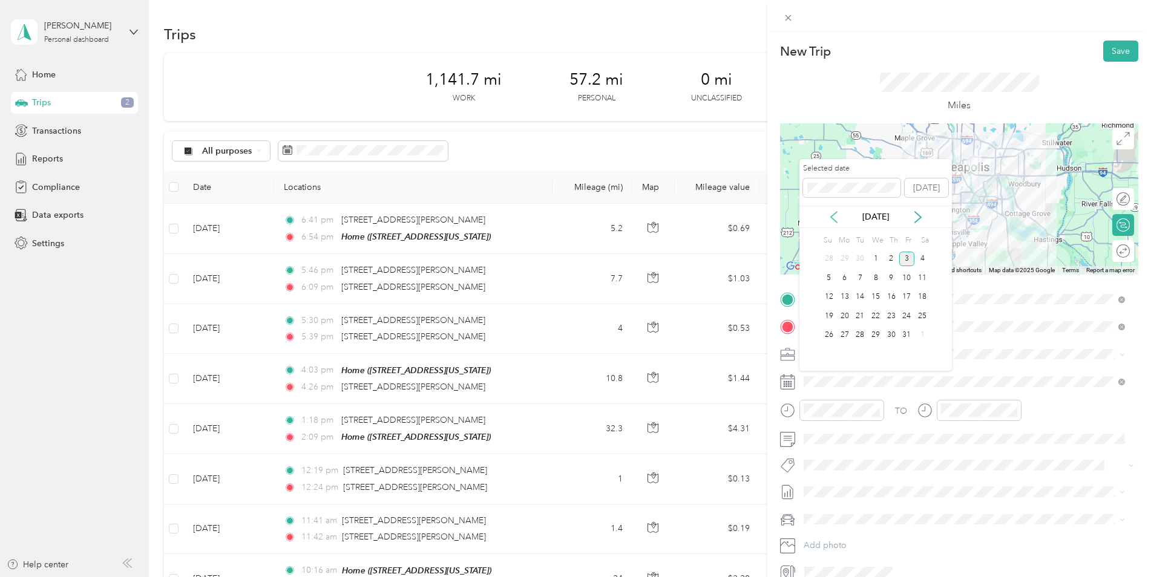
click at [837, 214] on icon at bounding box center [834, 217] width 12 height 12
click at [877, 293] on div "17" at bounding box center [876, 297] width 16 height 15
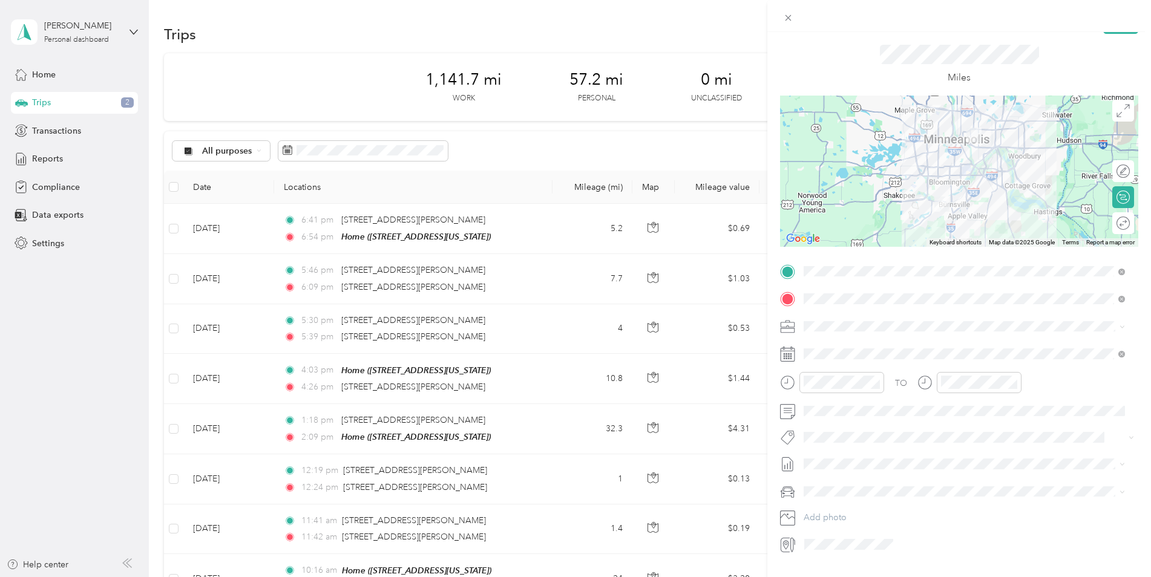
scroll to position [0, 0]
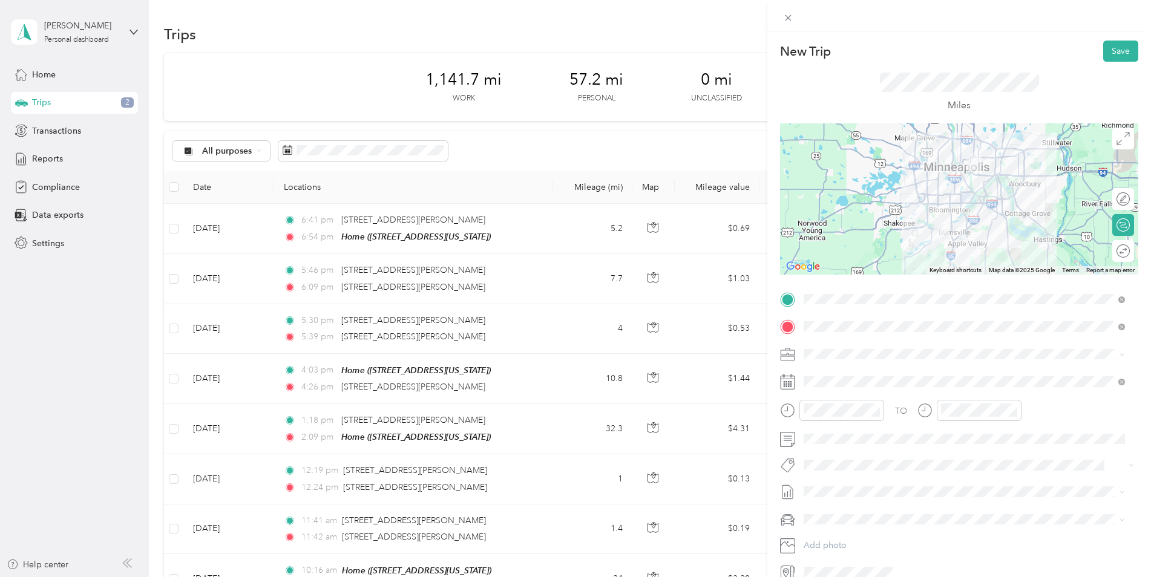
click at [975, 218] on div at bounding box center [959, 198] width 358 height 151
click at [973, 214] on div at bounding box center [959, 198] width 358 height 151
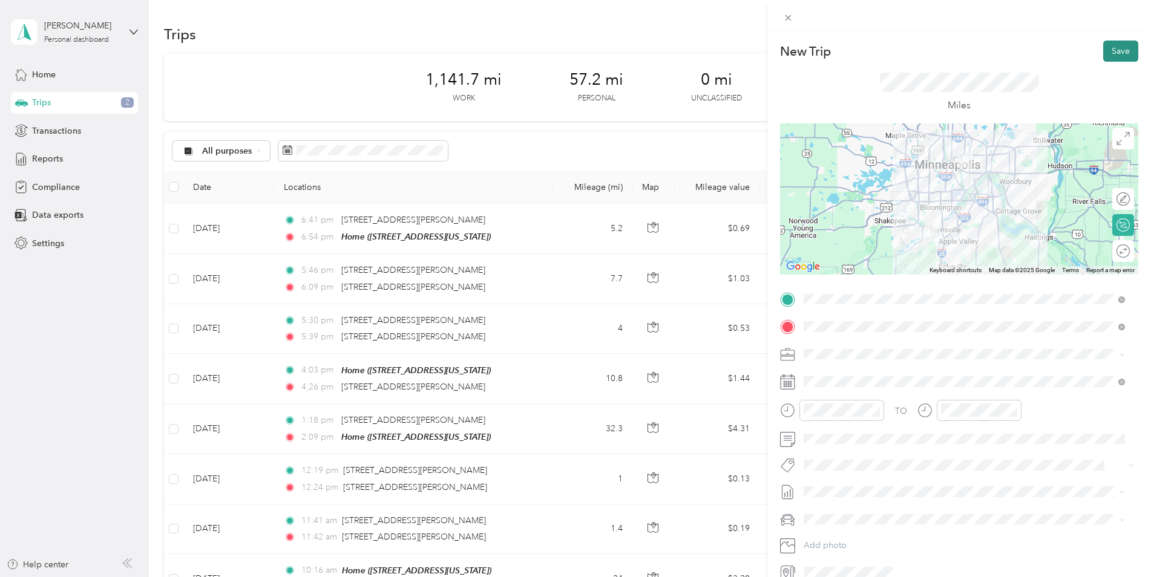
click at [1119, 56] on button "Save" at bounding box center [1120, 51] width 35 height 21
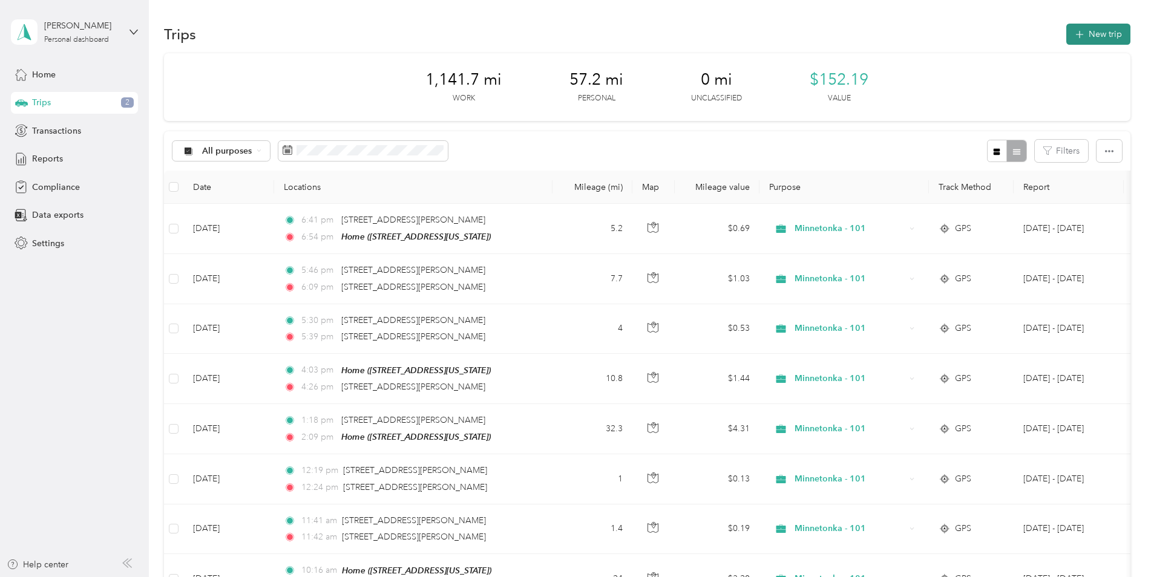
click at [1103, 42] on button "New trip" at bounding box center [1098, 34] width 64 height 21
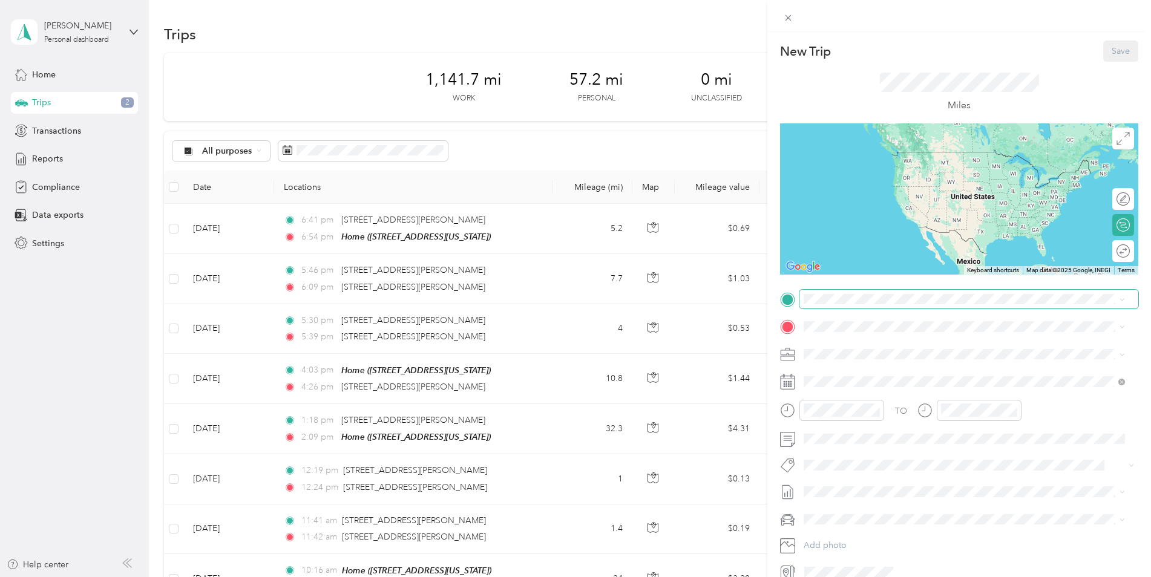
click at [848, 291] on span at bounding box center [968, 299] width 339 height 19
click at [858, 347] on span "[STREET_ADDRESS][PERSON_NAME][US_STATE]" at bounding box center [920, 342] width 188 height 11
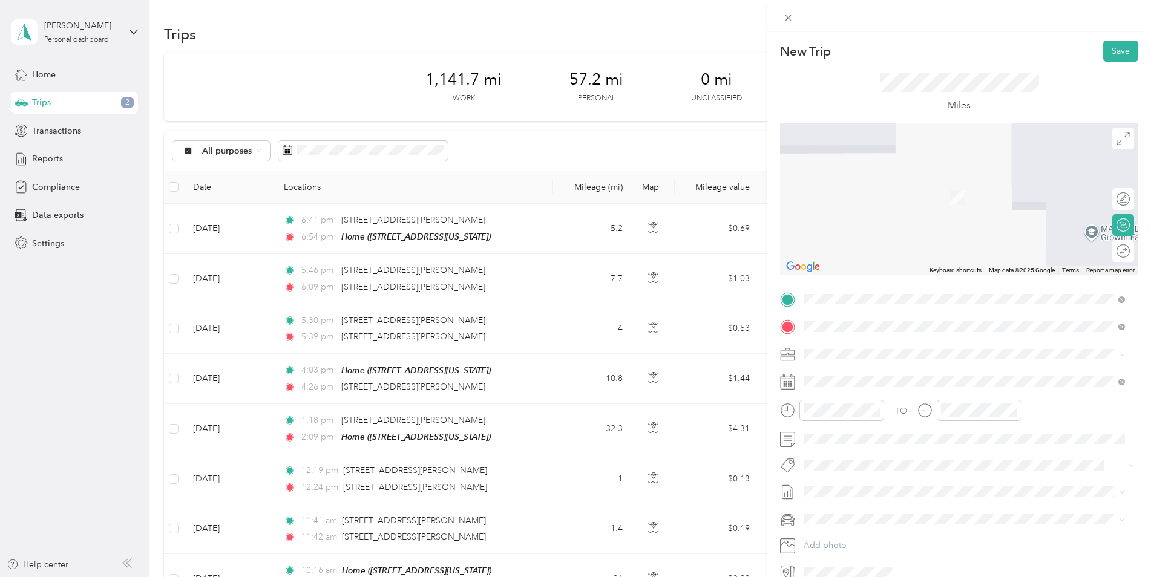
click at [900, 376] on span "[STREET_ADDRESS][US_STATE]" at bounding box center [886, 370] width 121 height 11
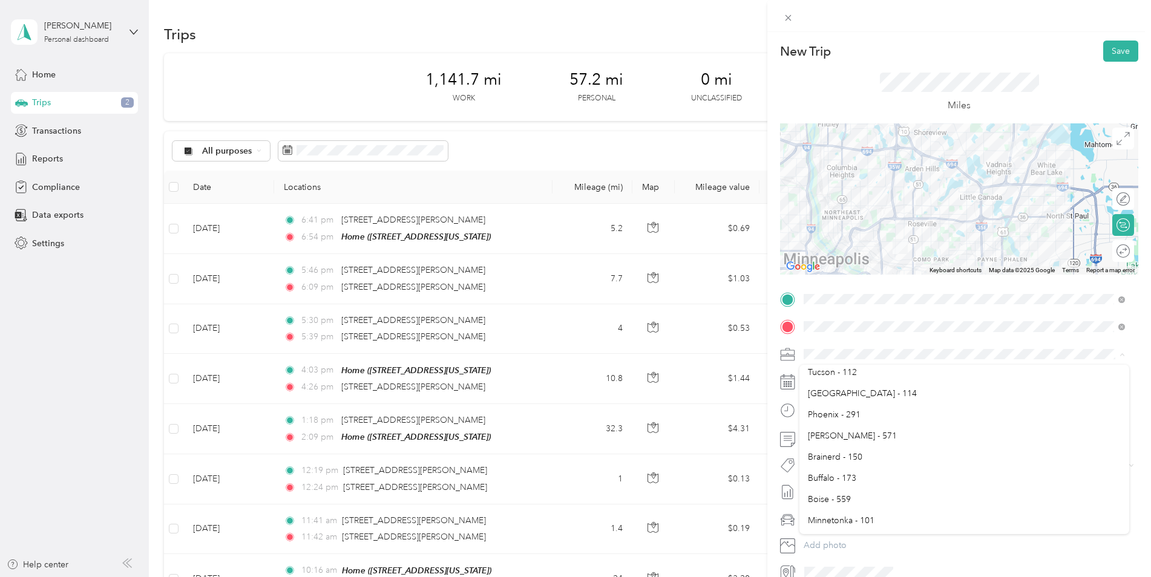
scroll to position [423, 0]
click at [888, 460] on div "Minnetonka - 101" at bounding box center [964, 460] width 313 height 13
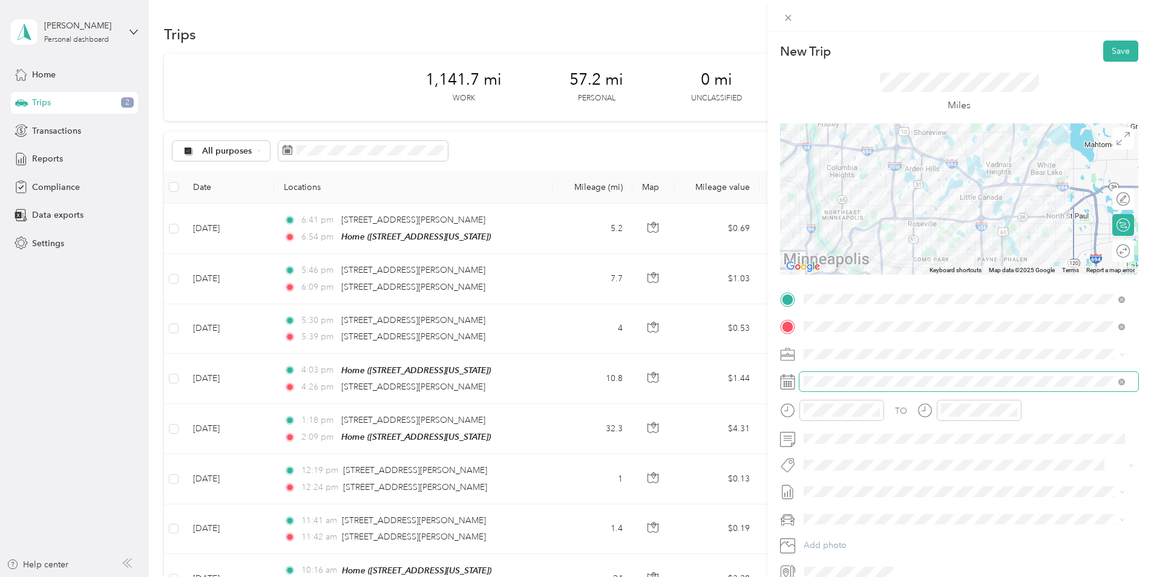
click at [835, 373] on span at bounding box center [968, 381] width 339 height 19
click at [836, 374] on span at bounding box center [968, 381] width 339 height 19
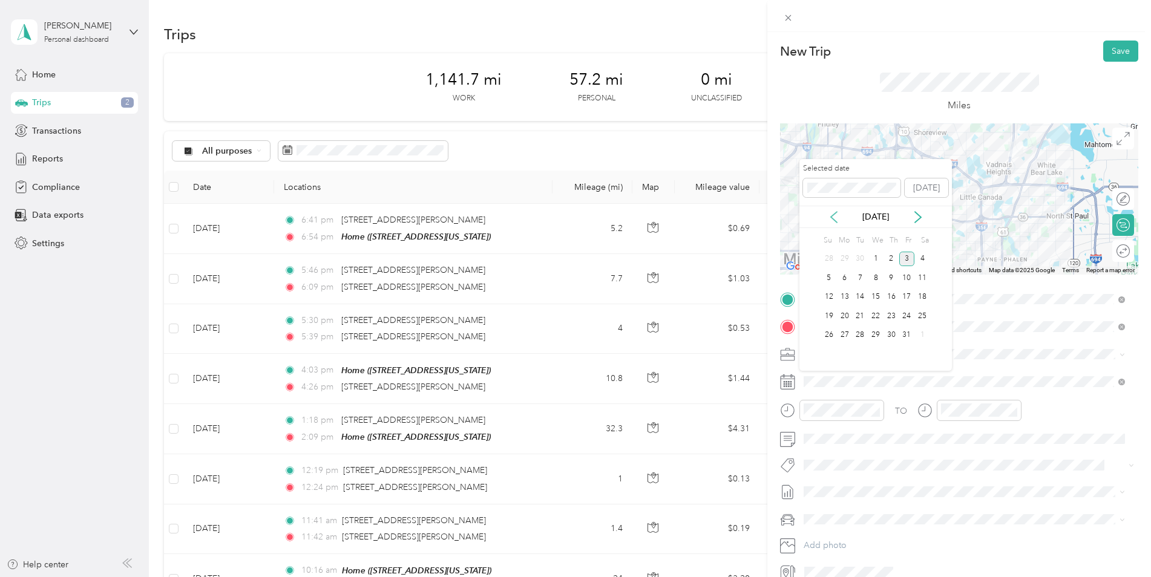
click at [835, 221] on icon at bounding box center [834, 217] width 6 height 11
click at [873, 302] on div "17" at bounding box center [876, 297] width 16 height 15
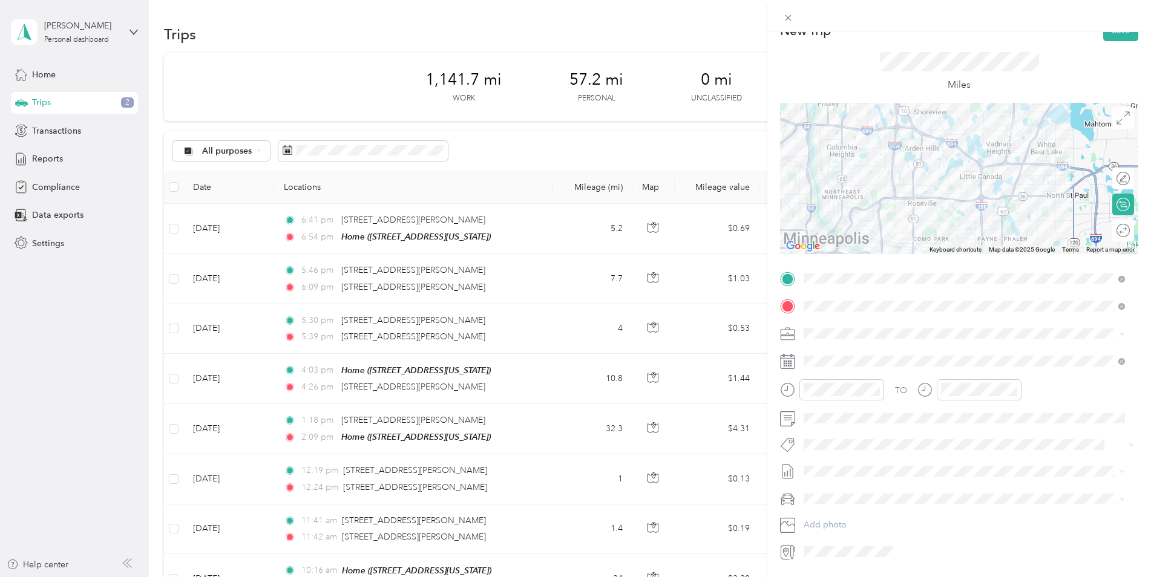
scroll to position [0, 0]
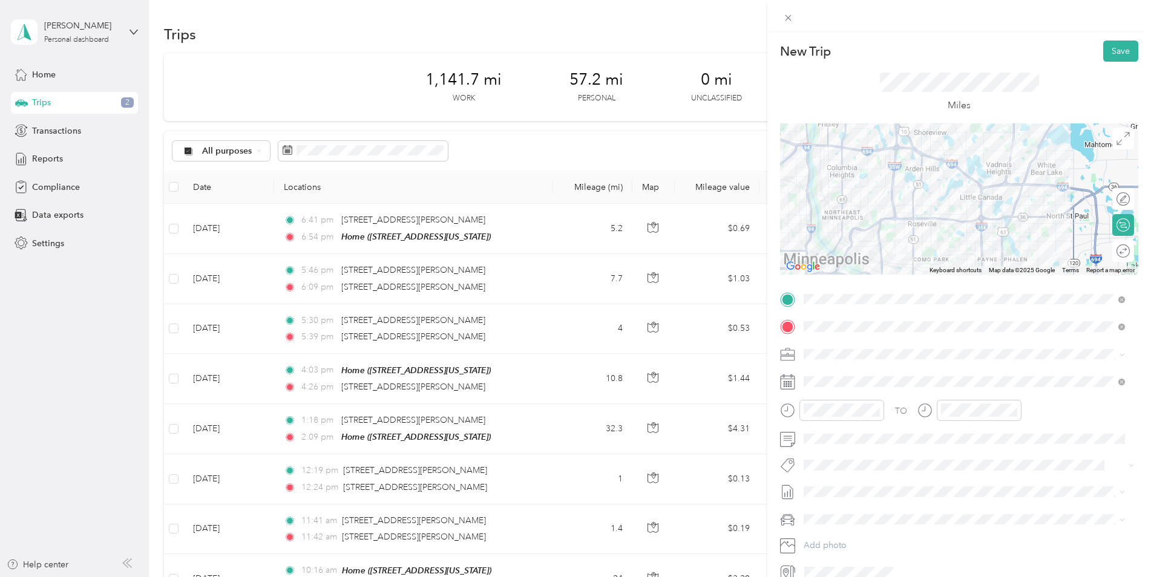
click at [958, 136] on div at bounding box center [959, 198] width 358 height 151
click at [957, 133] on div at bounding box center [959, 198] width 358 height 151
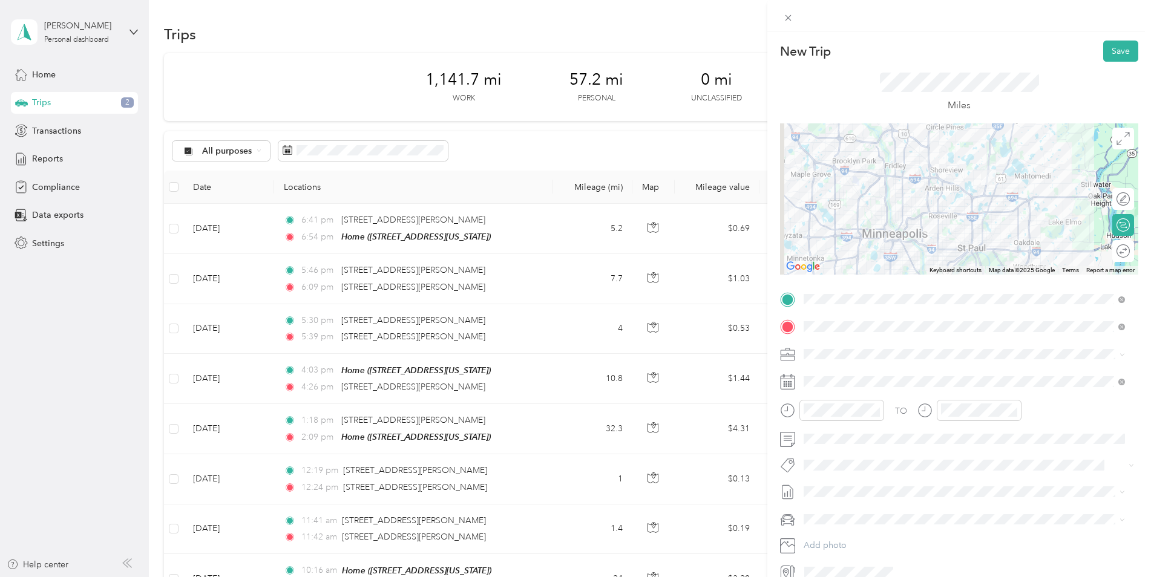
click at [948, 185] on div at bounding box center [959, 198] width 358 height 151
click at [1113, 48] on button "Save" at bounding box center [1120, 51] width 35 height 21
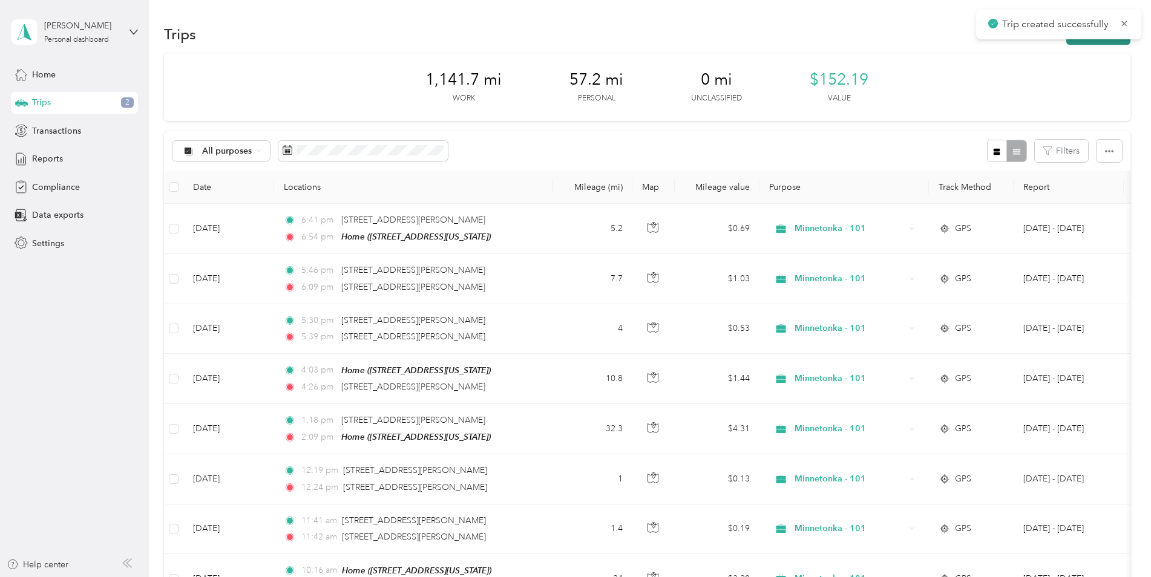
click at [1079, 44] on button "New trip" at bounding box center [1098, 34] width 64 height 21
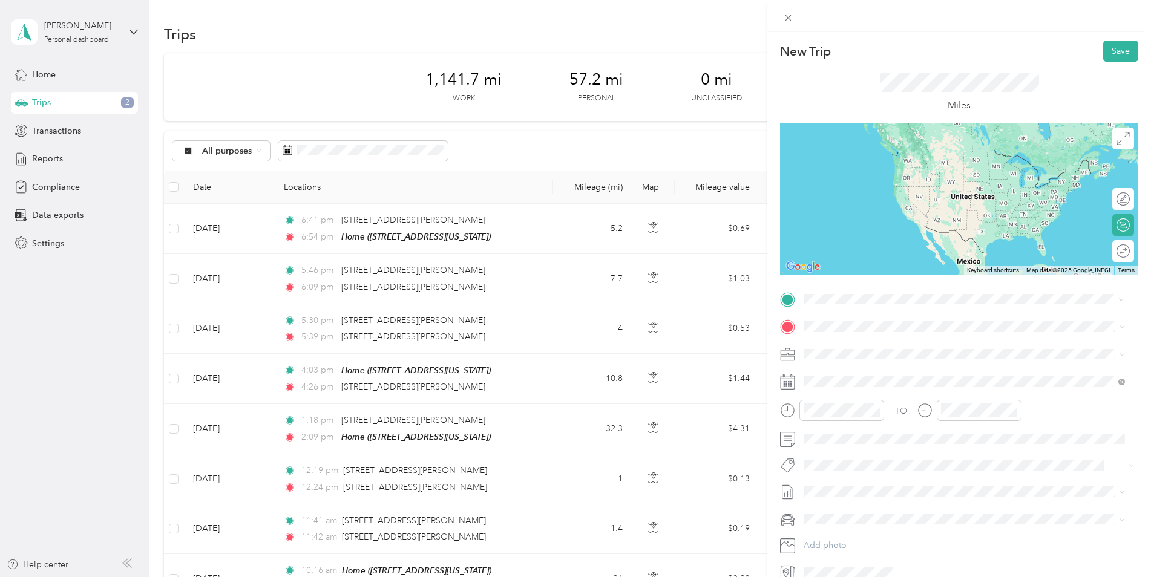
click at [909, 348] on span "[STREET_ADDRESS][US_STATE]" at bounding box center [886, 343] width 121 height 11
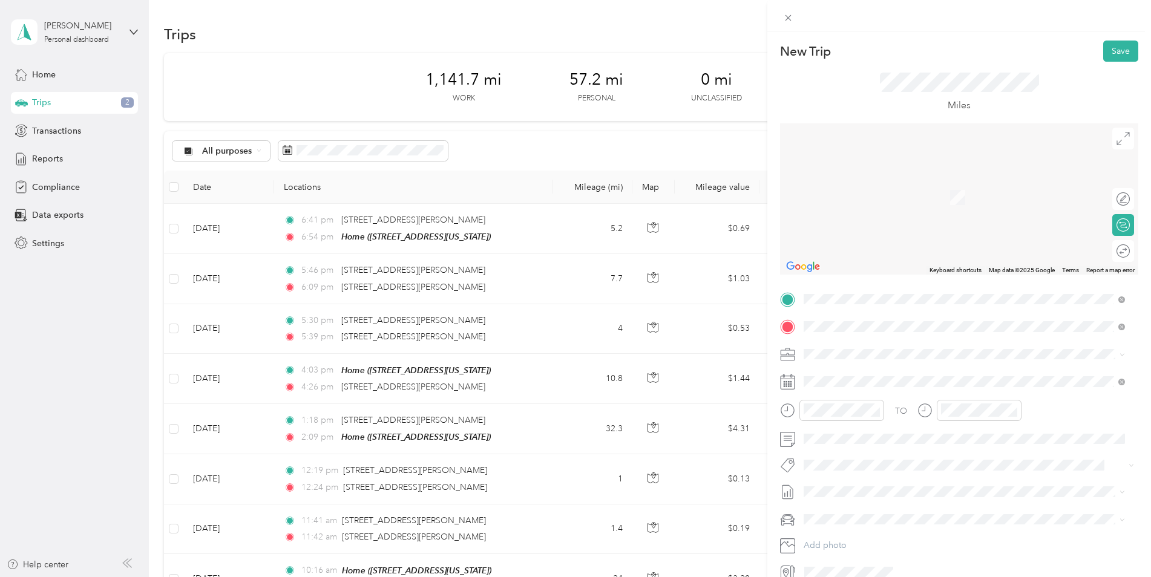
click at [877, 370] on div "Home" at bounding box center [886, 374] width 121 height 11
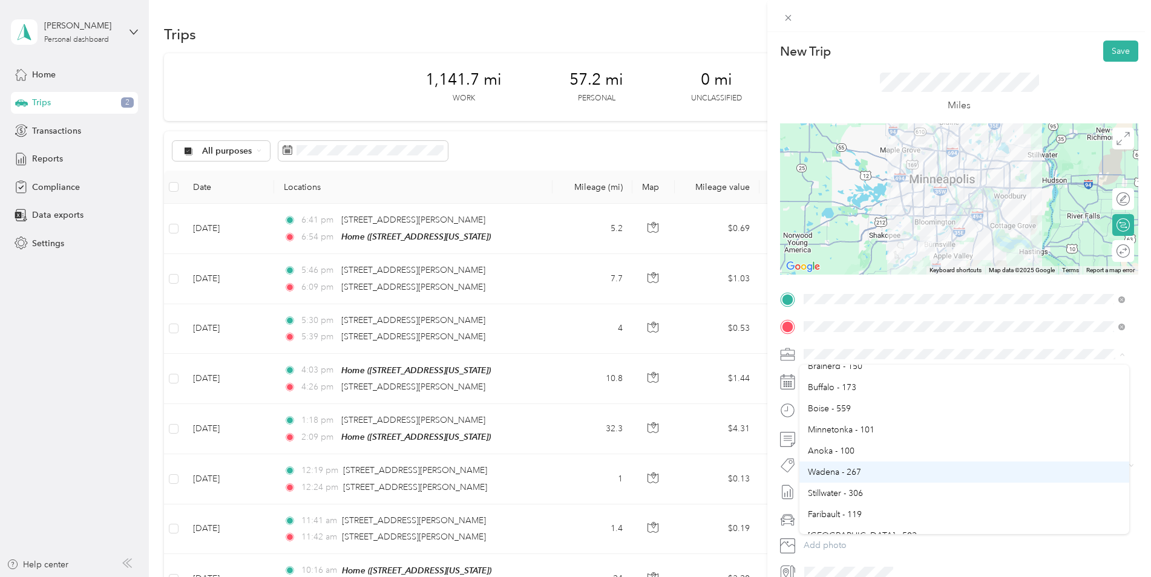
scroll to position [484, 0]
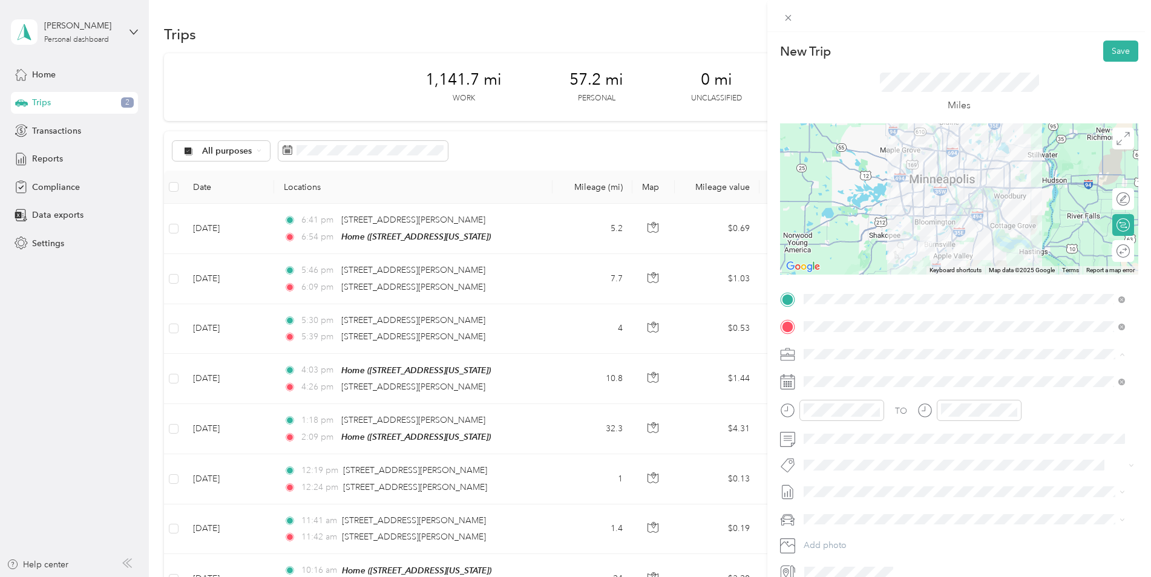
click at [854, 405] on ol "Butte Culligan Bozeman [PERSON_NAME][GEOGRAPHIC_DATA] - 394 [GEOGRAPHIC_DATA] -…" at bounding box center [964, 449] width 330 height 169
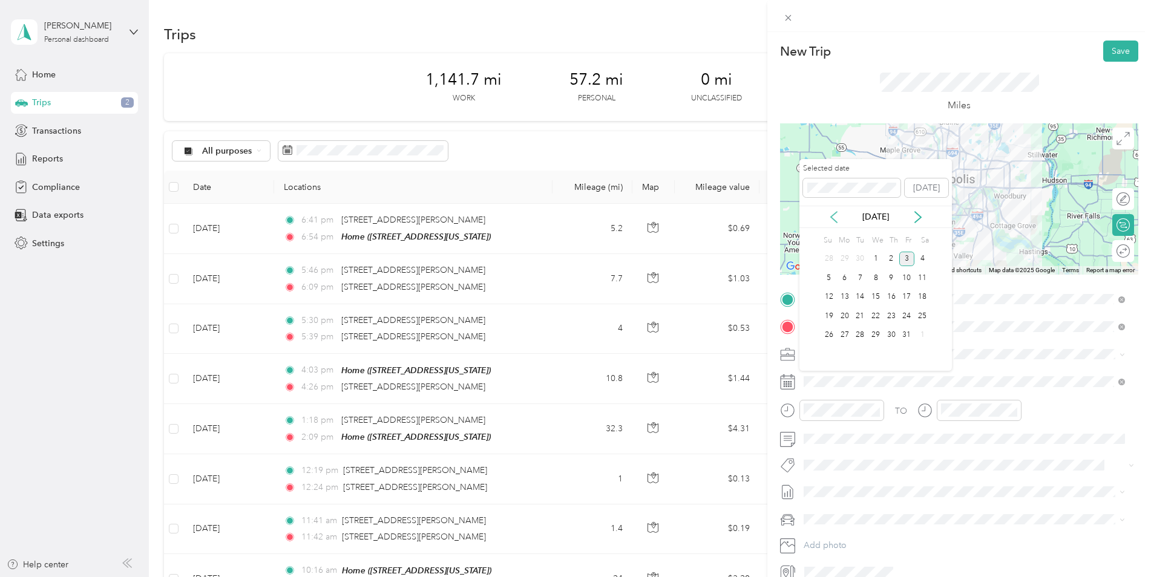
click at [831, 218] on icon at bounding box center [834, 217] width 12 height 12
click at [872, 298] on div "17" at bounding box center [876, 297] width 16 height 15
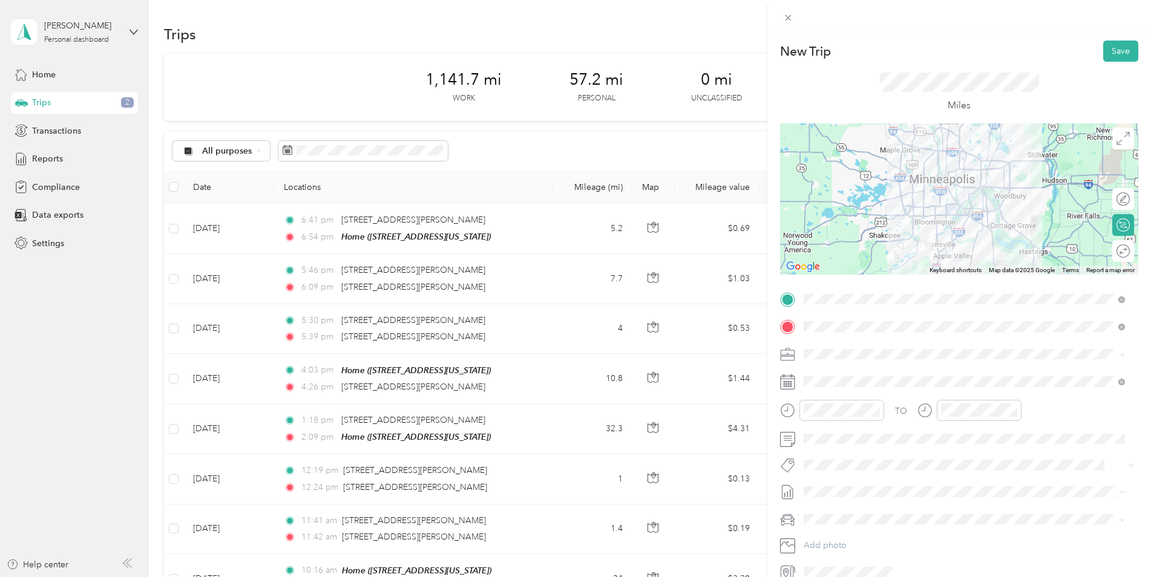
click at [869, 398] on span "Minnetonka - 101" at bounding box center [841, 399] width 67 height 10
click at [1108, 51] on button "Save" at bounding box center [1120, 51] width 35 height 21
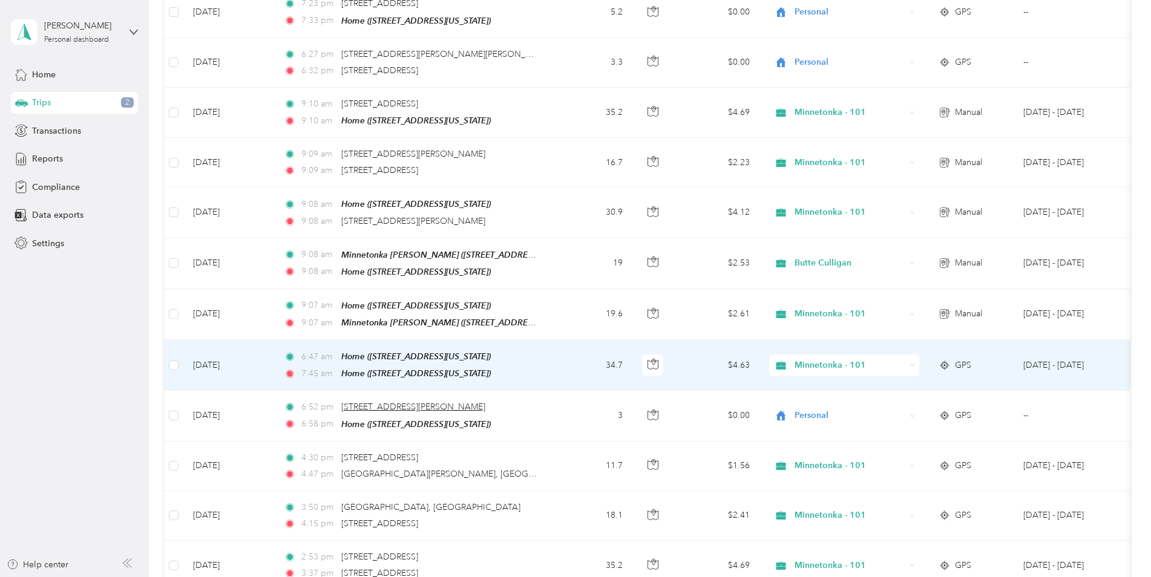
scroll to position [665, 0]
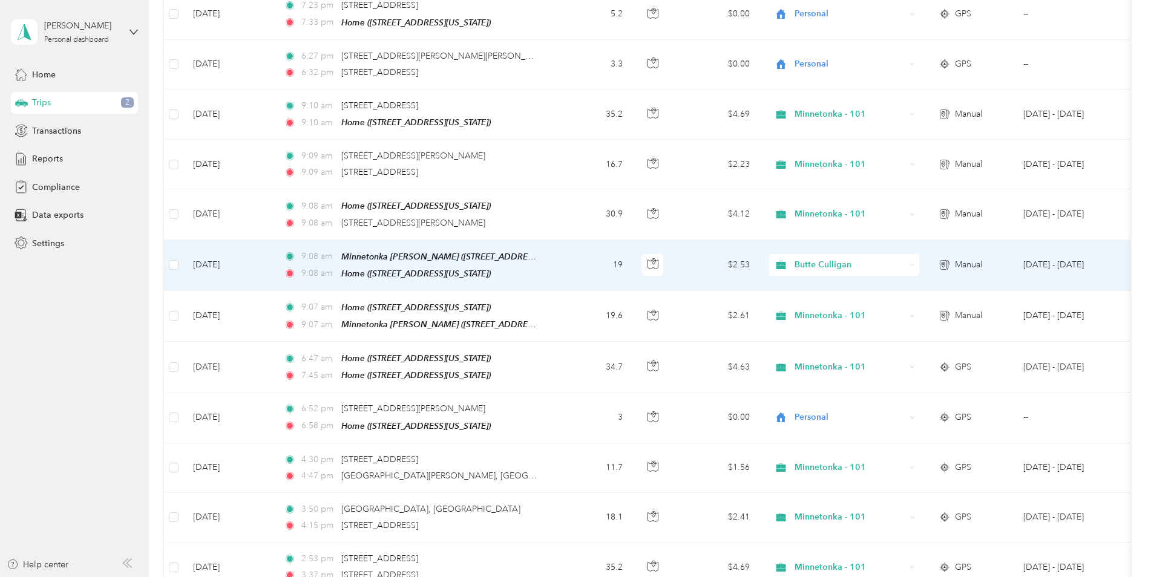
click at [839, 263] on span "Butte Culligan" at bounding box center [849, 264] width 111 height 13
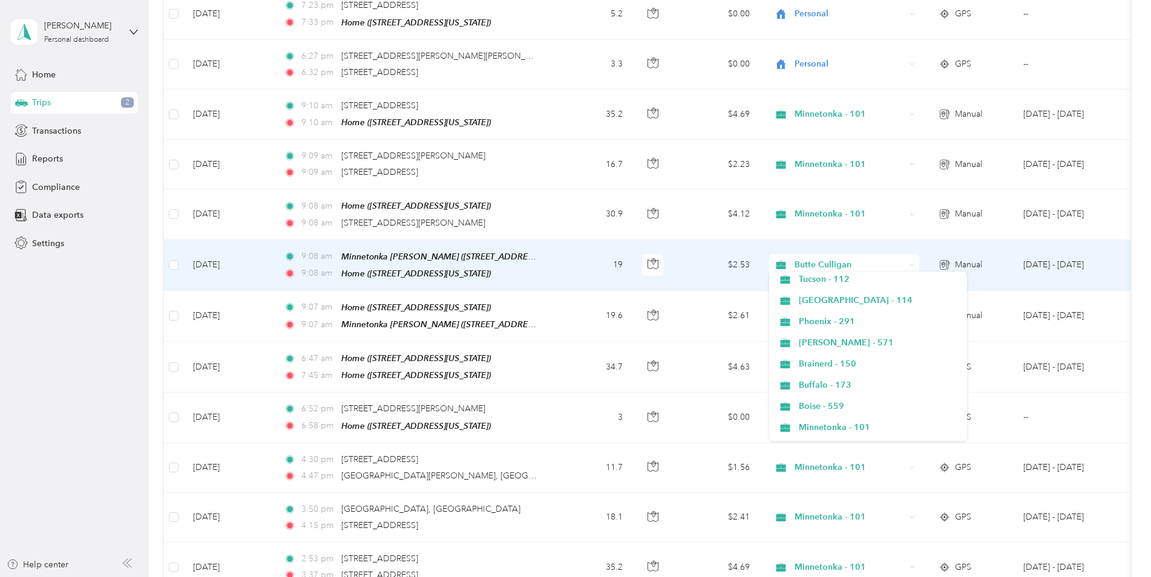
scroll to position [423, 0]
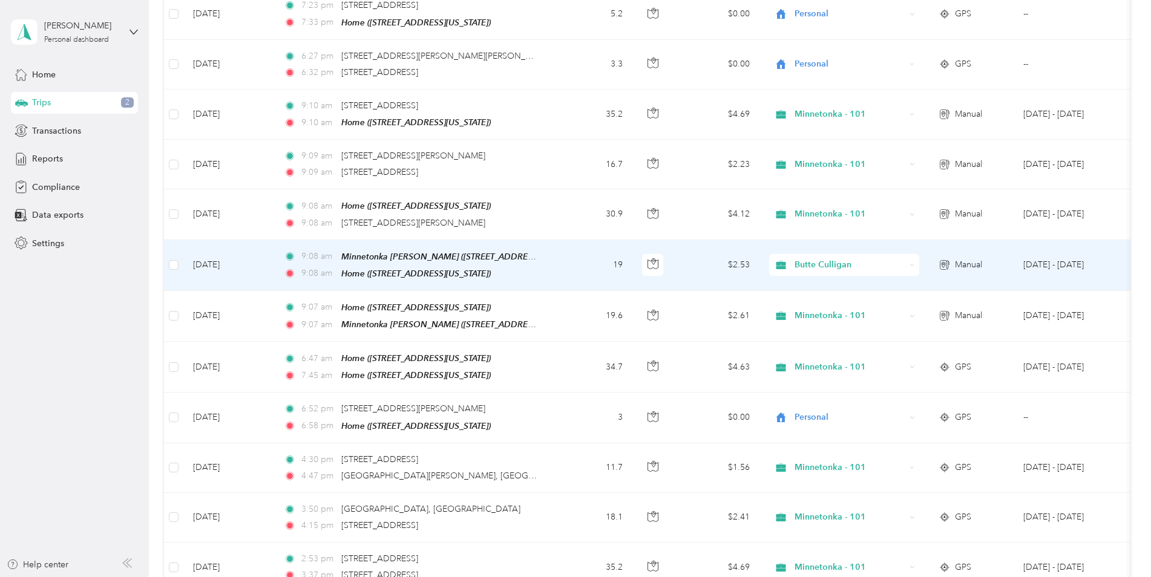
click at [845, 367] on span "Minnetonka - 101" at bounding box center [879, 367] width 160 height 13
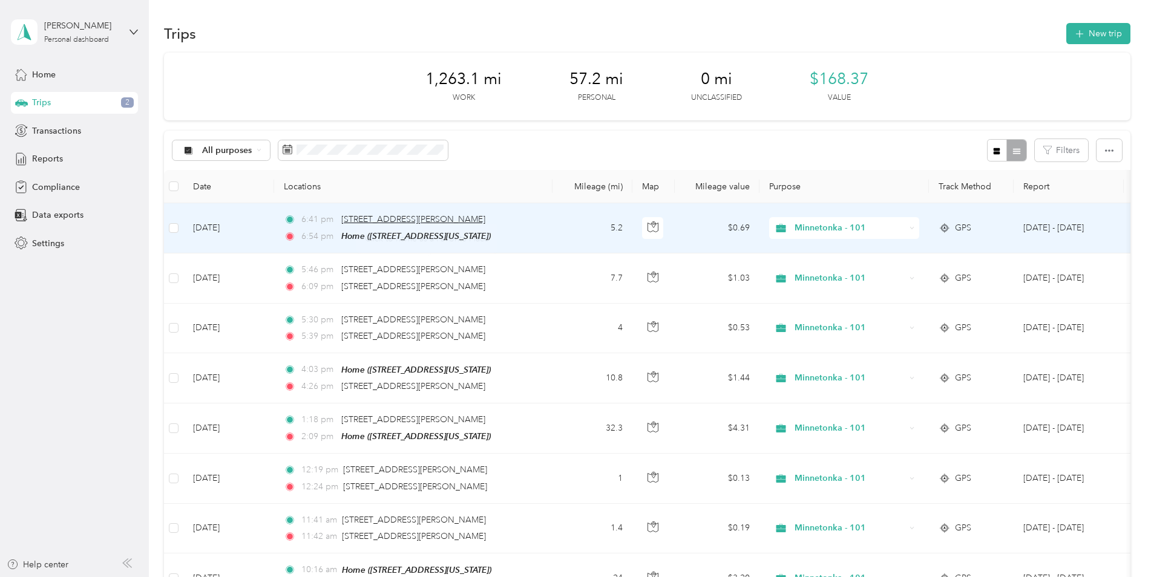
scroll to position [0, 0]
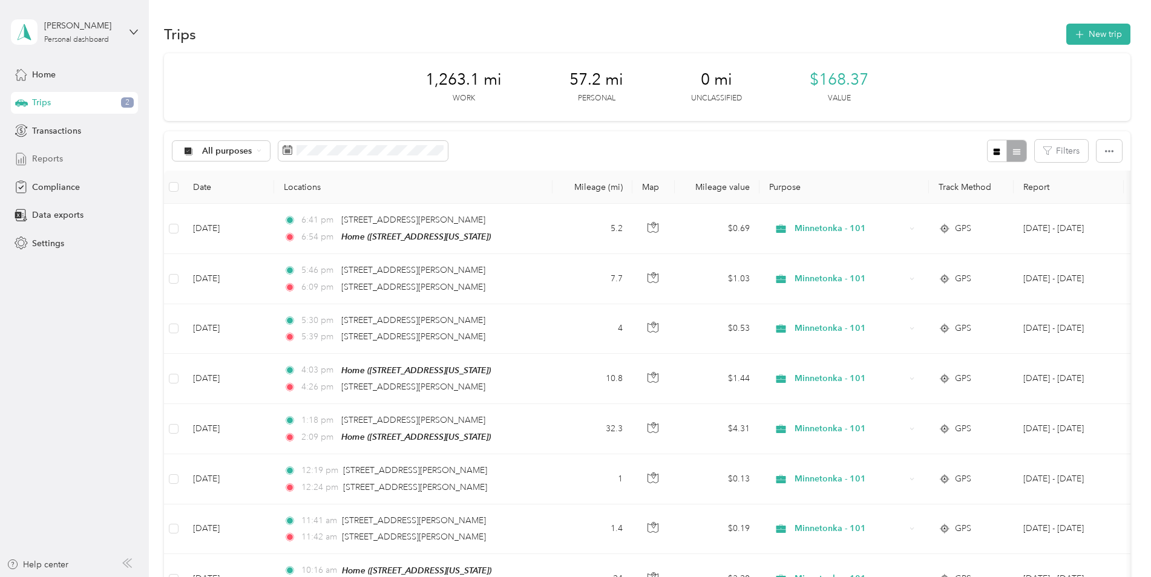
click at [45, 154] on span "Reports" at bounding box center [47, 158] width 31 height 13
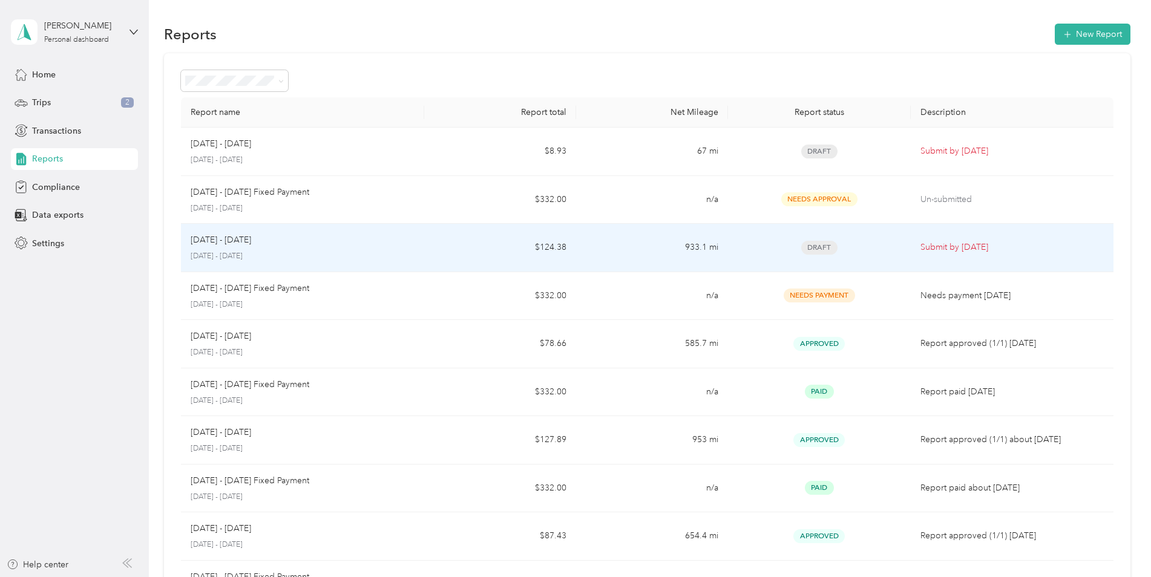
click at [344, 240] on div "[DATE] - [DATE]" at bounding box center [303, 240] width 224 height 13
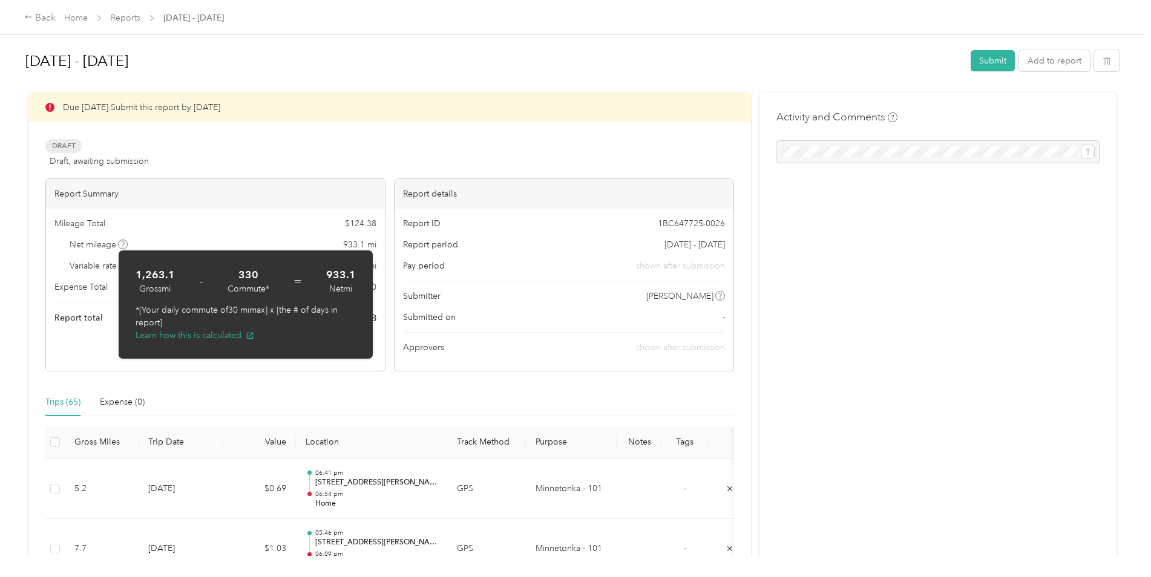
click at [96, 269] on span "Variable rate" at bounding box center [99, 266] width 59 height 13
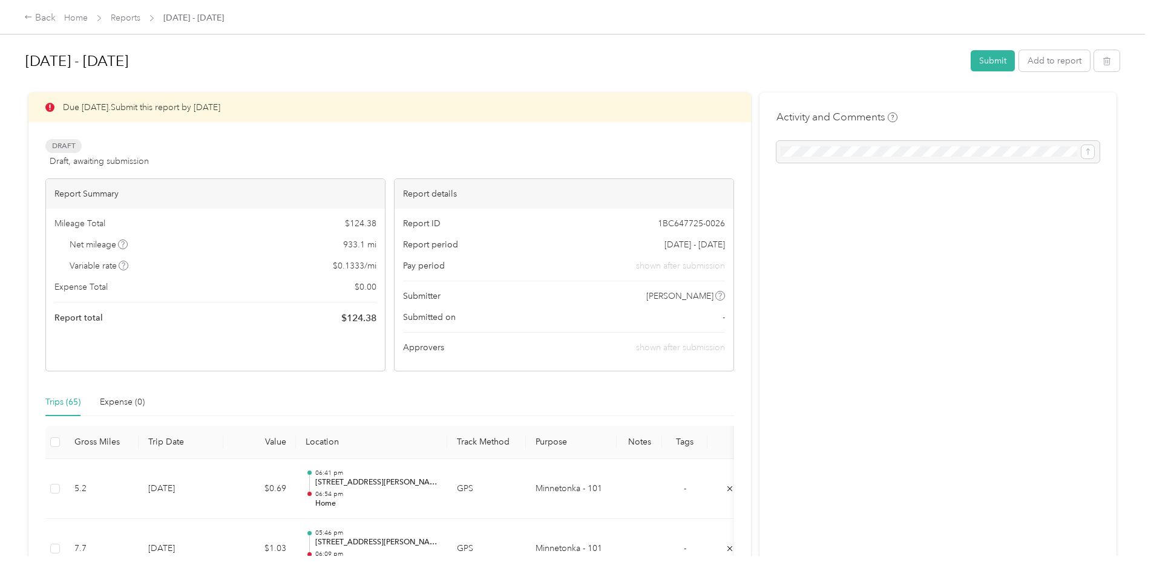
click at [118, 267] on span "Variable rate" at bounding box center [99, 266] width 59 height 13
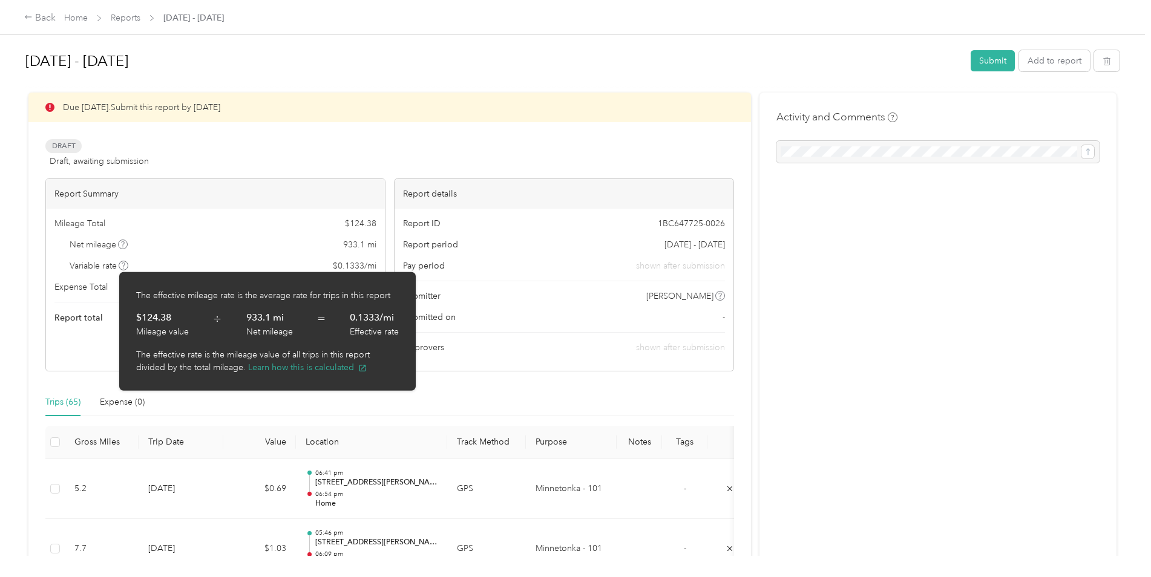
click at [120, 267] on span at bounding box center [124, 266] width 10 height 10
click at [104, 267] on span "Variable rate" at bounding box center [99, 266] width 59 height 13
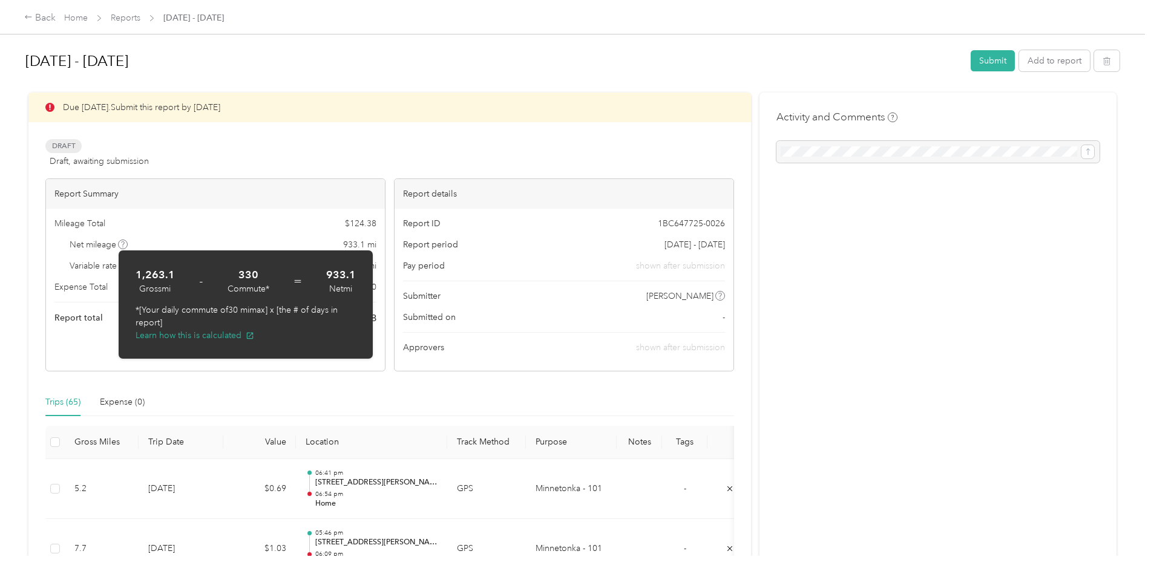
click at [361, 397] on div "Trips (65) Expense (0)" at bounding box center [389, 402] width 688 height 28
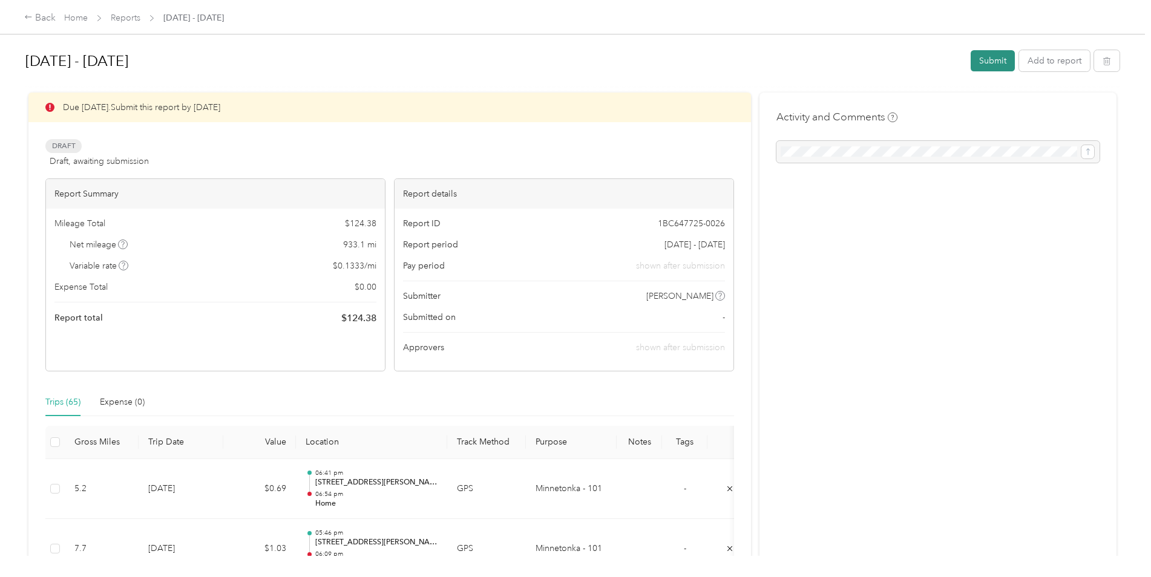
click at [982, 62] on button "Submit" at bounding box center [992, 60] width 44 height 21
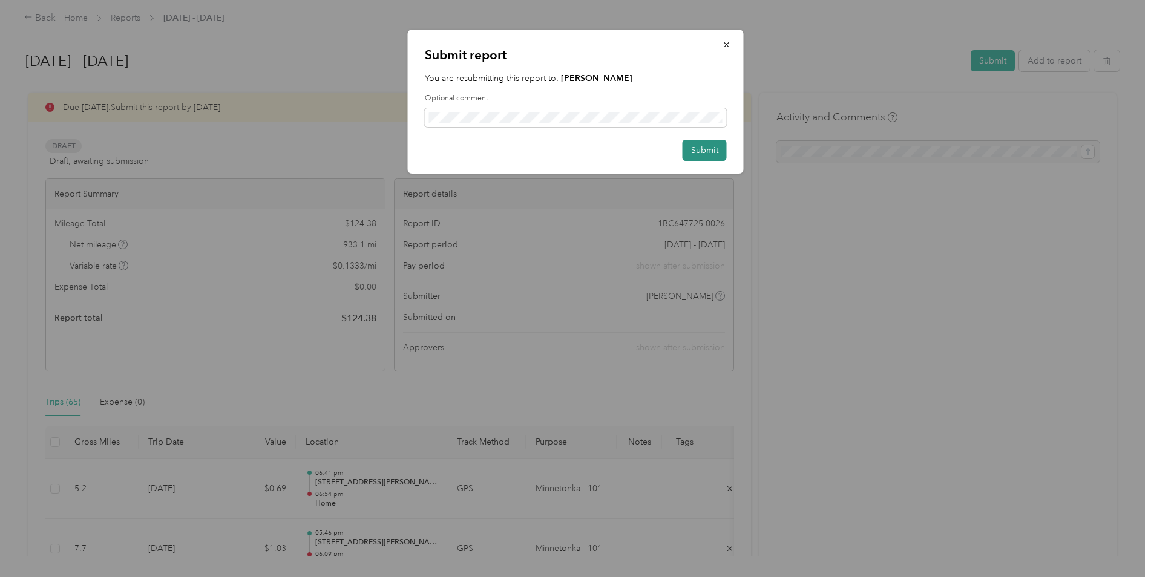
click at [709, 152] on button "Submit" at bounding box center [704, 150] width 44 height 21
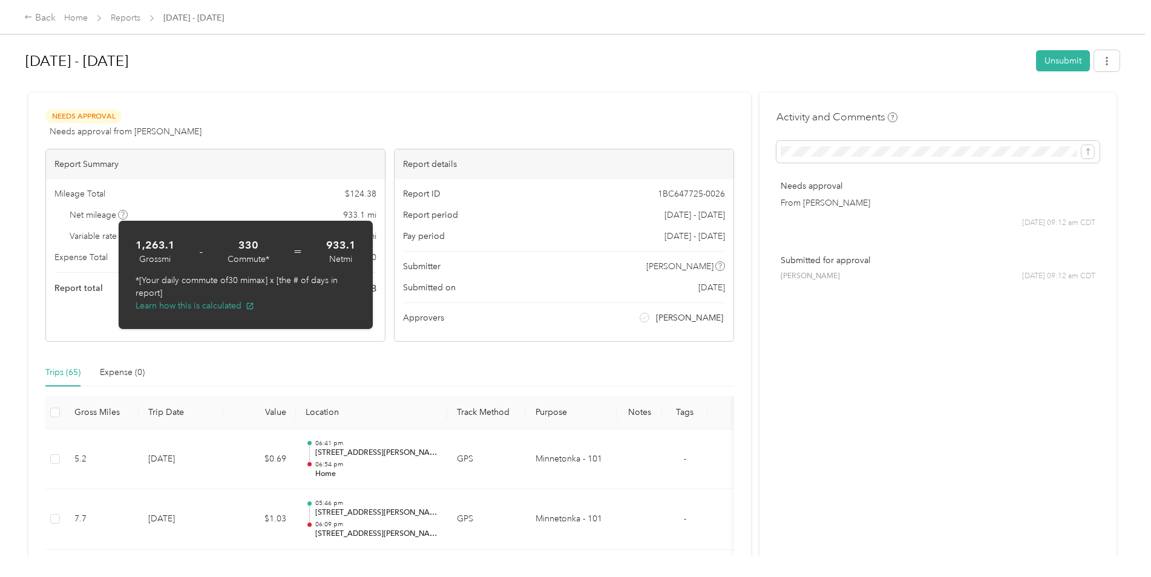
click at [237, 205] on div "Mileage Total $ 124.38 Net mileage 933.1 mi Variable rate $ 0.1333 / mi Expense…" at bounding box center [215, 241] width 339 height 125
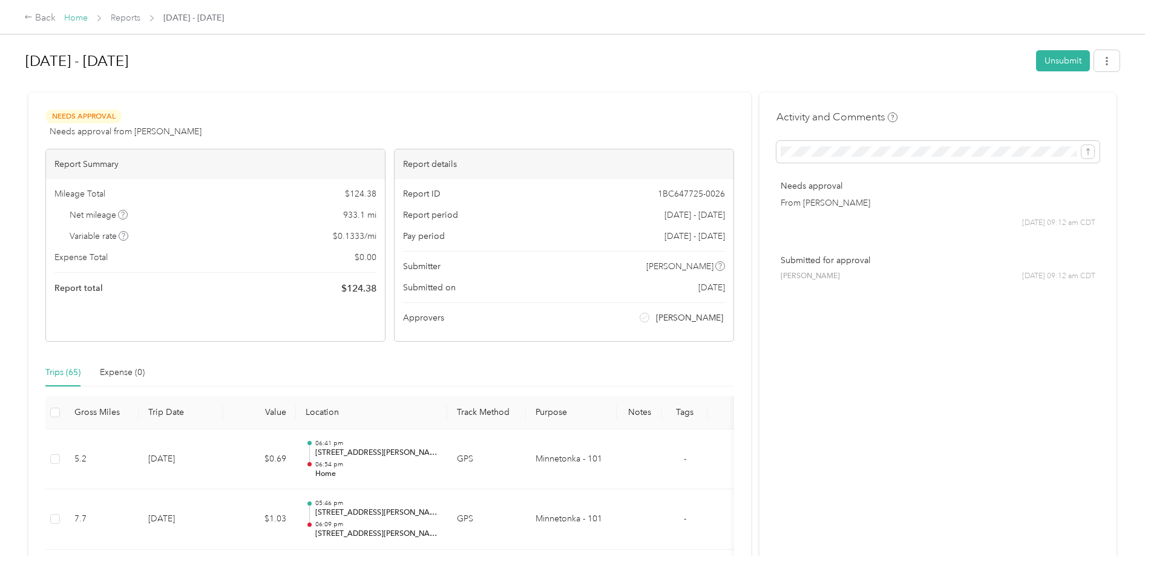
click at [74, 16] on link "Home" at bounding box center [76, 18] width 24 height 10
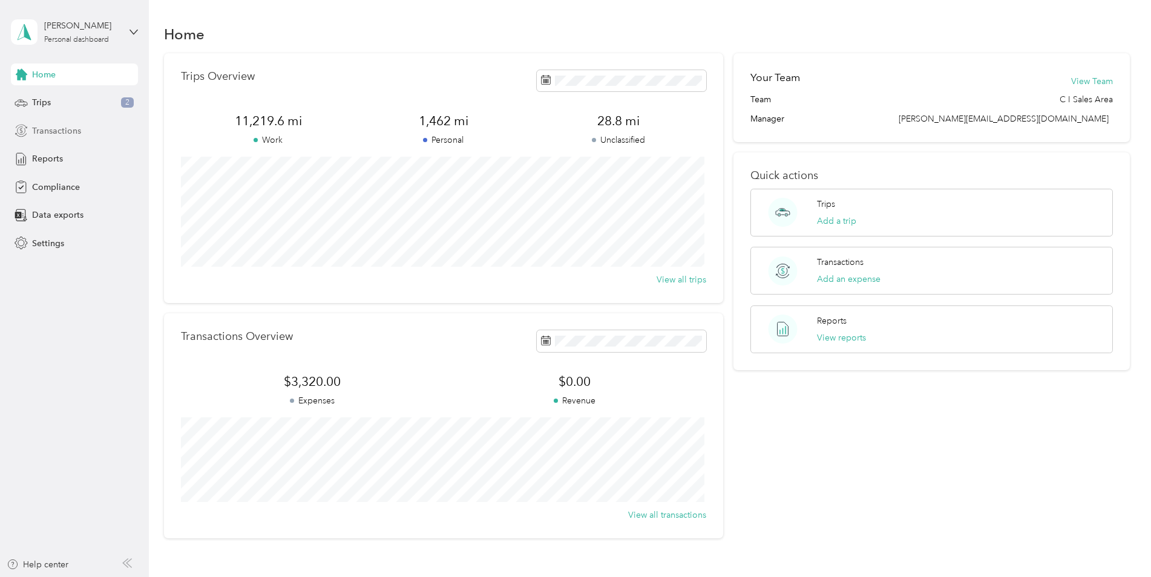
click at [41, 131] on span "Transactions" at bounding box center [56, 131] width 49 height 13
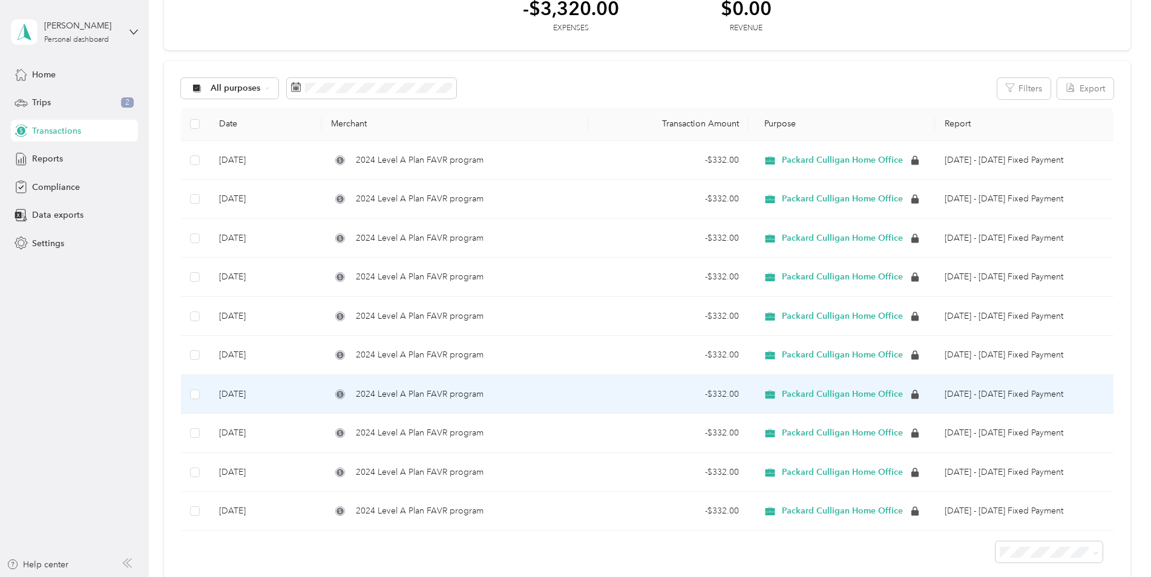
scroll to position [200, 0]
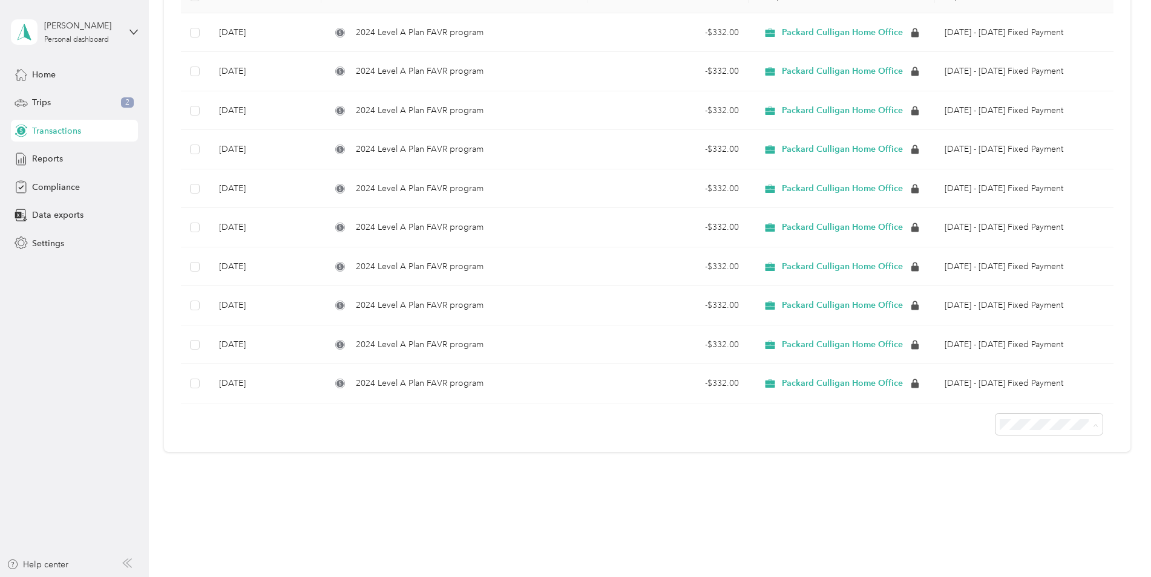
click at [1025, 465] on span "50 per load" at bounding box center [1023, 468] width 45 height 10
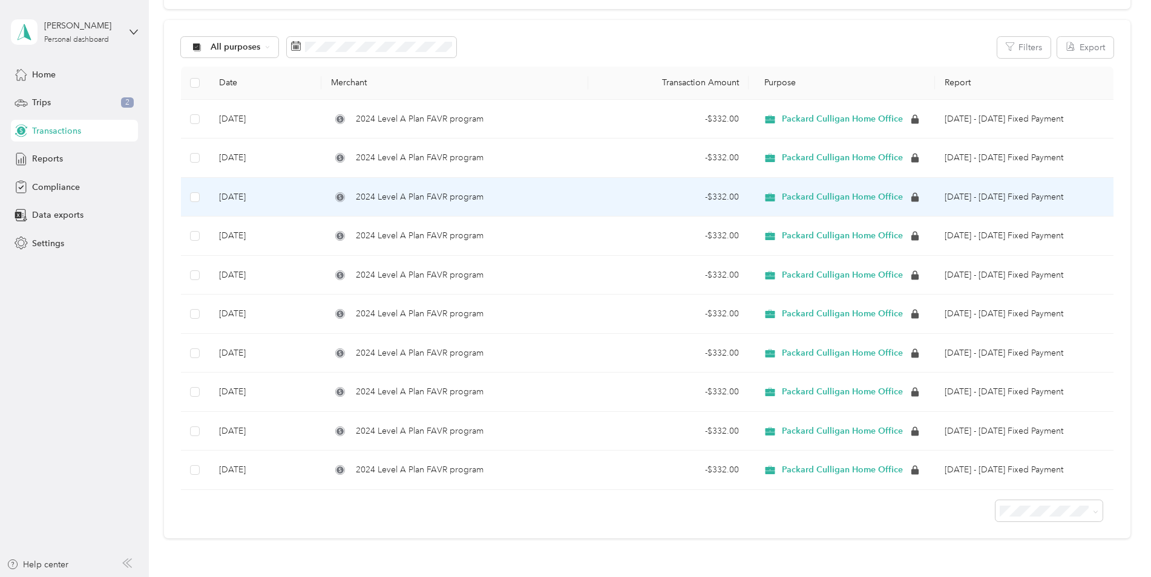
scroll to position [121, 0]
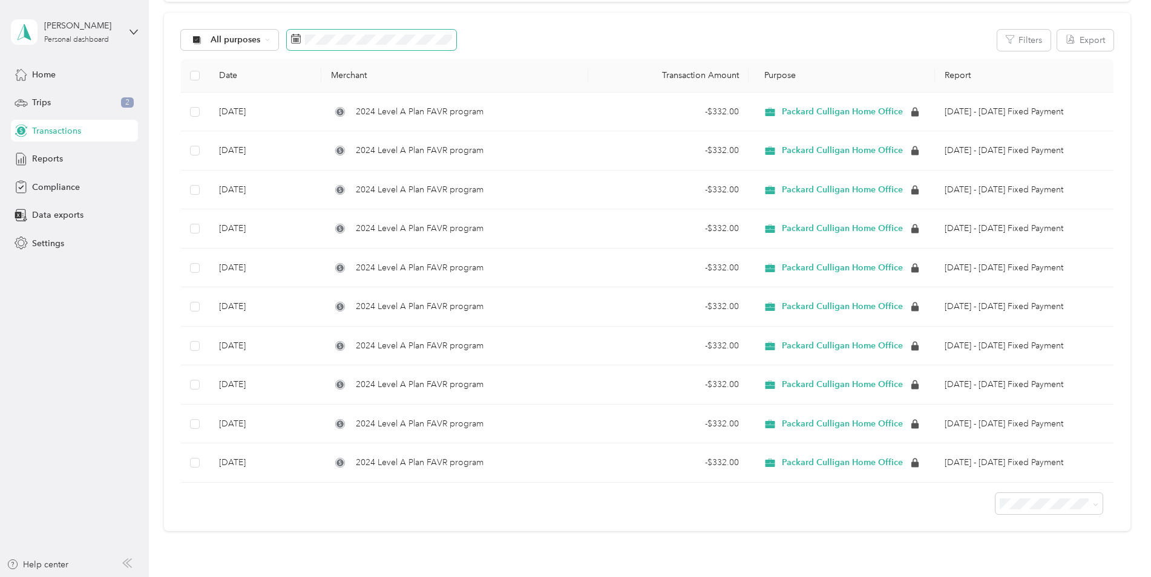
click at [287, 37] on span at bounding box center [371, 40] width 169 height 21
click at [292, 40] on icon at bounding box center [296, 39] width 9 height 8
click at [297, 41] on icon at bounding box center [296, 39] width 10 height 10
click at [302, 40] on span at bounding box center [371, 40] width 169 height 21
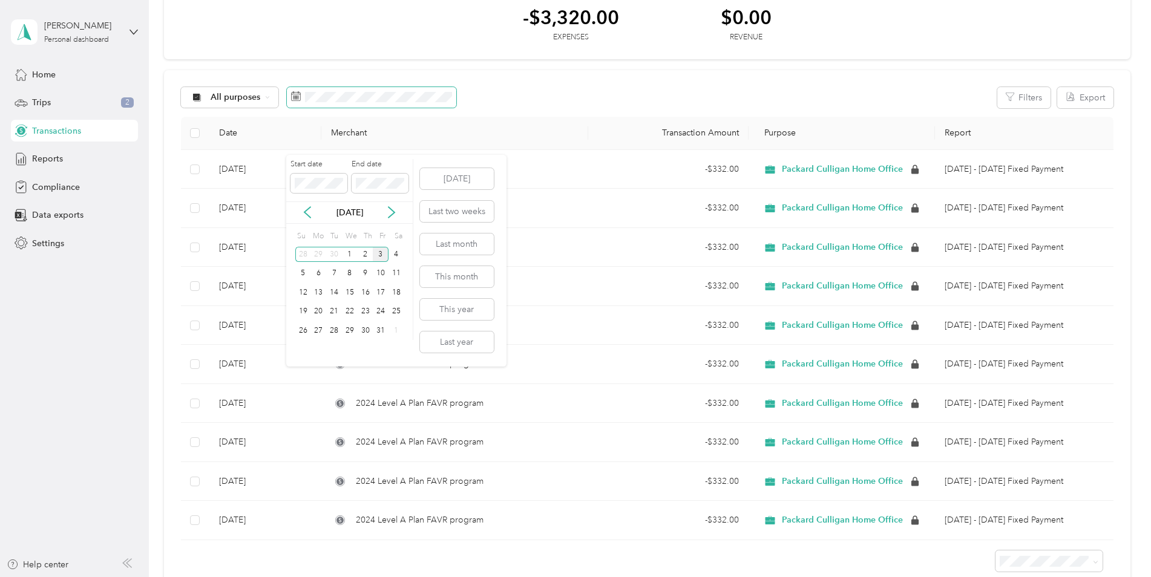
scroll to position [0, 0]
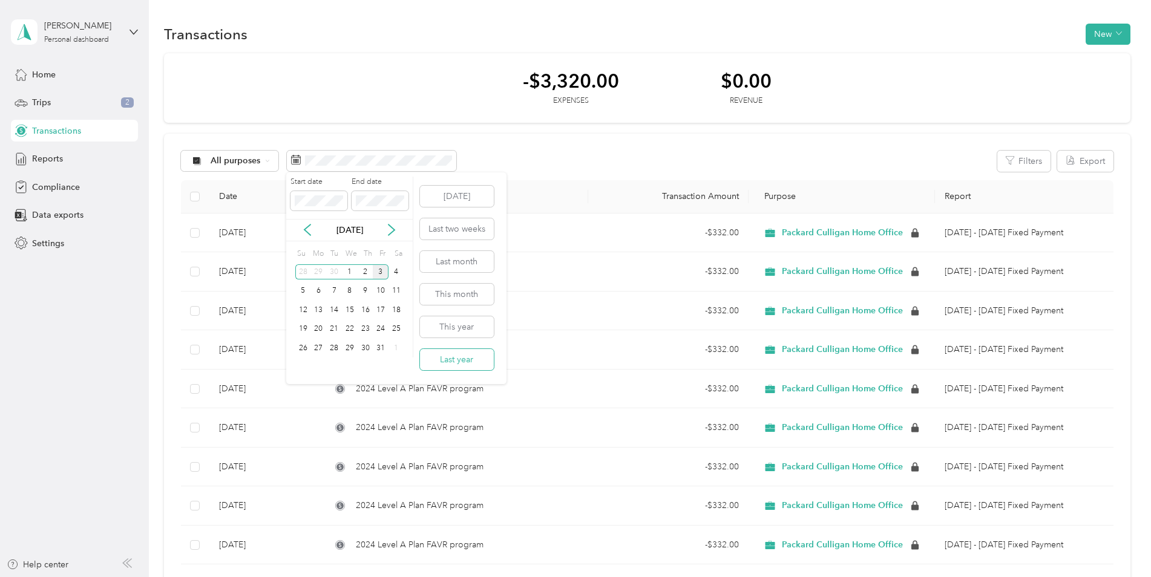
click at [482, 358] on button "Last year" at bounding box center [457, 359] width 74 height 21
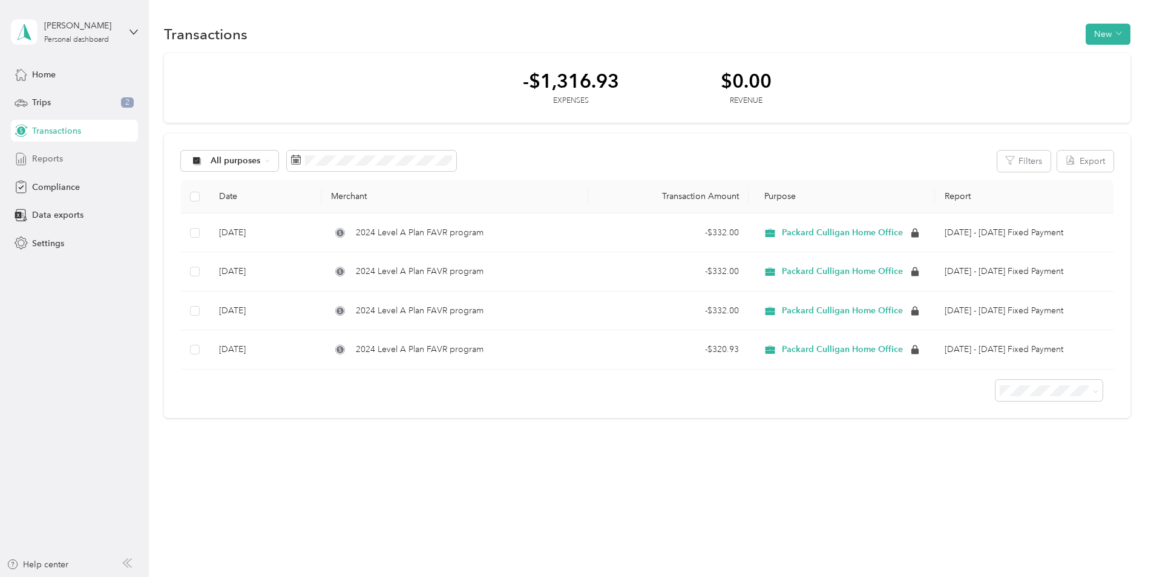
click at [88, 162] on div "Reports" at bounding box center [74, 159] width 127 height 22
